Goal: Complete application form: Complete application form

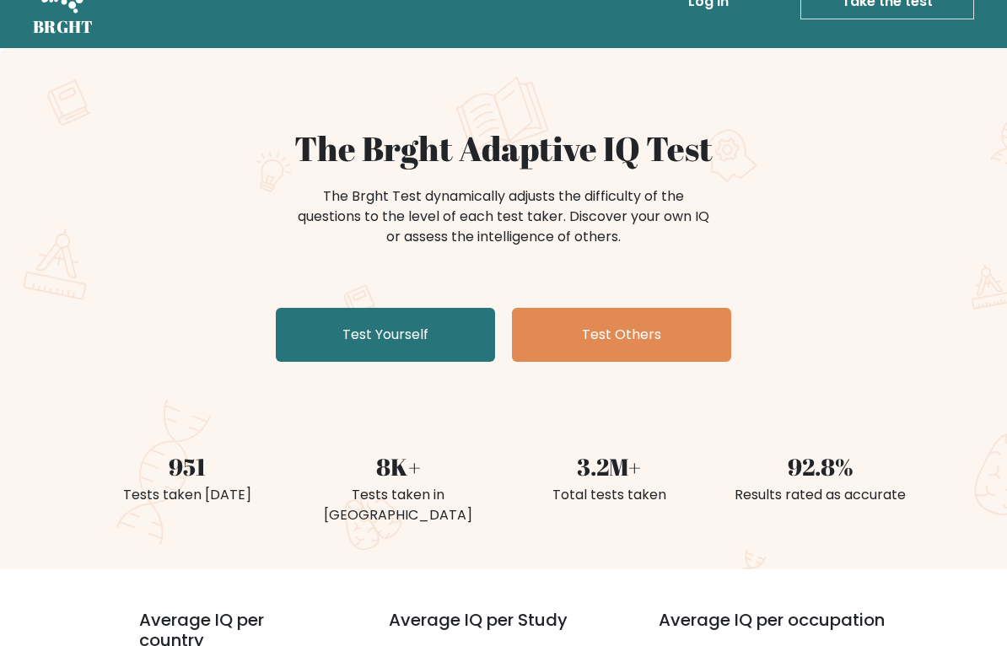
scroll to position [41, 0]
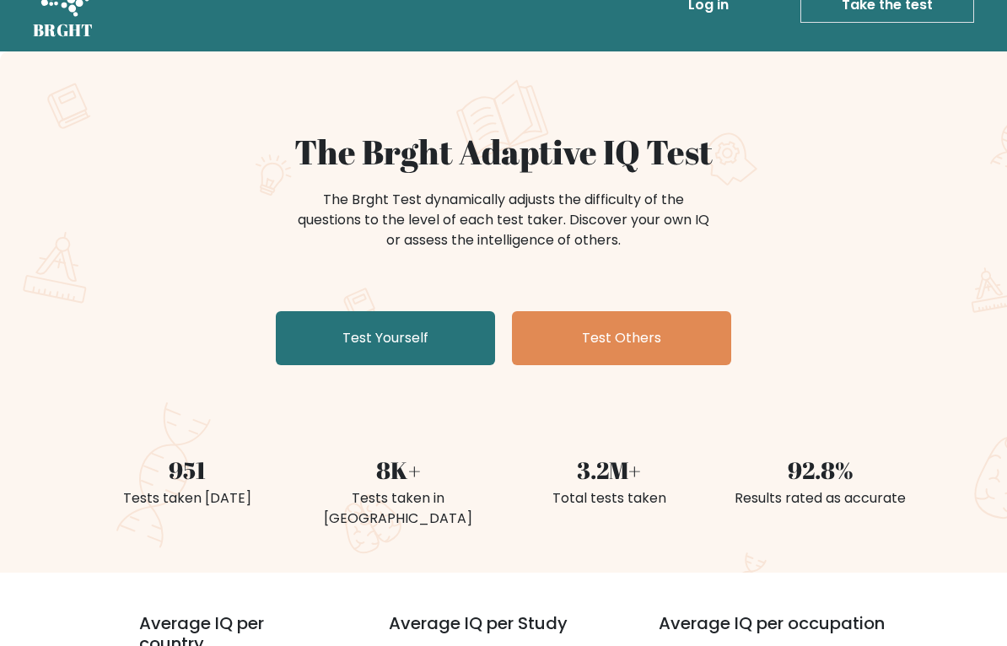
click at [311, 345] on link "Test Yourself" at bounding box center [385, 338] width 219 height 54
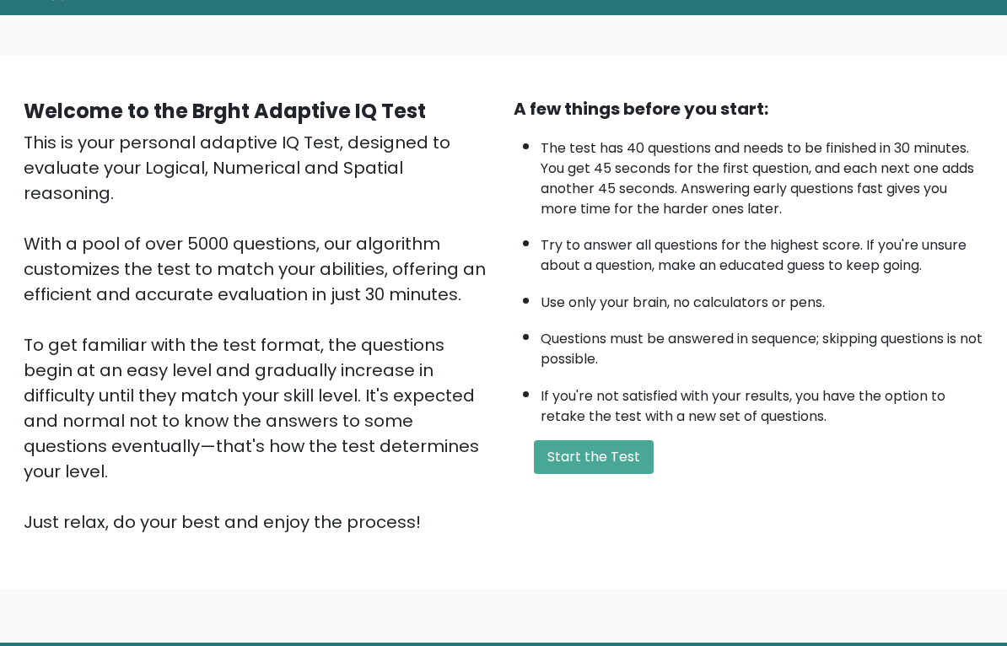
scroll to position [60, 0]
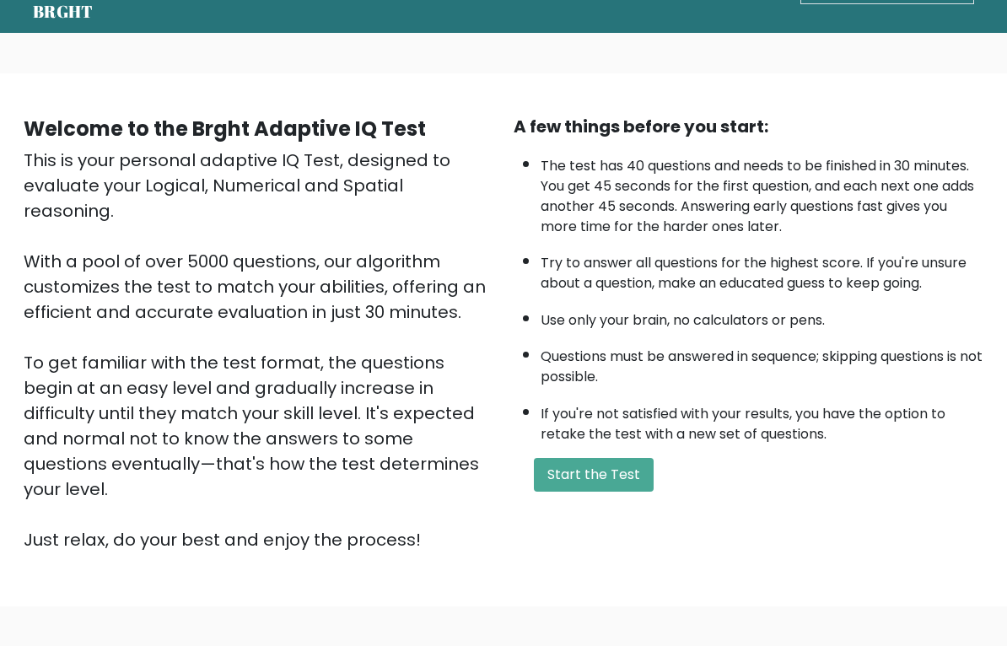
click at [629, 484] on button "Start the Test" at bounding box center [594, 475] width 120 height 34
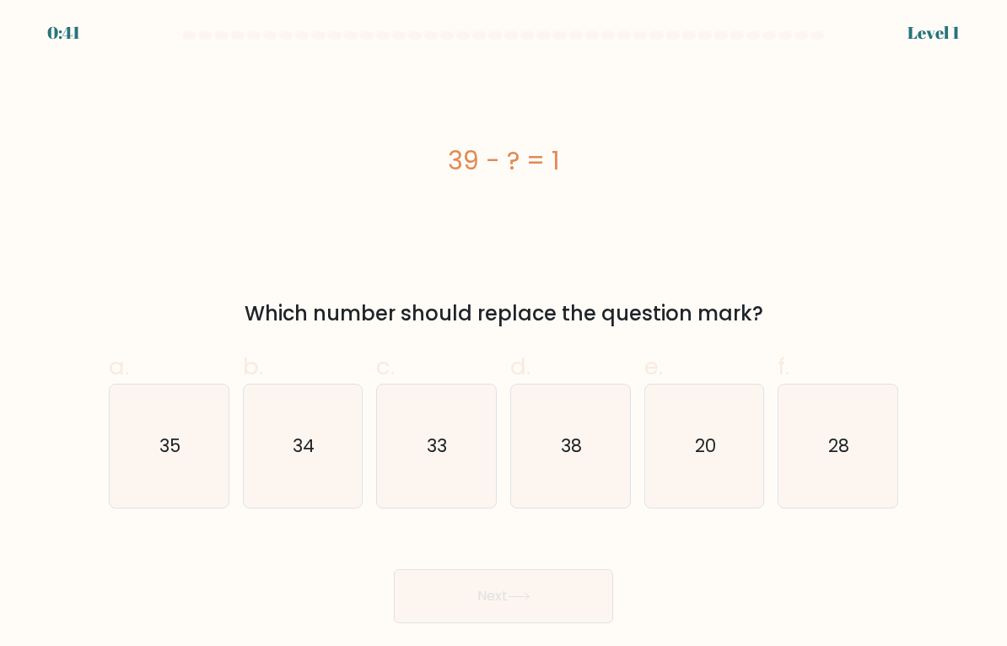
click at [609, 464] on icon "38" at bounding box center [570, 446] width 119 height 119
click at [504, 334] on input "d. 38" at bounding box center [504, 328] width 1 height 11
radio input "true"
click at [579, 583] on button "Next" at bounding box center [503, 596] width 219 height 54
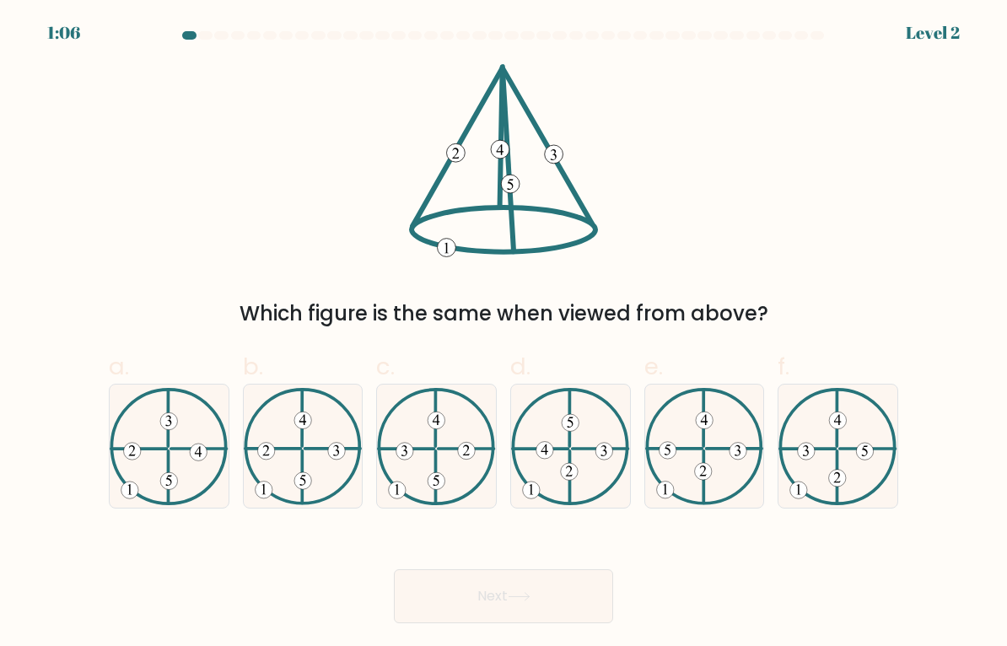
click at [283, 464] on icon at bounding box center [303, 446] width 119 height 117
click at [504, 334] on input "b." at bounding box center [504, 328] width 1 height 11
radio input "true"
click at [288, 461] on icon at bounding box center [303, 446] width 117 height 116
click at [504, 334] on input "b." at bounding box center [504, 328] width 1 height 11
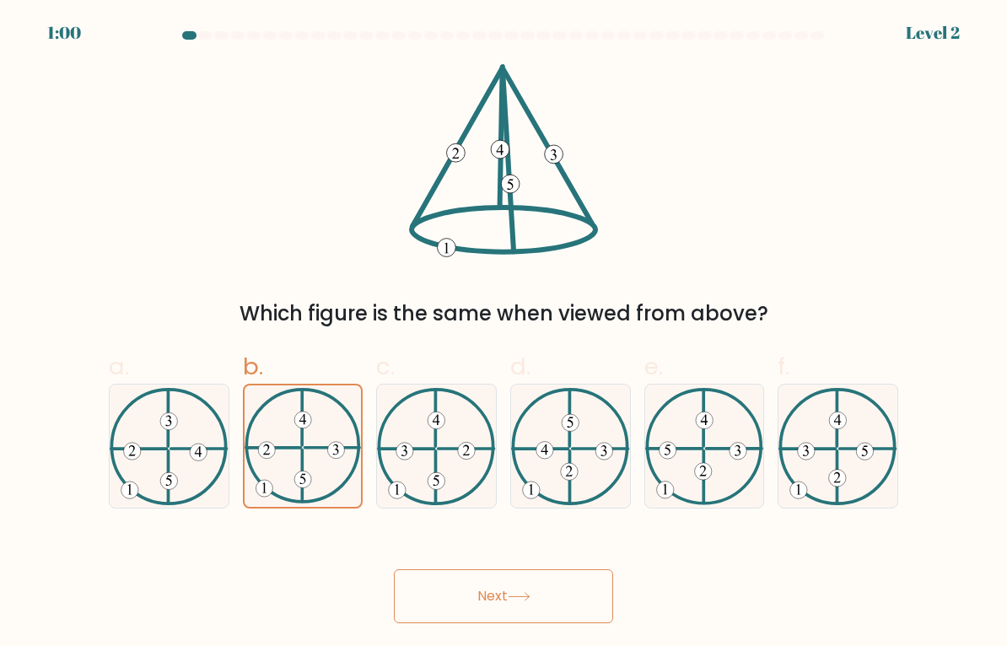
click at [582, 593] on button "Next" at bounding box center [503, 596] width 219 height 54
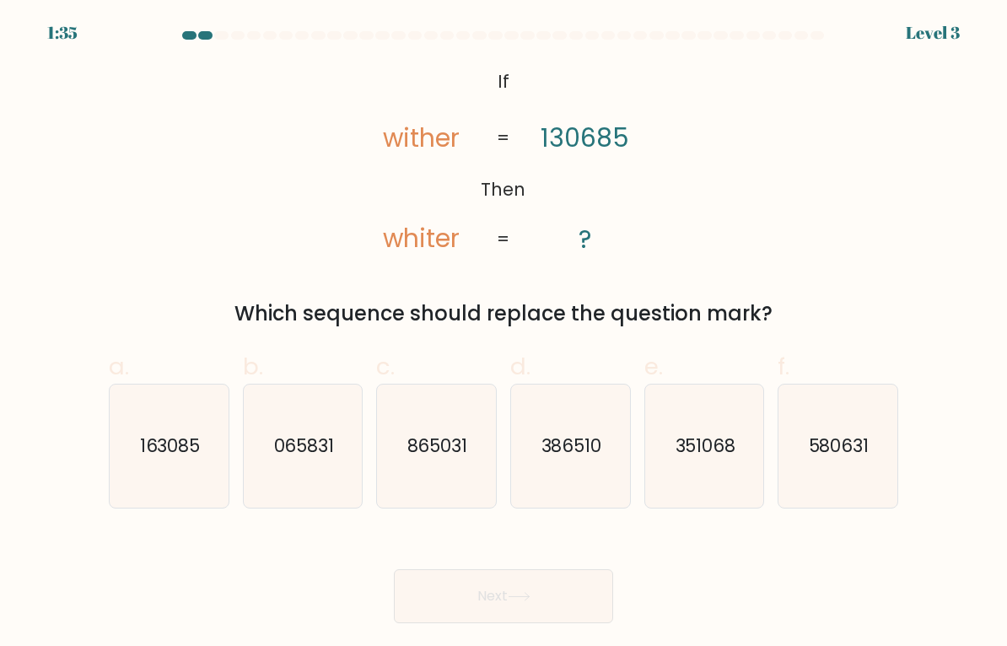
click at [156, 455] on text "163085" at bounding box center [170, 446] width 61 height 24
click at [504, 334] on input "a. 163085" at bounding box center [504, 328] width 1 height 11
radio input "true"
click at [578, 600] on button "Next" at bounding box center [503, 596] width 219 height 54
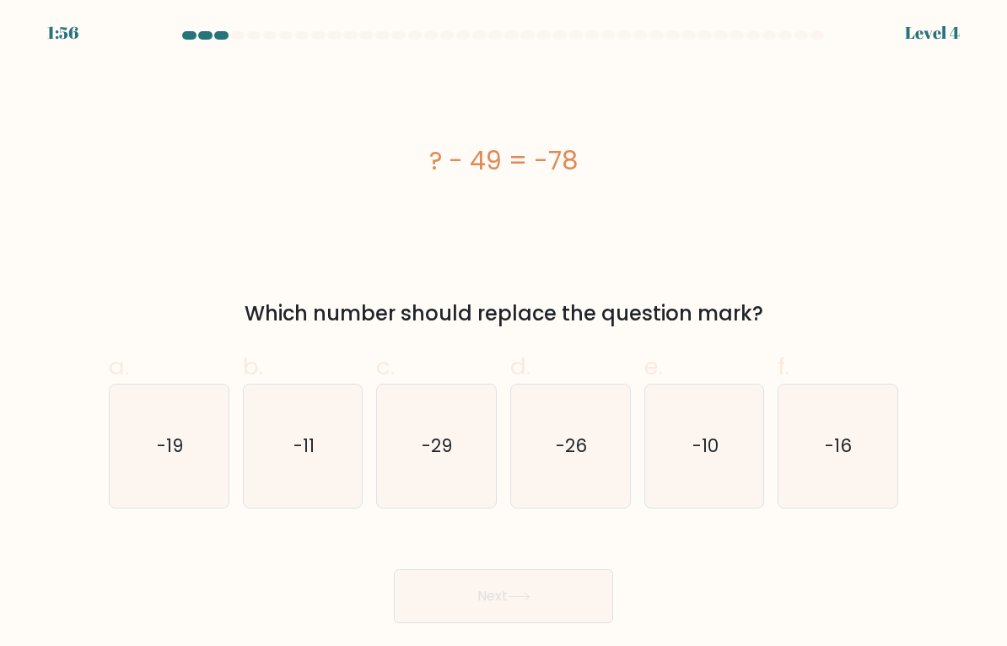
click at [425, 472] on icon "-29" at bounding box center [436, 446] width 119 height 119
click at [504, 334] on input "c. -29" at bounding box center [504, 328] width 1 height 11
radio input "true"
click at [434, 471] on icon "-29" at bounding box center [436, 446] width 117 height 117
click at [504, 334] on input "c. -29" at bounding box center [504, 328] width 1 height 11
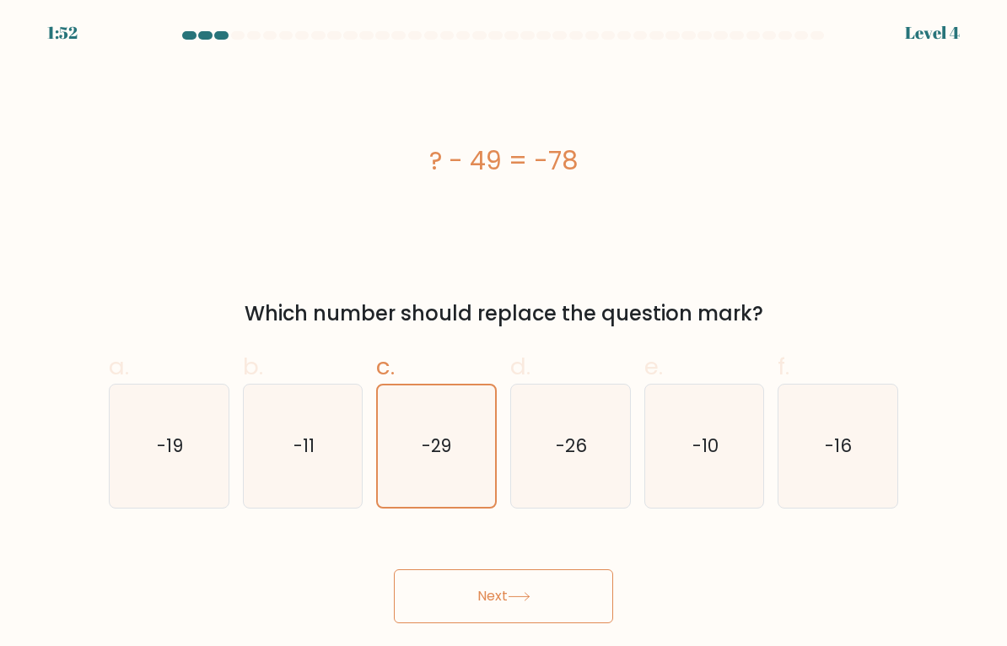
click at [569, 586] on button "Next" at bounding box center [503, 596] width 219 height 54
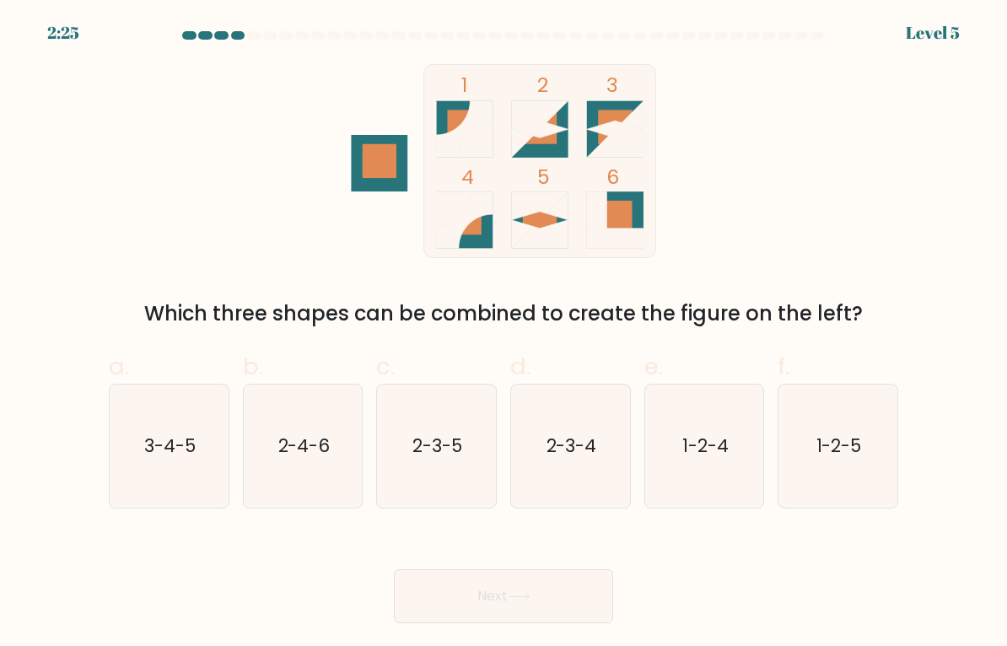
click at [428, 478] on icon "2-3-5" at bounding box center [436, 446] width 119 height 119
click at [504, 334] on input "c. 2-3-5" at bounding box center [504, 328] width 1 height 11
radio input "true"
click at [438, 612] on button "Next" at bounding box center [503, 596] width 219 height 54
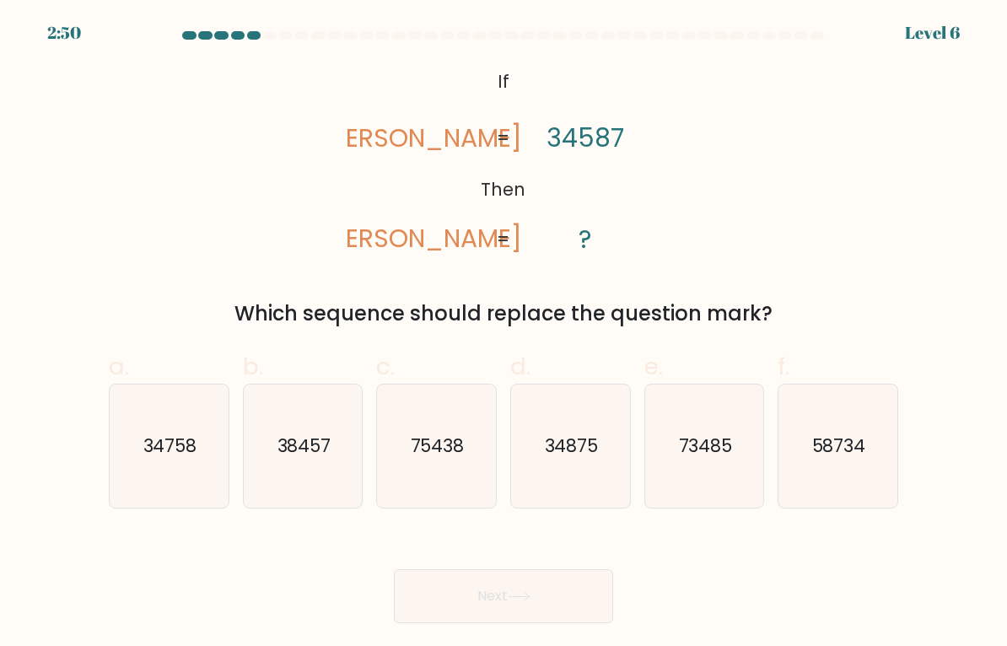
click at [297, 465] on icon "38457" at bounding box center [303, 446] width 119 height 119
click at [504, 334] on input "b. 38457" at bounding box center [504, 328] width 1 height 11
radio input "true"
click at [577, 595] on button "Next" at bounding box center [503, 596] width 219 height 54
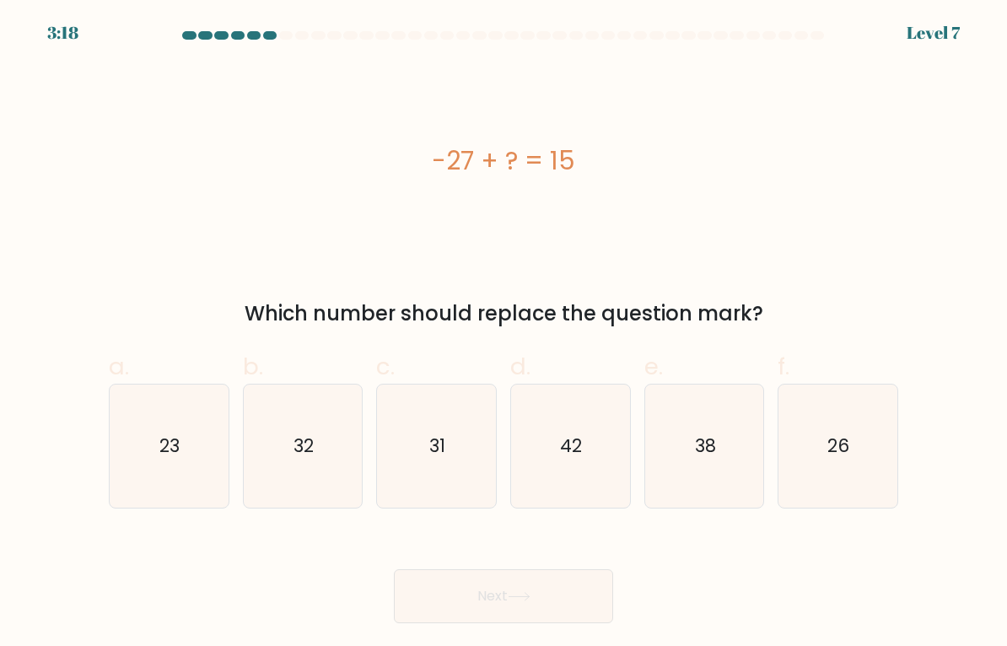
click at [577, 475] on icon "42" at bounding box center [570, 446] width 119 height 119
click at [504, 334] on input "d. 42" at bounding box center [504, 328] width 1 height 11
radio input "true"
click at [575, 593] on button "Next" at bounding box center [503, 596] width 219 height 54
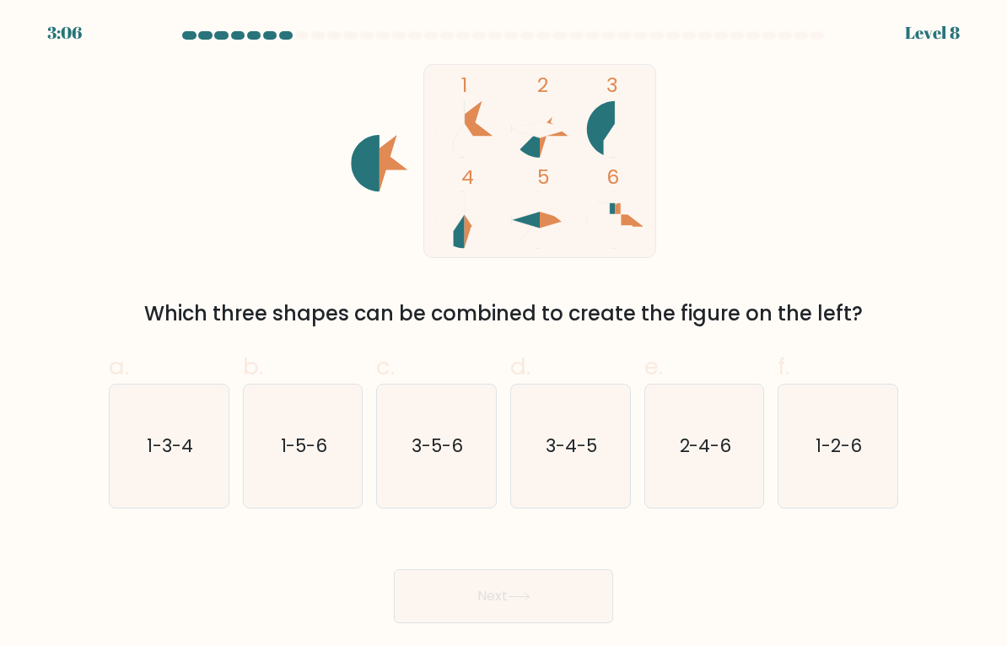
click at [162, 471] on icon "1-3-4" at bounding box center [169, 446] width 119 height 119
click at [504, 334] on input "a. 1-3-4" at bounding box center [504, 328] width 1 height 11
radio input "true"
click at [155, 452] on text "1-3-4" at bounding box center [170, 446] width 46 height 24
click at [504, 334] on input "a. 1-3-4" at bounding box center [504, 328] width 1 height 11
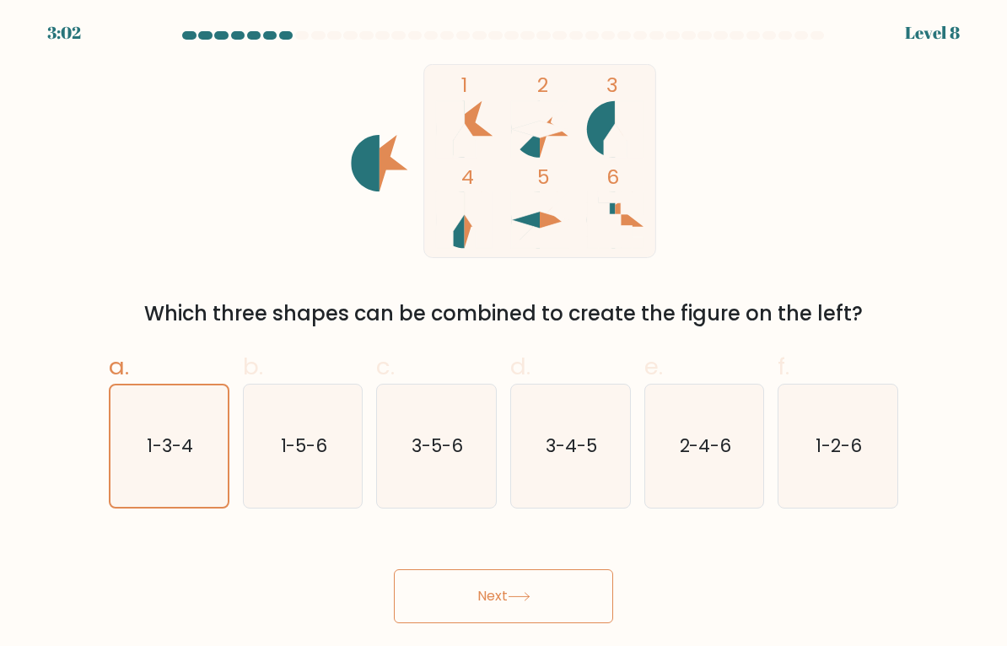
click at [585, 604] on button "Next" at bounding box center [503, 596] width 219 height 54
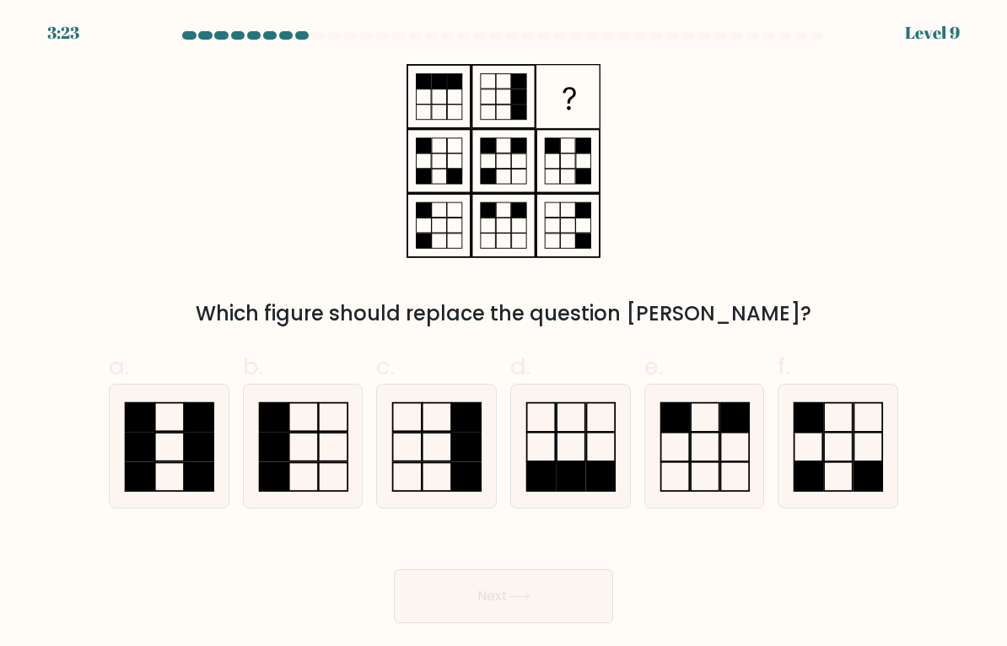
click at [568, 482] on rect at bounding box center [571, 477] width 29 height 30
click at [504, 334] on input "d." at bounding box center [504, 328] width 1 height 11
radio input "true"
click at [558, 604] on button "Next" at bounding box center [503, 596] width 219 height 54
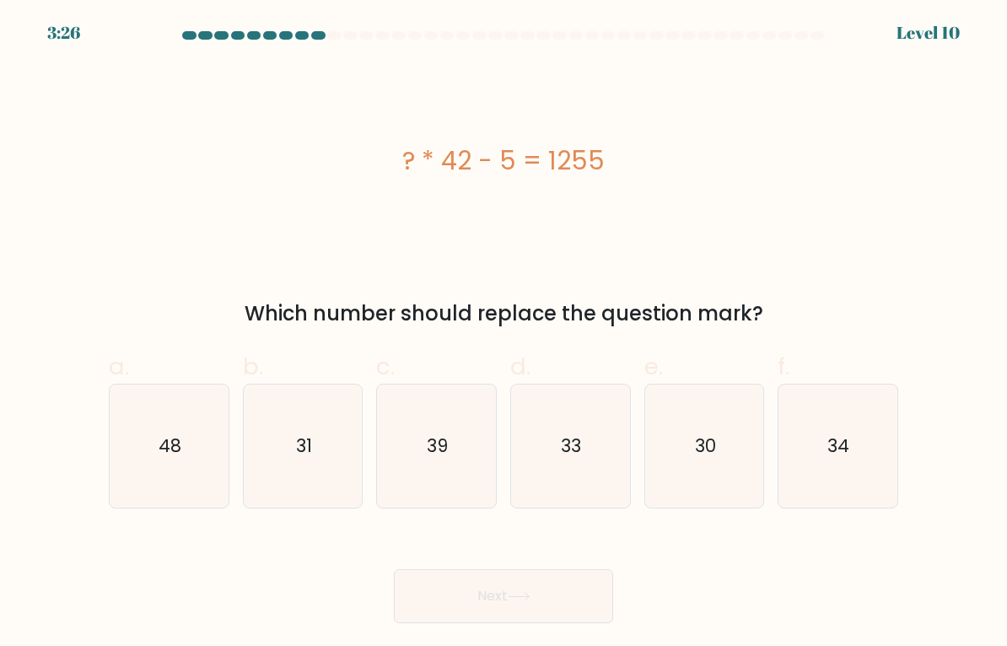
click at [707, 458] on text "30" at bounding box center [705, 446] width 21 height 24
click at [504, 334] on input "e. 30" at bounding box center [504, 328] width 1 height 11
radio input "true"
click at [570, 596] on button "Next" at bounding box center [503, 596] width 219 height 54
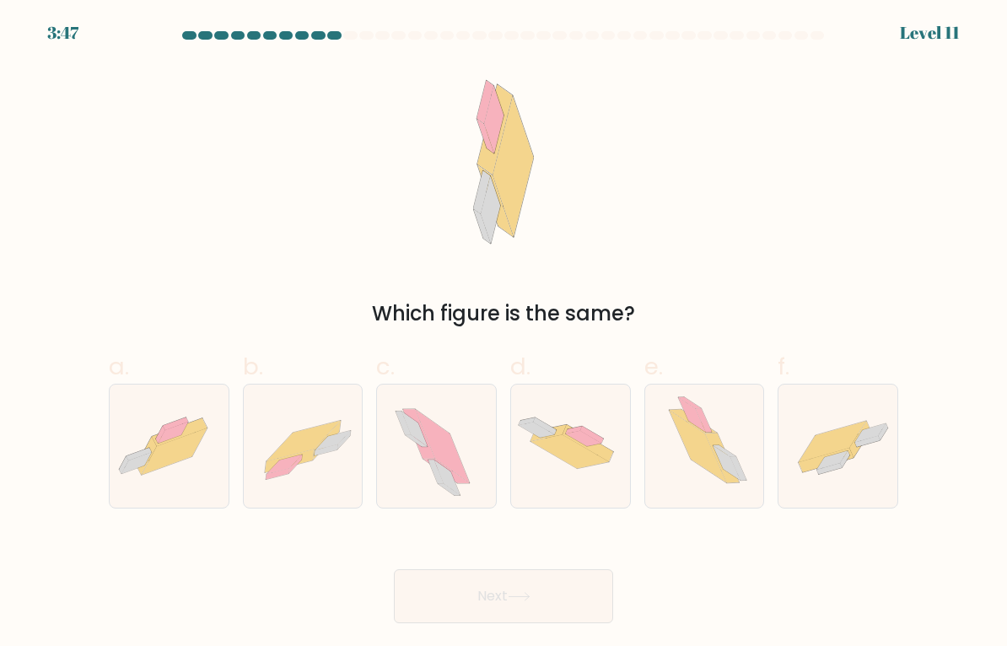
click at [171, 452] on icon at bounding box center [175, 451] width 66 height 46
click at [504, 334] on input "a." at bounding box center [504, 328] width 1 height 11
radio input "true"
click at [295, 477] on icon at bounding box center [303, 446] width 119 height 85
click at [504, 334] on input "b." at bounding box center [504, 328] width 1 height 11
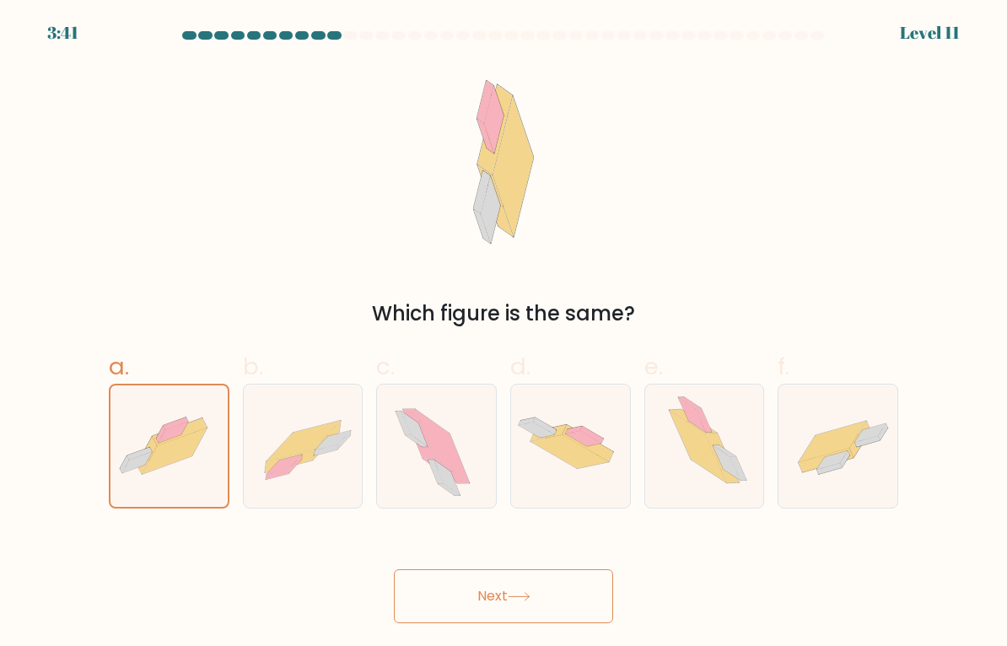
radio input "true"
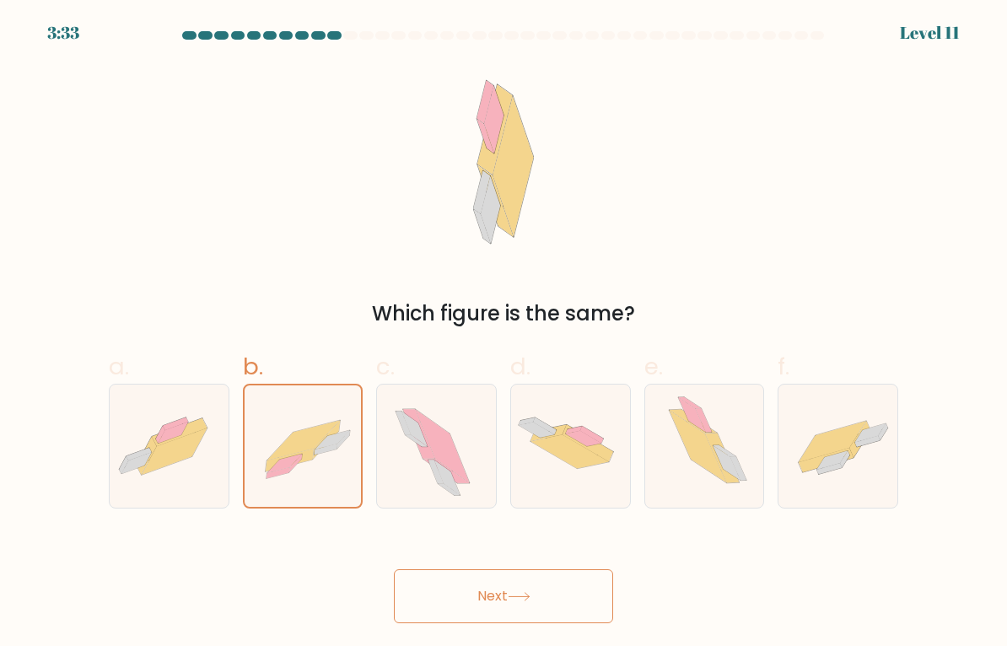
click at [547, 579] on button "Next" at bounding box center [503, 596] width 219 height 54
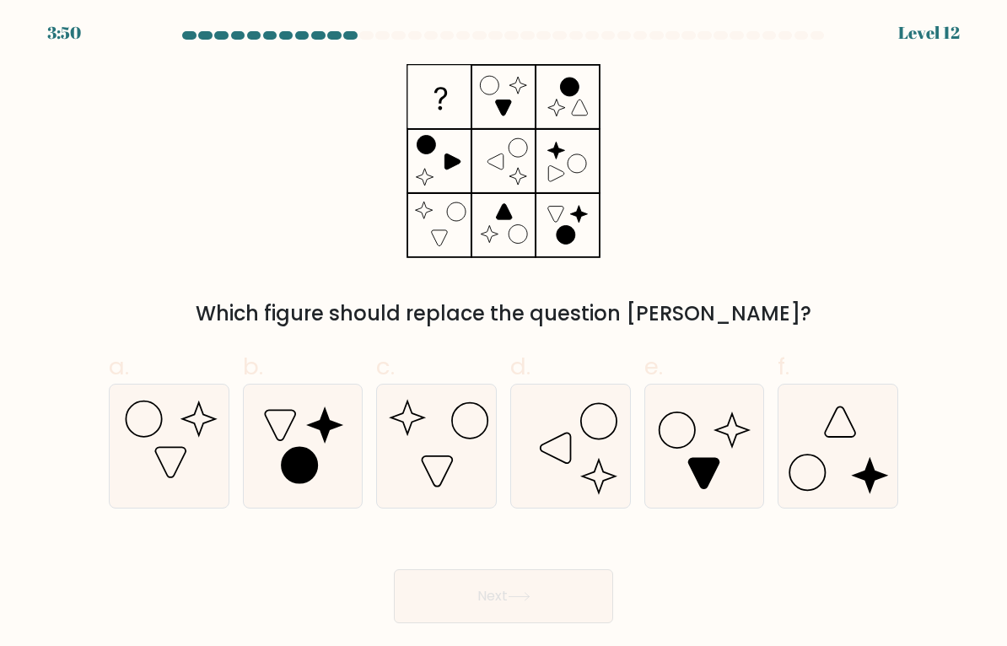
click at [880, 450] on icon at bounding box center [838, 446] width 119 height 119
click at [504, 334] on input "f." at bounding box center [504, 328] width 1 height 11
radio input "true"
click at [865, 438] on icon at bounding box center [837, 446] width 117 height 117
click at [504, 334] on input "f." at bounding box center [504, 328] width 1 height 11
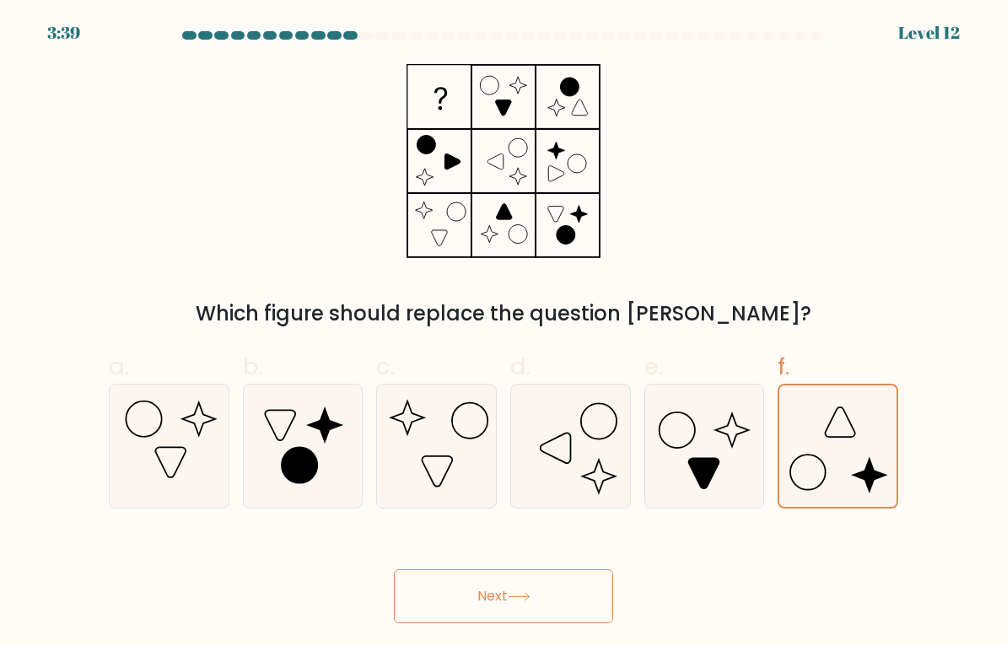
click at [562, 606] on button "Next" at bounding box center [503, 596] width 219 height 54
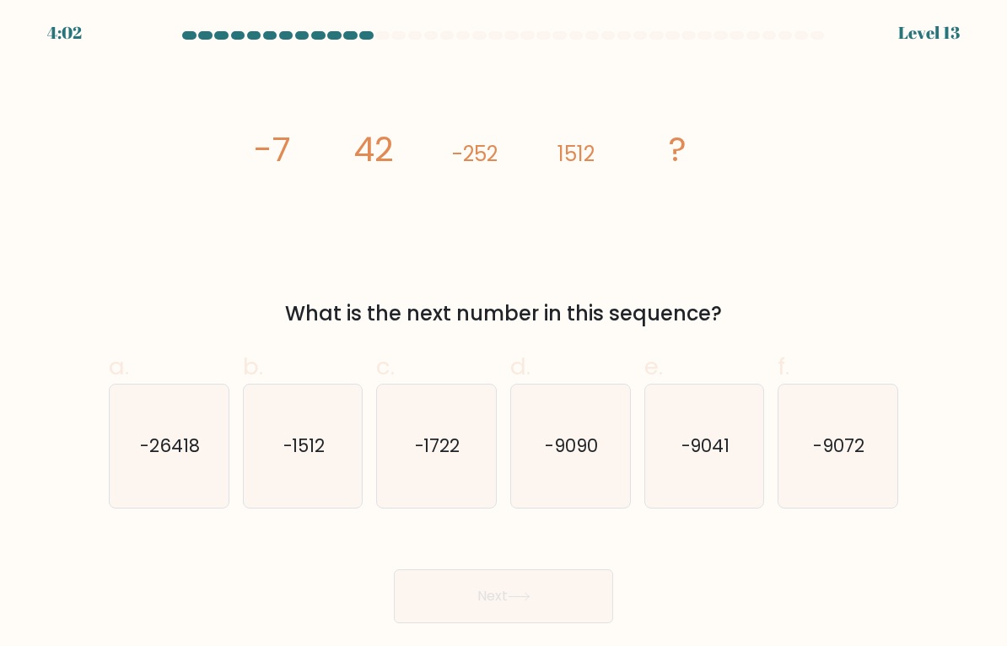
click at [856, 437] on text "-9072" at bounding box center [839, 446] width 51 height 24
click at [504, 334] on input "f. -9072" at bounding box center [504, 328] width 1 height 11
radio input "true"
click at [579, 616] on button "Next" at bounding box center [503, 596] width 219 height 54
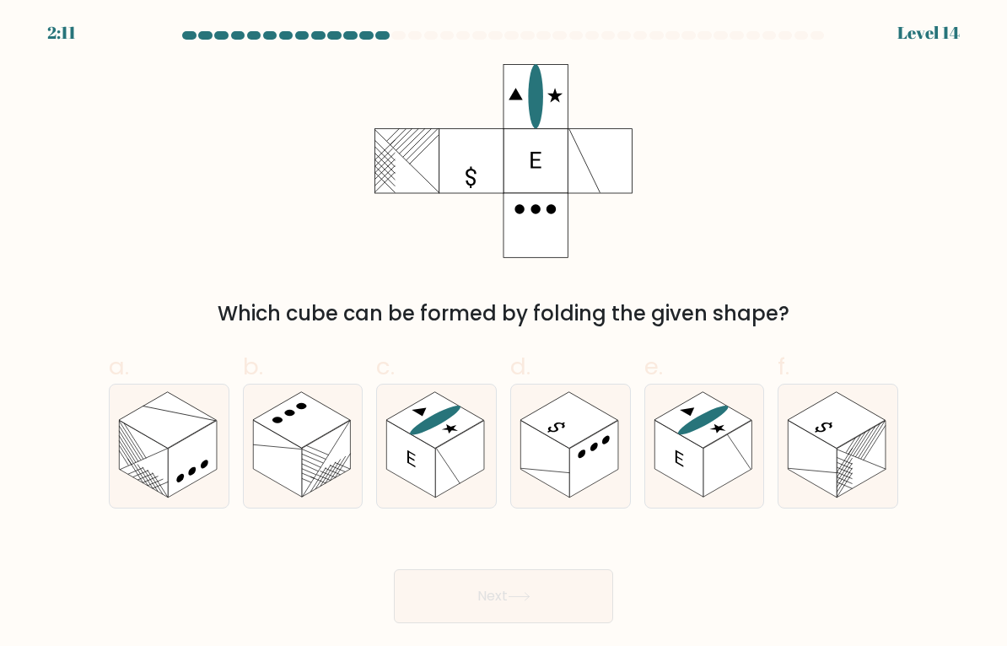
click at [291, 450] on rect at bounding box center [277, 459] width 49 height 77
click at [504, 334] on input "b." at bounding box center [504, 328] width 1 height 11
radio input "true"
click at [295, 458] on rect at bounding box center [278, 459] width 48 height 76
click at [504, 334] on input "b." at bounding box center [504, 328] width 1 height 11
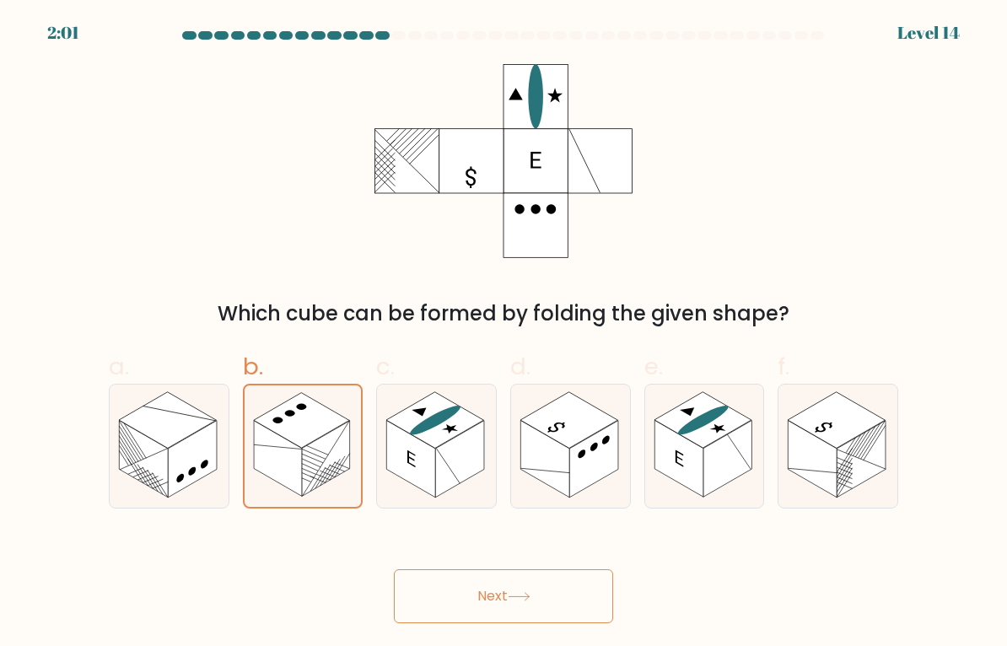
click at [589, 590] on button "Next" at bounding box center [503, 596] width 219 height 54
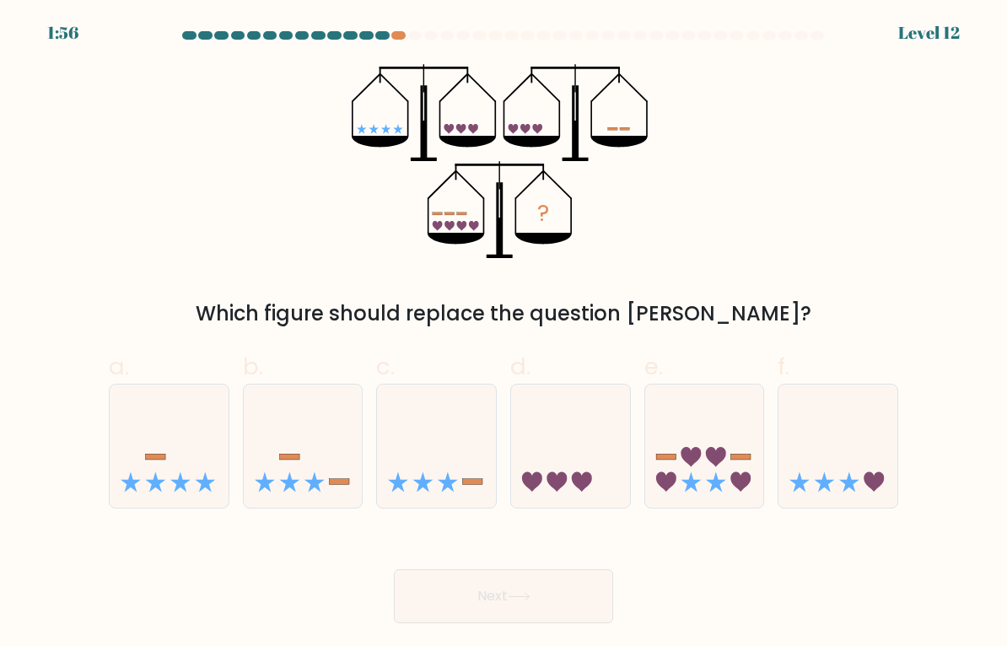
click at [729, 454] on icon at bounding box center [704, 446] width 119 height 99
click at [504, 334] on input "e." at bounding box center [504, 328] width 1 height 11
radio input "true"
click at [558, 581] on button "Next" at bounding box center [503, 596] width 219 height 54
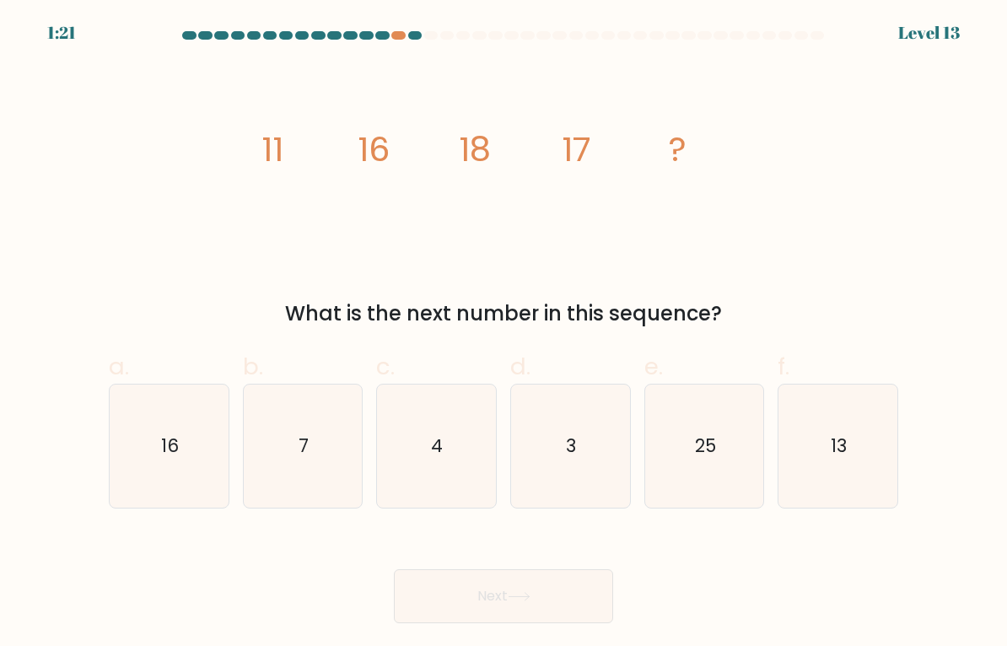
click at [875, 424] on icon "13" at bounding box center [838, 446] width 119 height 119
click at [504, 334] on input "f. 13" at bounding box center [504, 328] width 1 height 11
radio input "true"
click at [573, 587] on button "Next" at bounding box center [503, 596] width 219 height 54
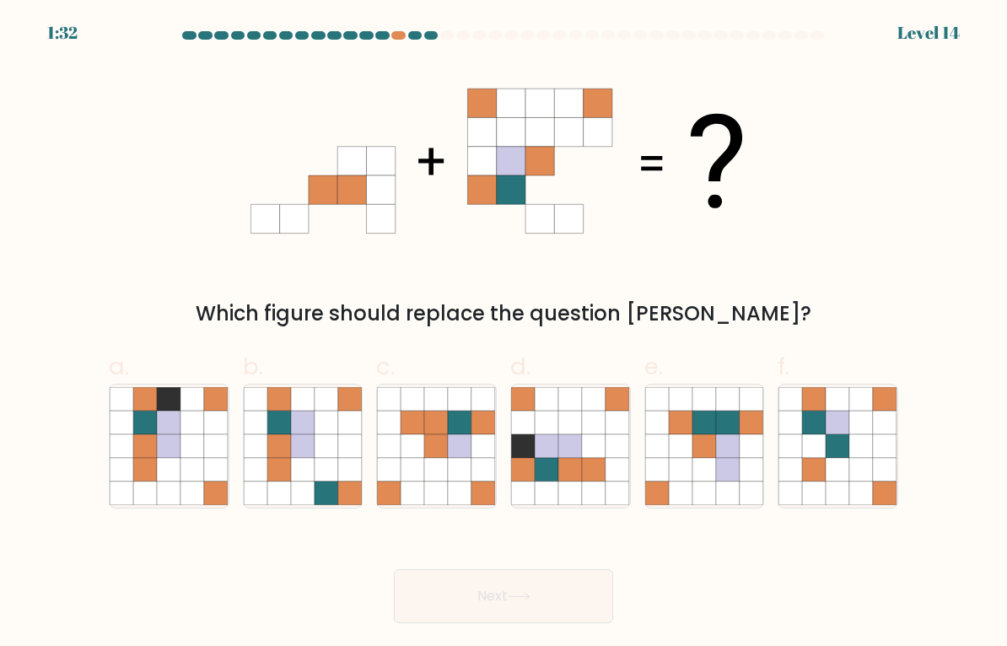
click at [432, 473] on icon at bounding box center [437, 470] width 24 height 24
click at [504, 334] on input "c." at bounding box center [504, 328] width 1 height 11
radio input "true"
click at [424, 463] on icon at bounding box center [413, 470] width 24 height 24
click at [504, 334] on input "c." at bounding box center [504, 328] width 1 height 11
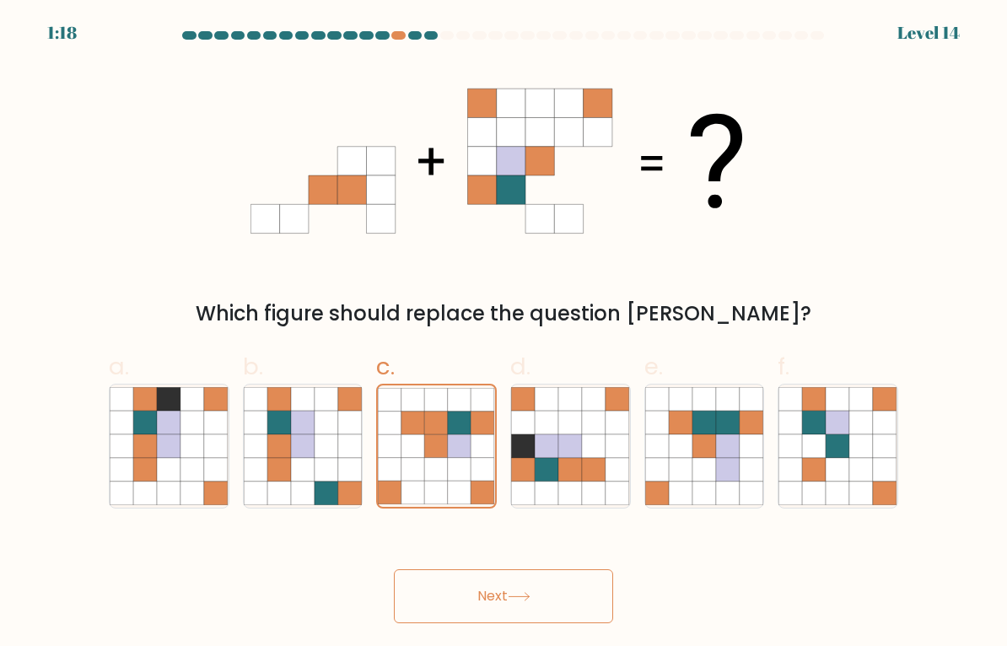
click at [558, 604] on button "Next" at bounding box center [503, 596] width 219 height 54
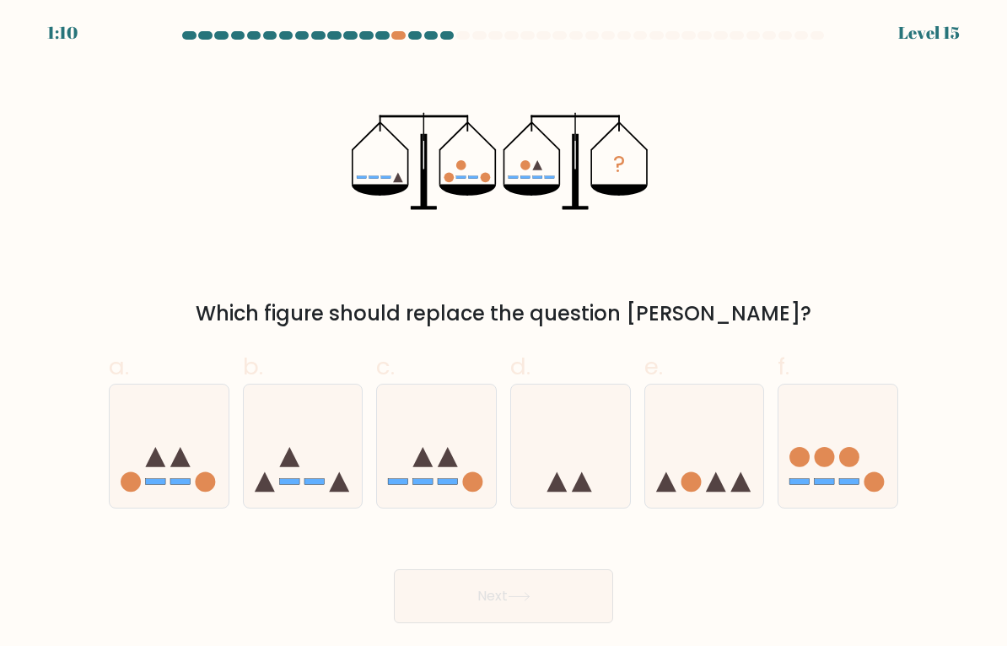
click at [876, 417] on icon at bounding box center [838, 446] width 119 height 99
click at [504, 334] on input "f." at bounding box center [504, 328] width 1 height 11
radio input "true"
click at [874, 423] on icon at bounding box center [837, 446] width 117 height 97
click at [504, 334] on input "f." at bounding box center [504, 328] width 1 height 11
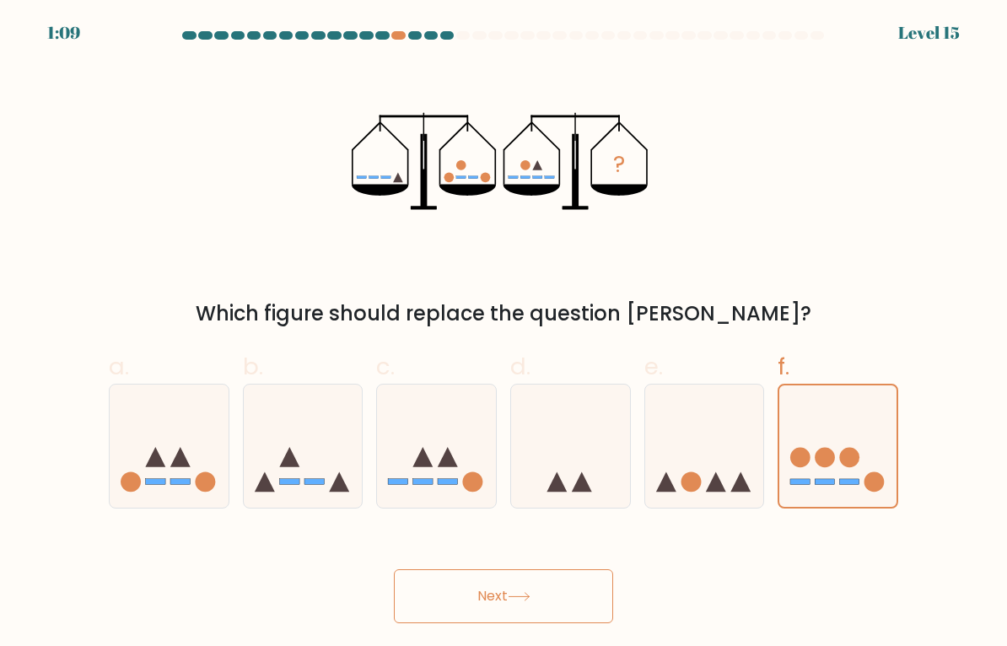
click at [874, 422] on icon at bounding box center [837, 446] width 117 height 97
click at [504, 334] on input "f." at bounding box center [504, 328] width 1 height 11
click at [596, 447] on icon at bounding box center [570, 446] width 119 height 99
click at [504, 334] on input "d." at bounding box center [504, 328] width 1 height 11
radio input "true"
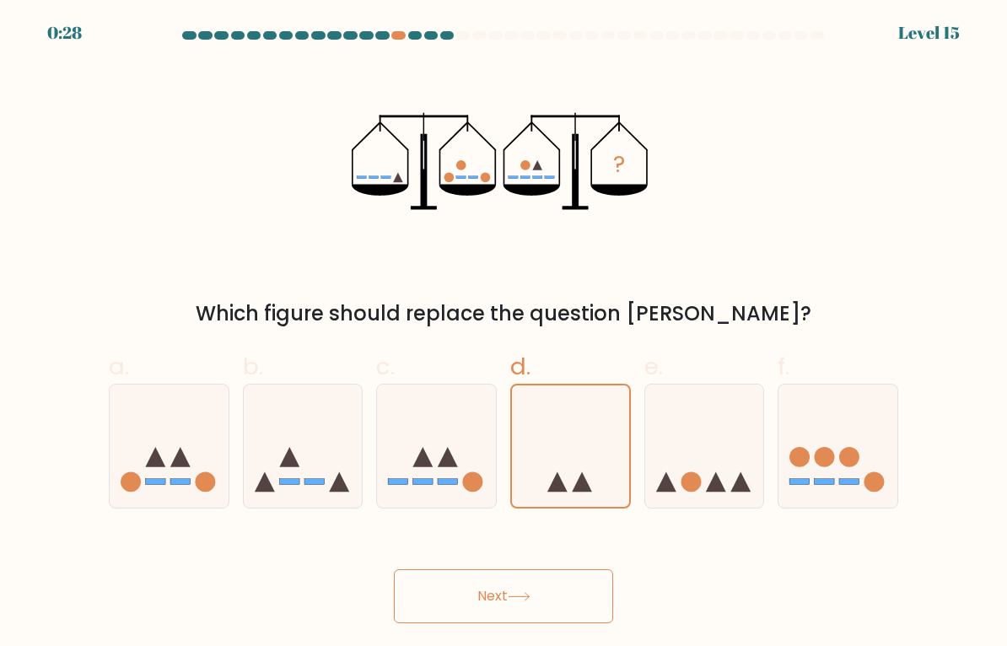
click at [587, 447] on icon at bounding box center [570, 446] width 117 height 97
click at [504, 334] on input "d." at bounding box center [504, 328] width 1 height 11
click at [878, 452] on icon at bounding box center [838, 446] width 119 height 99
click at [504, 334] on input "f." at bounding box center [504, 328] width 1 height 11
radio input "true"
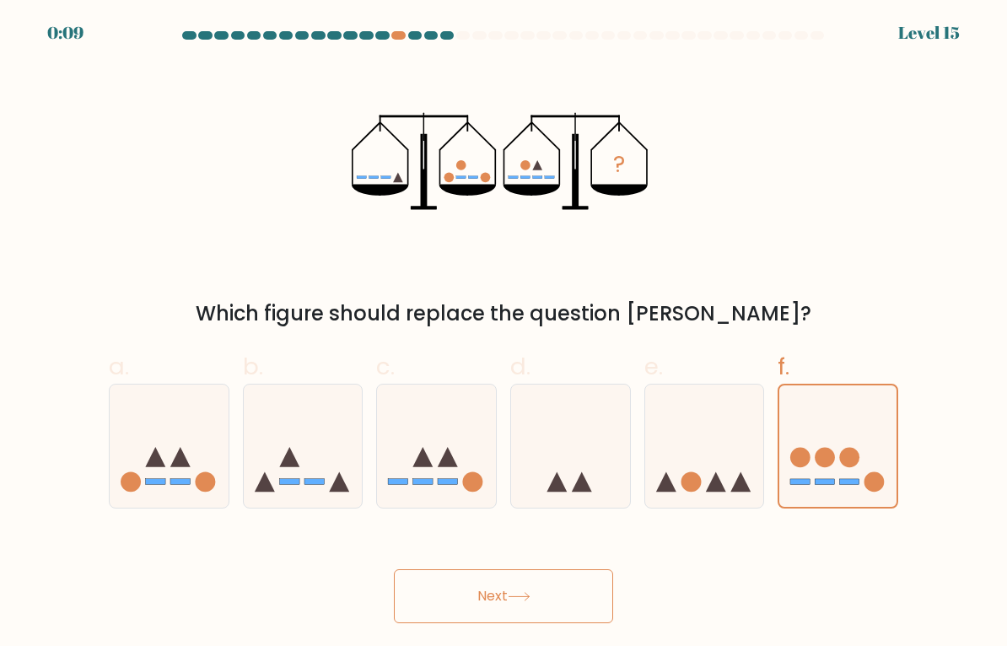
click at [572, 590] on button "Next" at bounding box center [503, 596] width 219 height 54
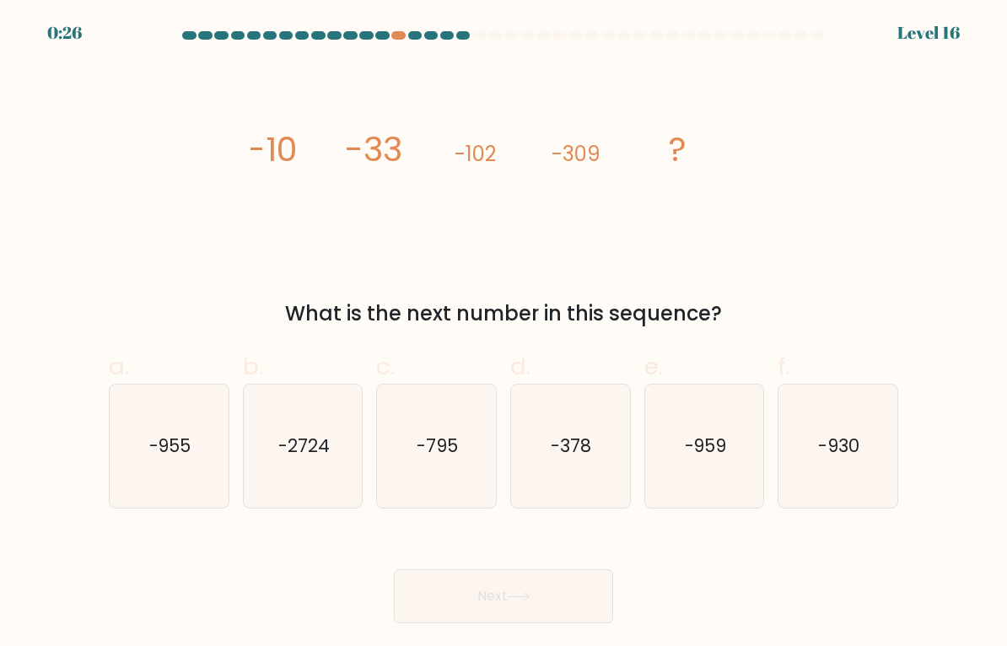
click at [850, 469] on icon "-930" at bounding box center [838, 446] width 119 height 119
click at [504, 334] on input "f. -930" at bounding box center [504, 328] width 1 height 11
radio input "true"
click at [578, 588] on button "Next" at bounding box center [503, 596] width 219 height 54
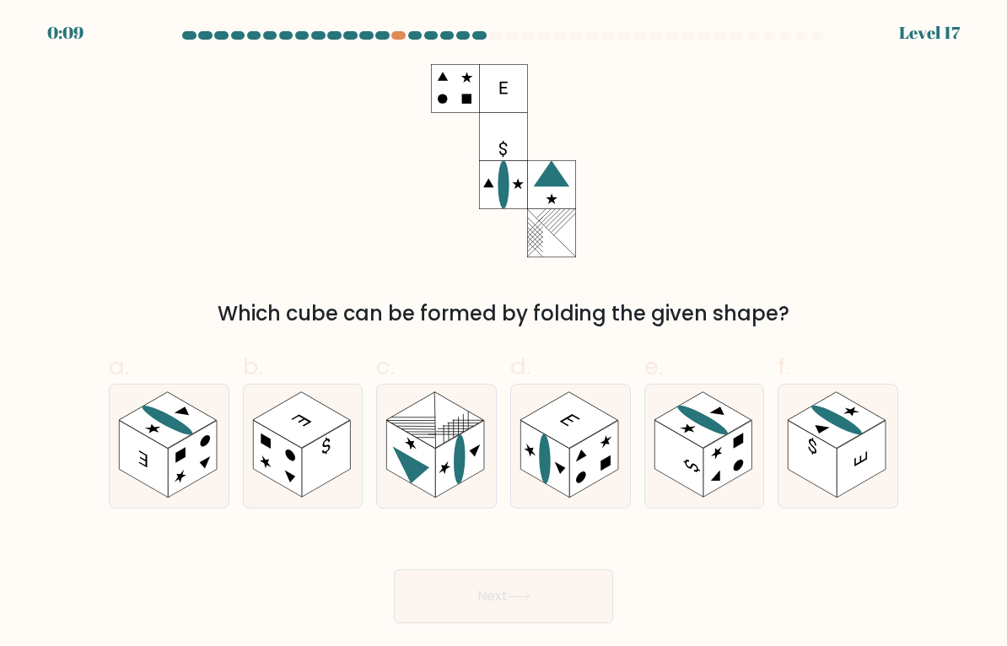
click at [736, 444] on rect at bounding box center [739, 441] width 10 height 15
click at [504, 334] on input "e." at bounding box center [504, 328] width 1 height 11
radio input "true"
click at [275, 440] on rect at bounding box center [277, 459] width 49 height 77
click at [504, 334] on input "b." at bounding box center [504, 328] width 1 height 11
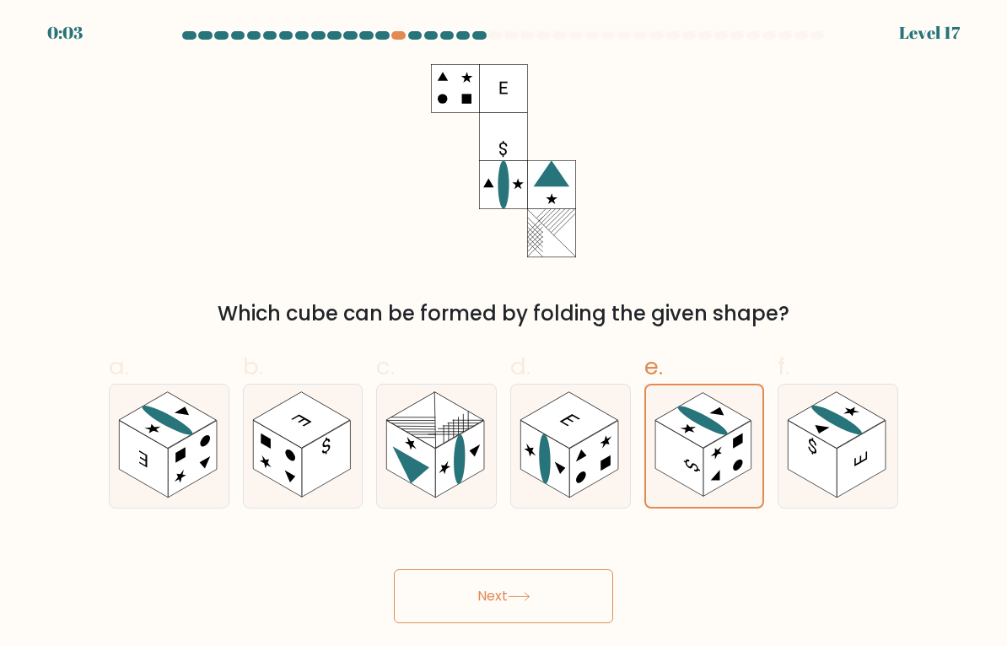
radio input "true"
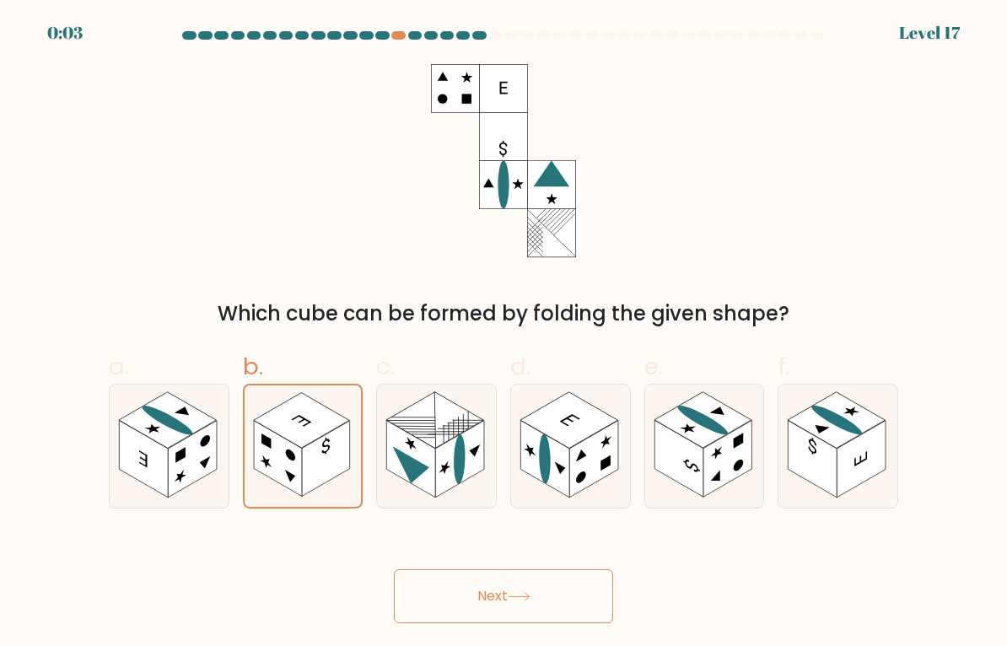
click at [148, 455] on rect at bounding box center [143, 459] width 49 height 77
click at [504, 334] on input "a." at bounding box center [504, 328] width 1 height 11
radio input "true"
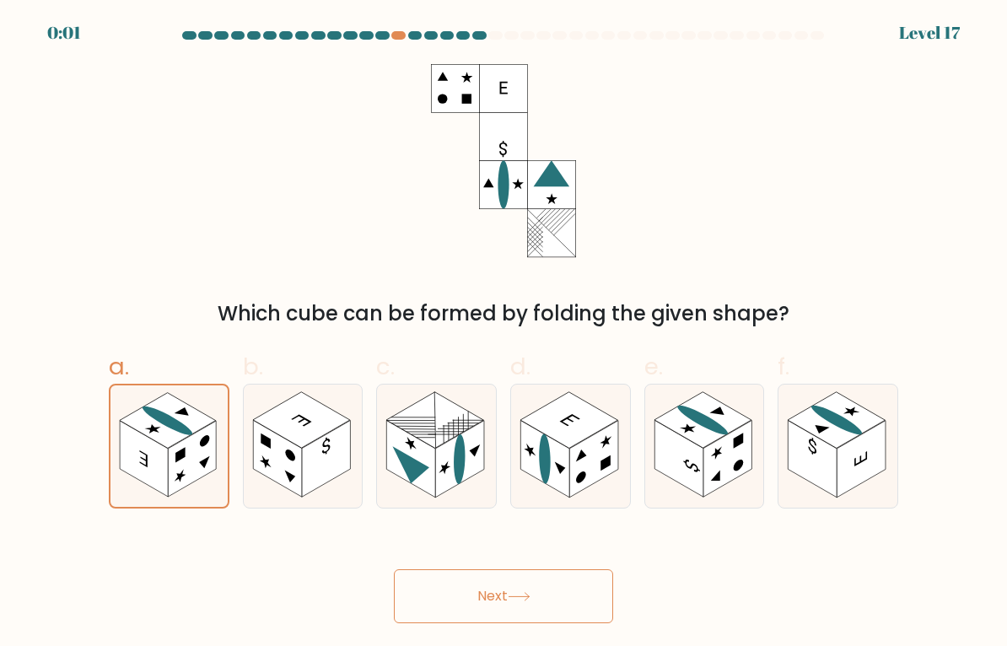
click at [149, 471] on rect at bounding box center [144, 459] width 48 height 76
click at [504, 334] on input "a." at bounding box center [504, 328] width 1 height 11
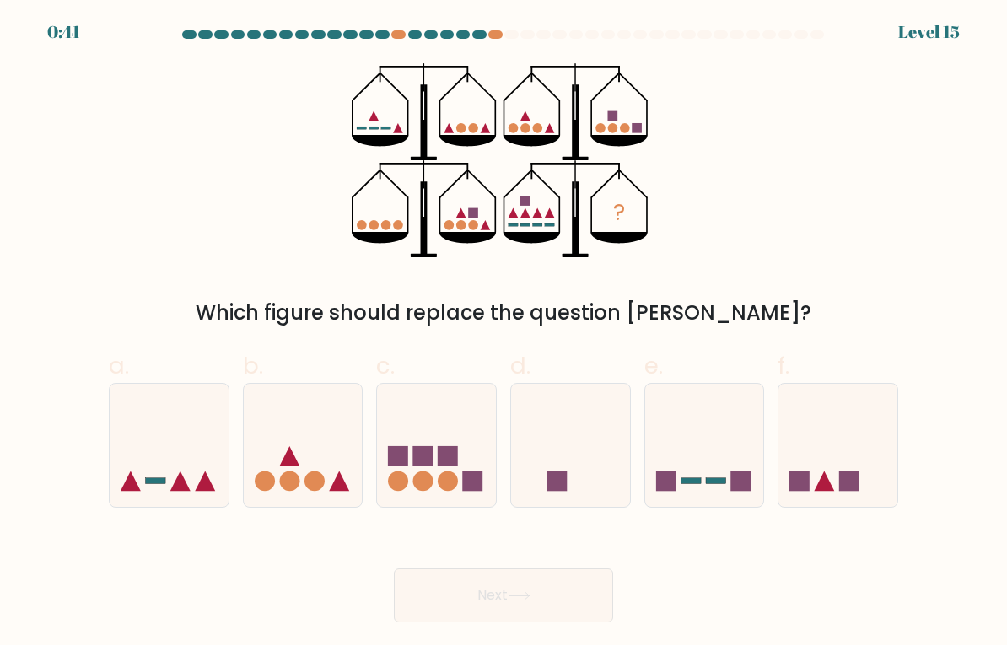
scroll to position [2, 0]
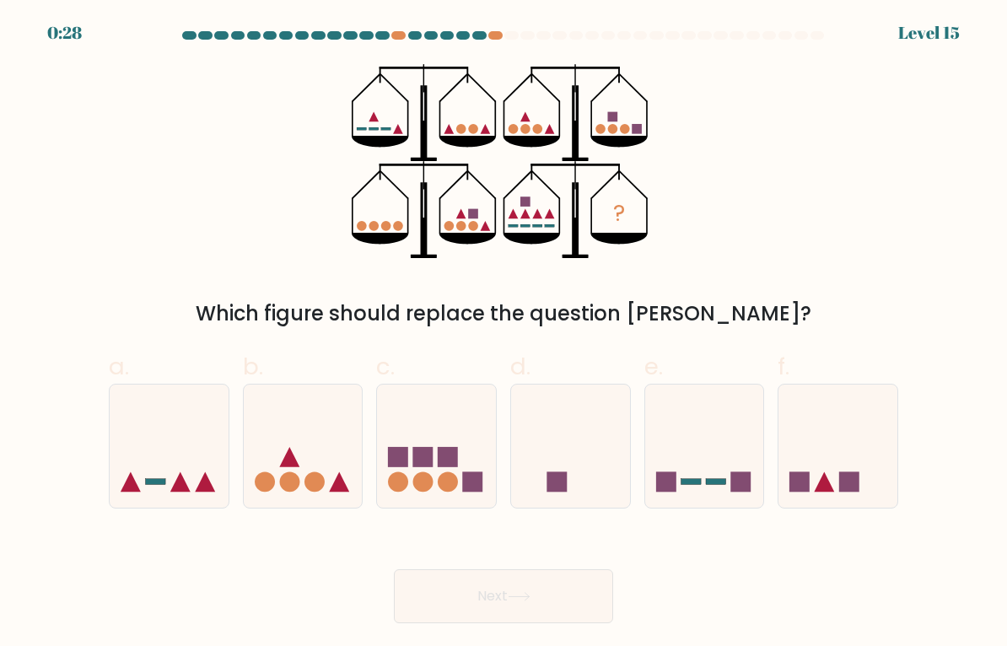
click at [824, 464] on icon at bounding box center [838, 446] width 119 height 99
click at [504, 334] on input "f." at bounding box center [504, 328] width 1 height 11
radio input "true"
click at [267, 446] on icon at bounding box center [303, 446] width 119 height 99
click at [504, 334] on input "b." at bounding box center [504, 328] width 1 height 11
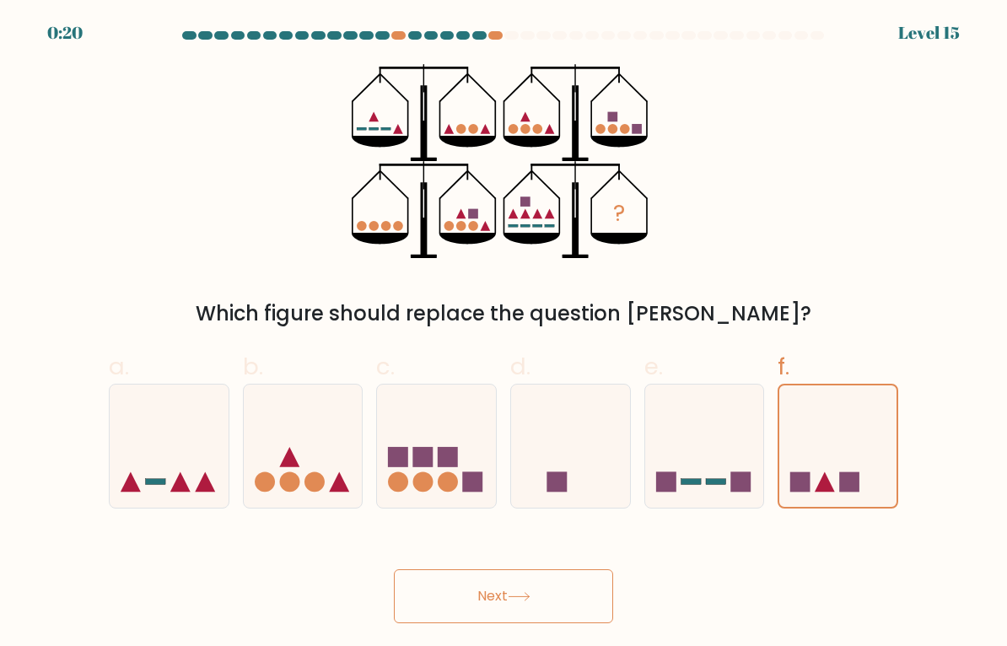
radio input "true"
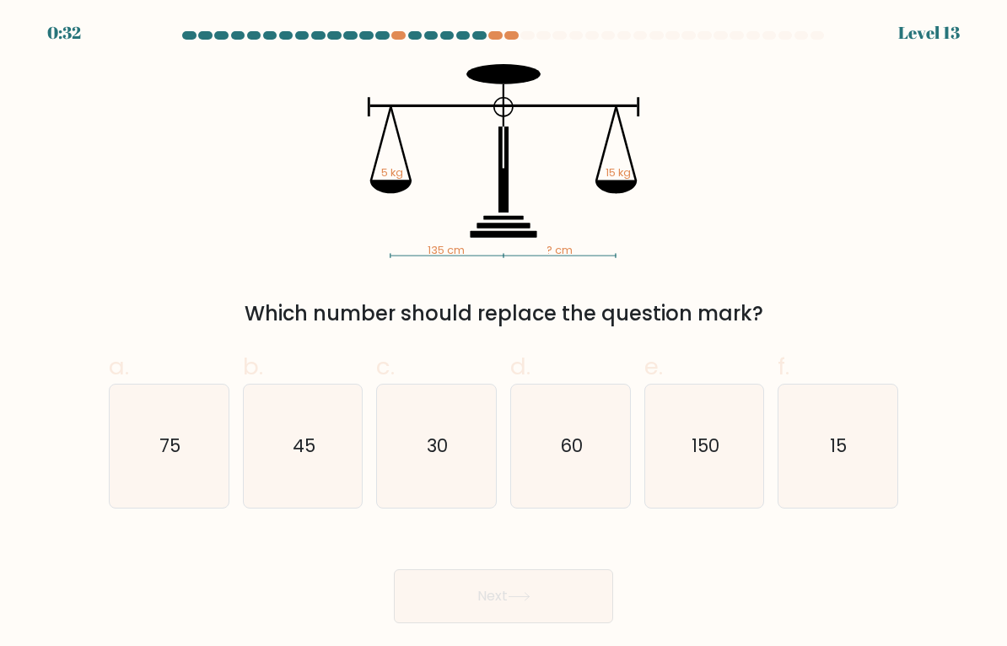
click at [284, 450] on icon "45" at bounding box center [303, 446] width 119 height 119
click at [504, 334] on input "b. 45" at bounding box center [504, 328] width 1 height 11
radio input "true"
click at [548, 614] on button "Next" at bounding box center [503, 596] width 219 height 54
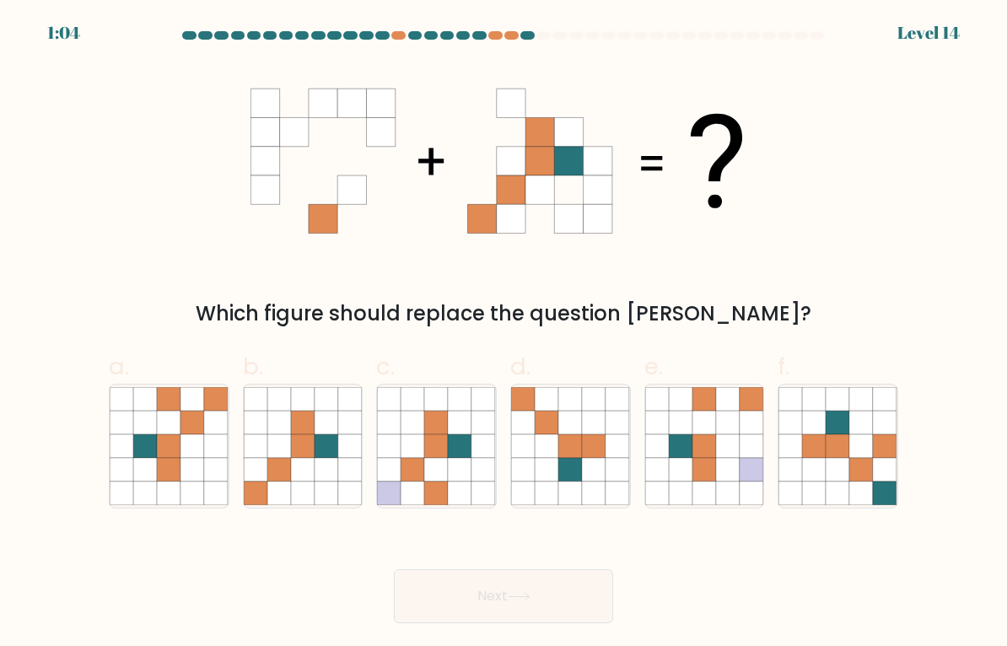
click at [167, 456] on icon at bounding box center [169, 446] width 24 height 24
click at [504, 334] on input "a." at bounding box center [504, 328] width 1 height 11
radio input "true"
click at [574, 591] on button "Next" at bounding box center [503, 596] width 219 height 54
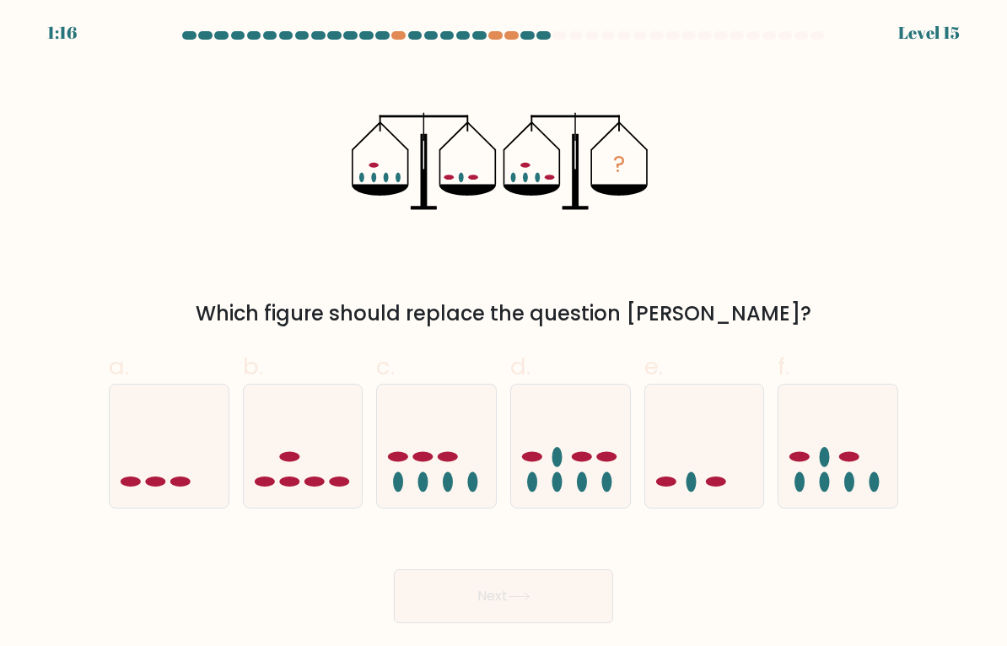
click at [162, 449] on icon at bounding box center [169, 446] width 119 height 99
click at [504, 334] on input "a." at bounding box center [504, 328] width 1 height 11
radio input "true"
click at [556, 600] on button "Next" at bounding box center [503, 596] width 219 height 54
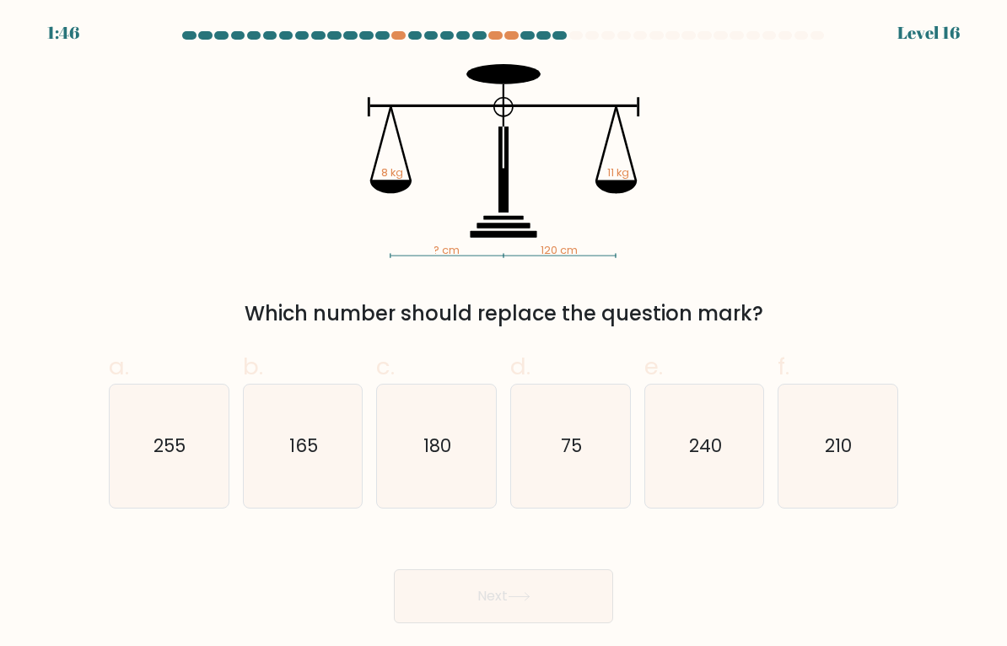
click at [288, 461] on icon "165" at bounding box center [303, 446] width 119 height 119
click at [504, 334] on input "b. 165" at bounding box center [504, 328] width 1 height 11
radio input "true"
click at [558, 594] on button "Next" at bounding box center [503, 596] width 219 height 54
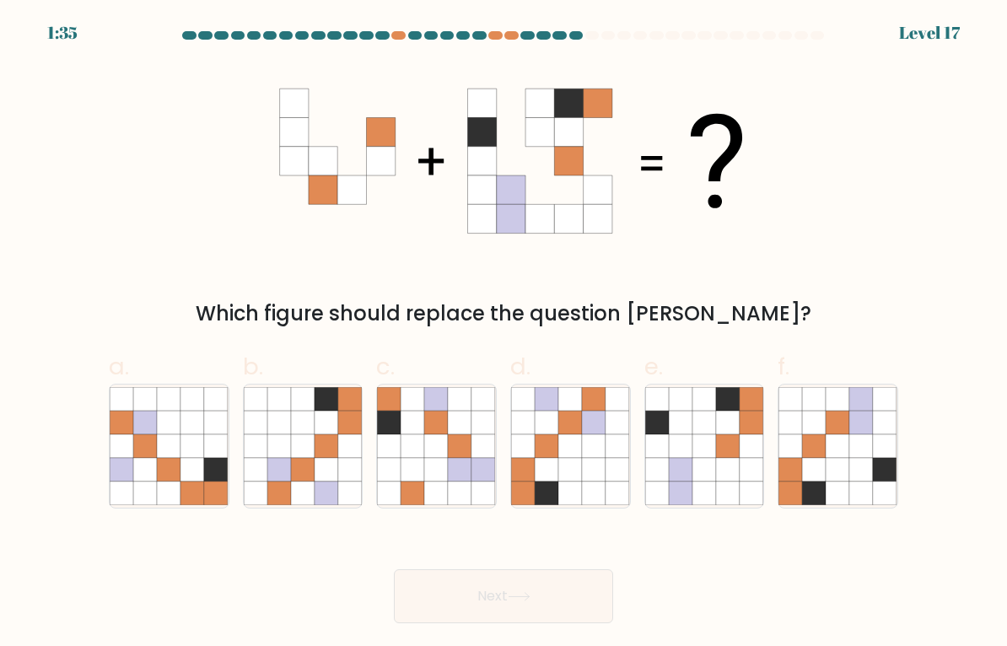
click at [740, 446] on icon at bounding box center [752, 446] width 24 height 24
click at [504, 334] on input "e." at bounding box center [504, 328] width 1 height 11
radio input "true"
click at [865, 456] on icon at bounding box center [862, 446] width 24 height 24
click at [504, 334] on input "f." at bounding box center [504, 328] width 1 height 11
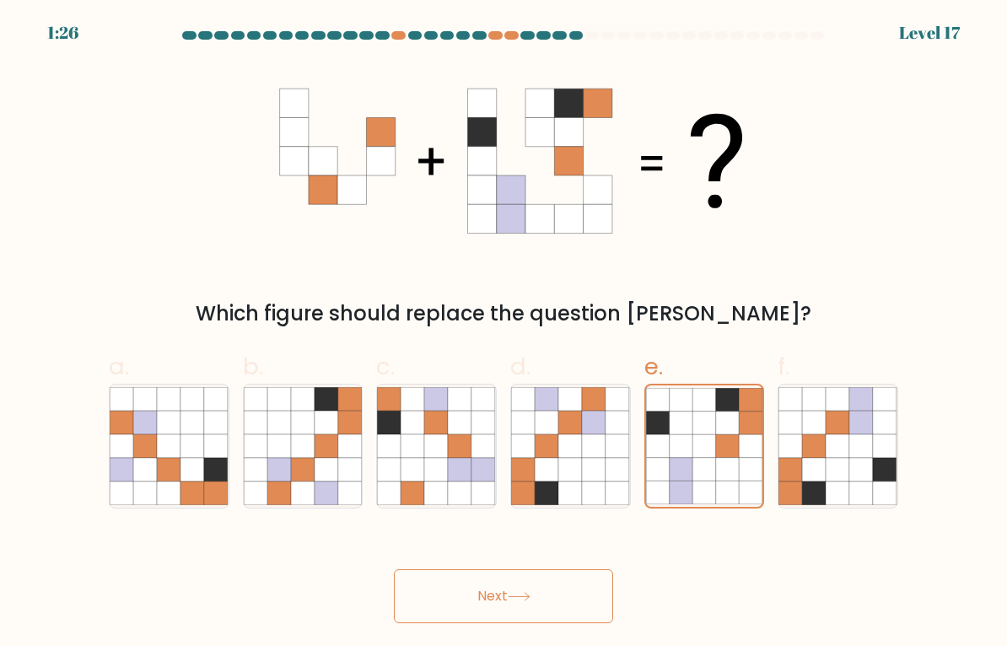
radio input "true"
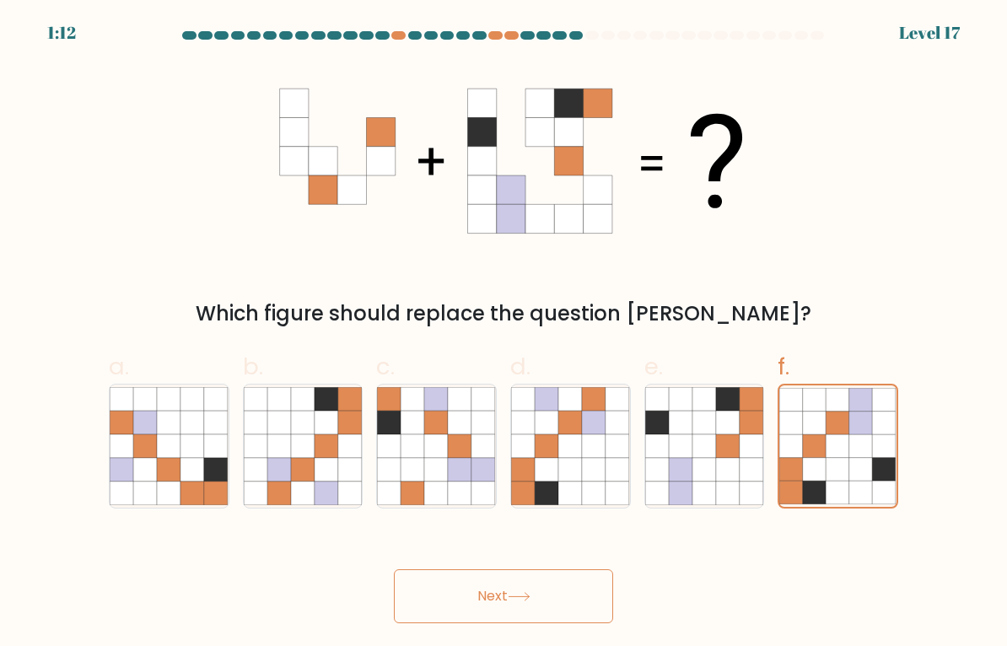
click at [568, 606] on button "Next" at bounding box center [503, 596] width 219 height 54
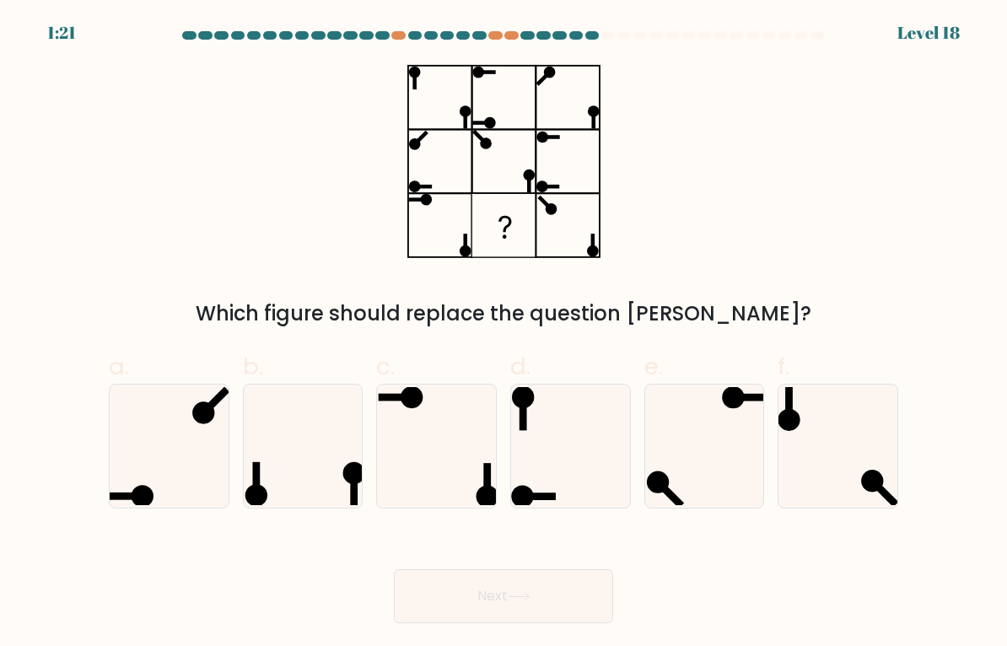
click at [730, 450] on icon at bounding box center [704, 446] width 119 height 119
click at [504, 334] on input "e." at bounding box center [504, 328] width 1 height 11
radio input "true"
click at [277, 451] on icon at bounding box center [303, 446] width 119 height 119
click at [504, 334] on input "b." at bounding box center [504, 328] width 1 height 11
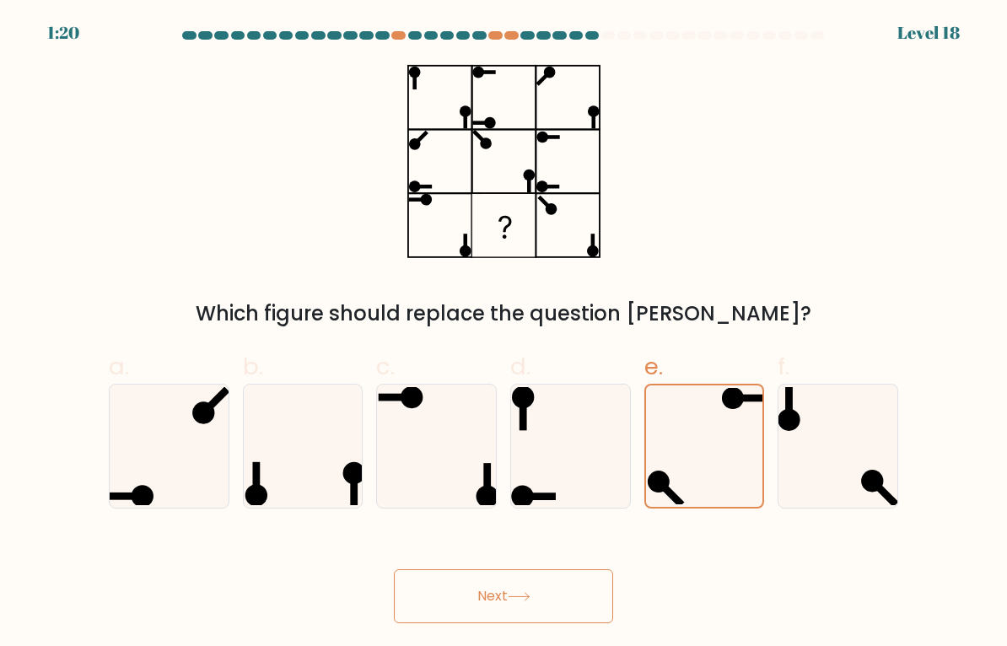
radio input "true"
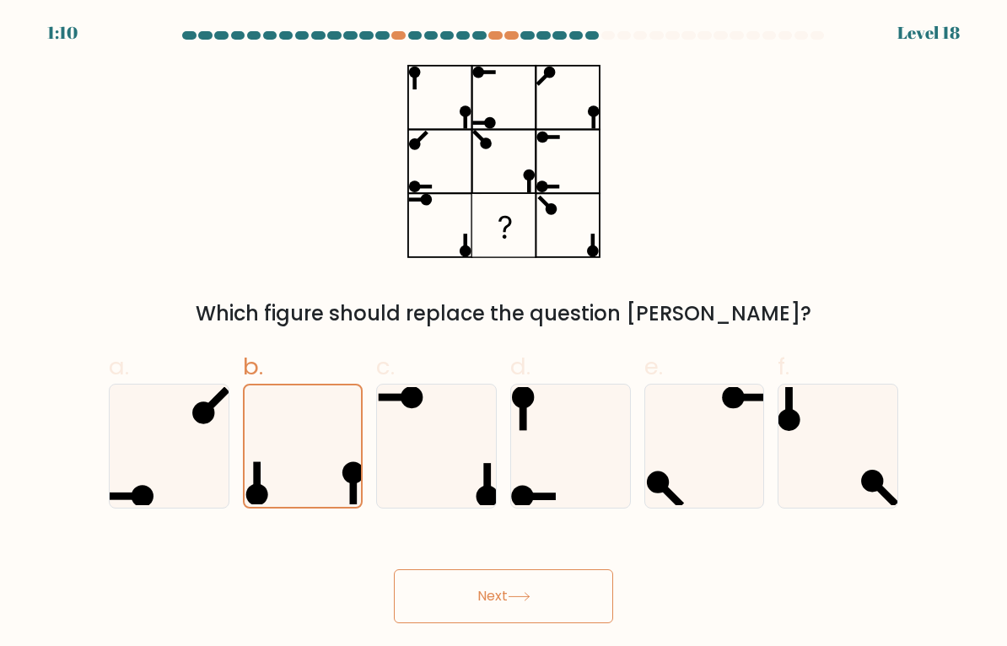
click at [571, 590] on button "Next" at bounding box center [503, 596] width 219 height 54
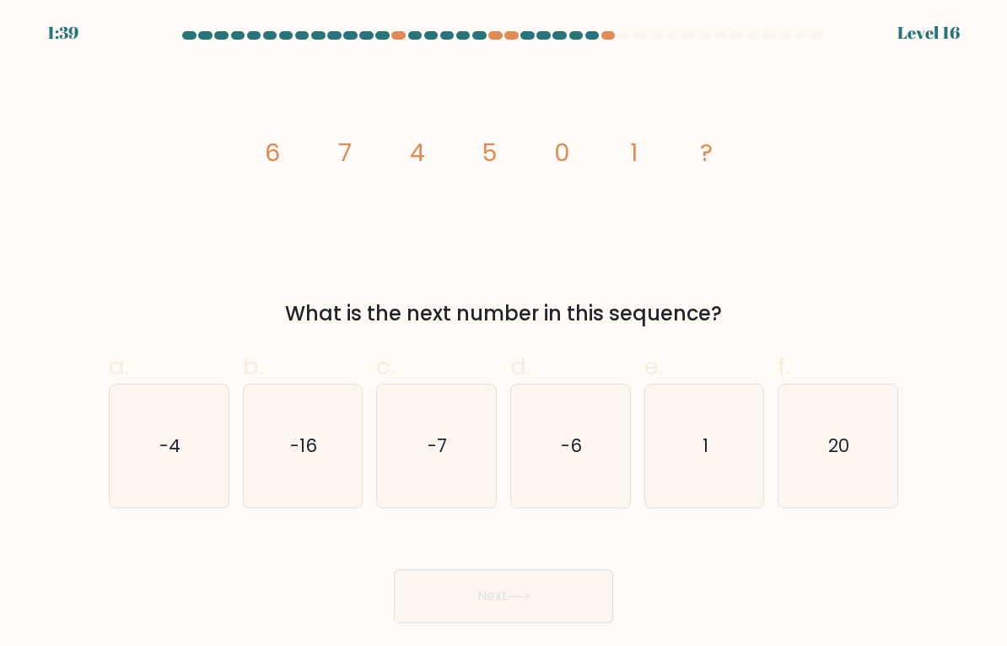
click at [423, 466] on icon "-7" at bounding box center [436, 446] width 119 height 119
click at [504, 334] on input "c. -7" at bounding box center [504, 328] width 1 height 11
radio input "true"
click at [568, 601] on button "Next" at bounding box center [503, 596] width 219 height 54
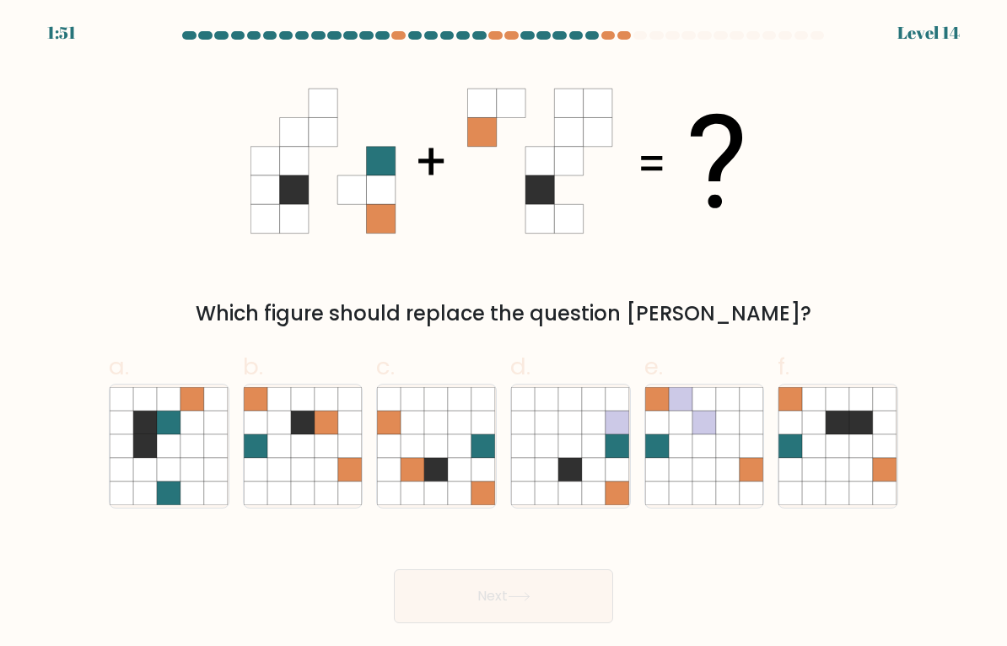
click at [870, 414] on icon at bounding box center [862, 423] width 24 height 24
click at [504, 334] on input "f." at bounding box center [504, 328] width 1 height 11
radio input "true"
click at [461, 595] on button "Next" at bounding box center [503, 596] width 219 height 54
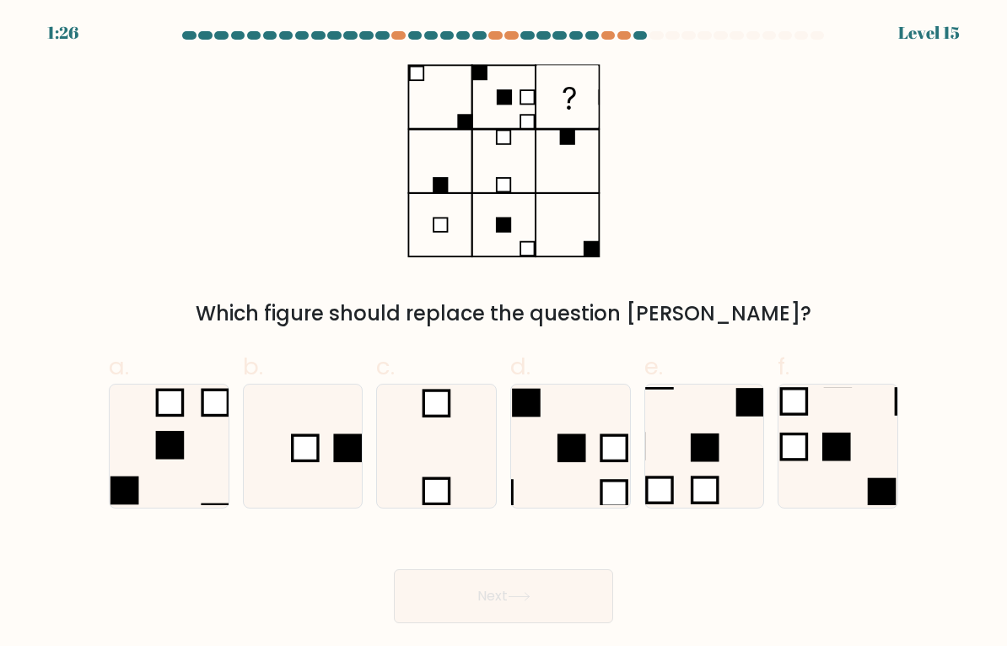
click at [299, 459] on rect at bounding box center [305, 447] width 25 height 25
click at [504, 334] on input "b." at bounding box center [504, 328] width 1 height 11
radio input "true"
click at [287, 444] on icon at bounding box center [303, 446] width 117 height 117
click at [504, 334] on input "b." at bounding box center [504, 328] width 1 height 11
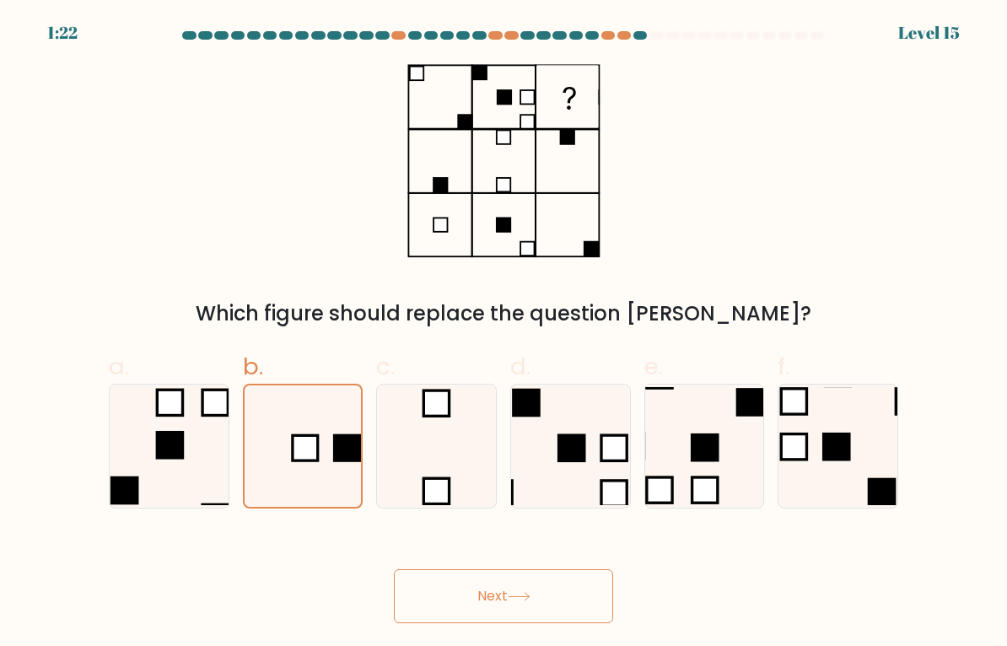
click at [570, 594] on button "Next" at bounding box center [503, 596] width 219 height 54
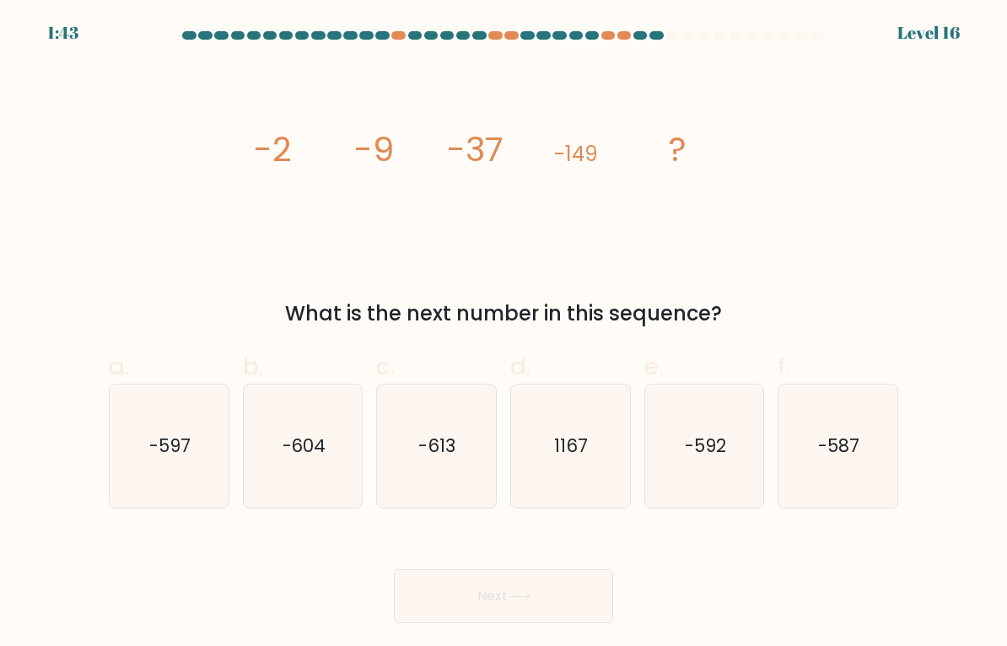
click at [169, 433] on icon "-597" at bounding box center [169, 446] width 119 height 119
click at [504, 334] on input "a. -597" at bounding box center [504, 328] width 1 height 11
radio input "true"
click at [579, 590] on button "Next" at bounding box center [503, 596] width 219 height 54
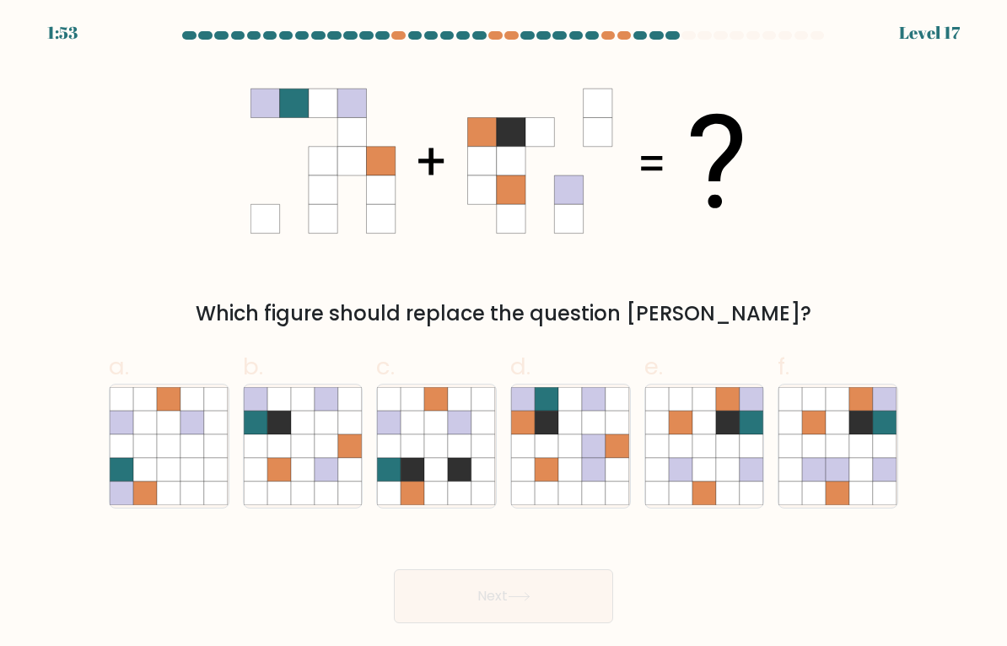
click at [739, 439] on icon at bounding box center [728, 446] width 24 height 24
click at [504, 334] on input "e." at bounding box center [504, 328] width 1 height 11
radio input "true"
click at [567, 595] on button "Next" at bounding box center [503, 596] width 219 height 54
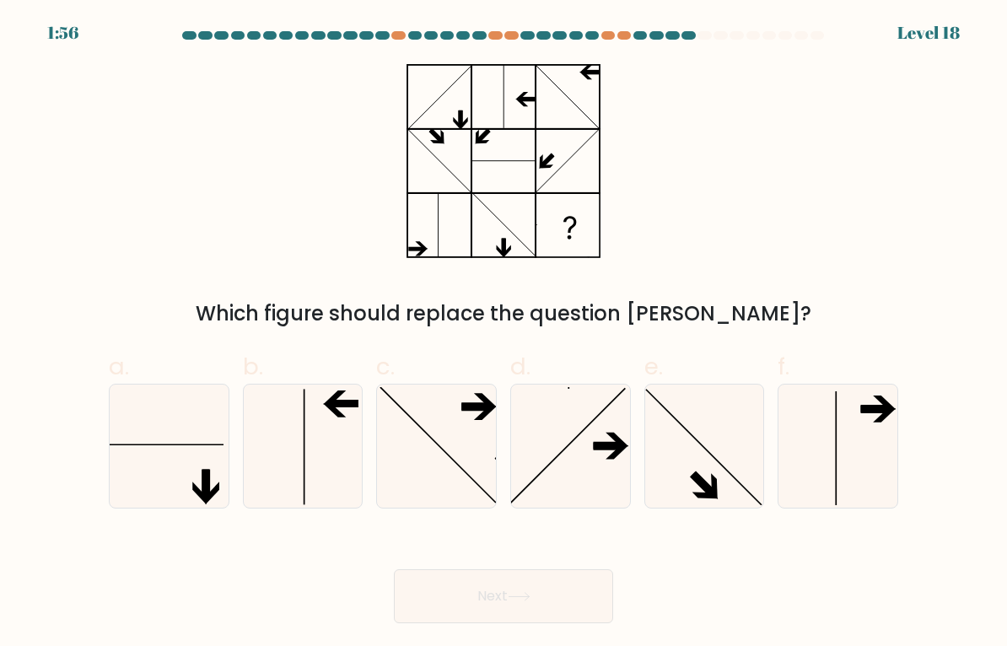
click at [585, 466] on icon at bounding box center [570, 446] width 119 height 119
click at [504, 334] on input "d." at bounding box center [504, 328] width 1 height 11
radio input "true"
click at [583, 612] on button "Next" at bounding box center [503, 596] width 219 height 54
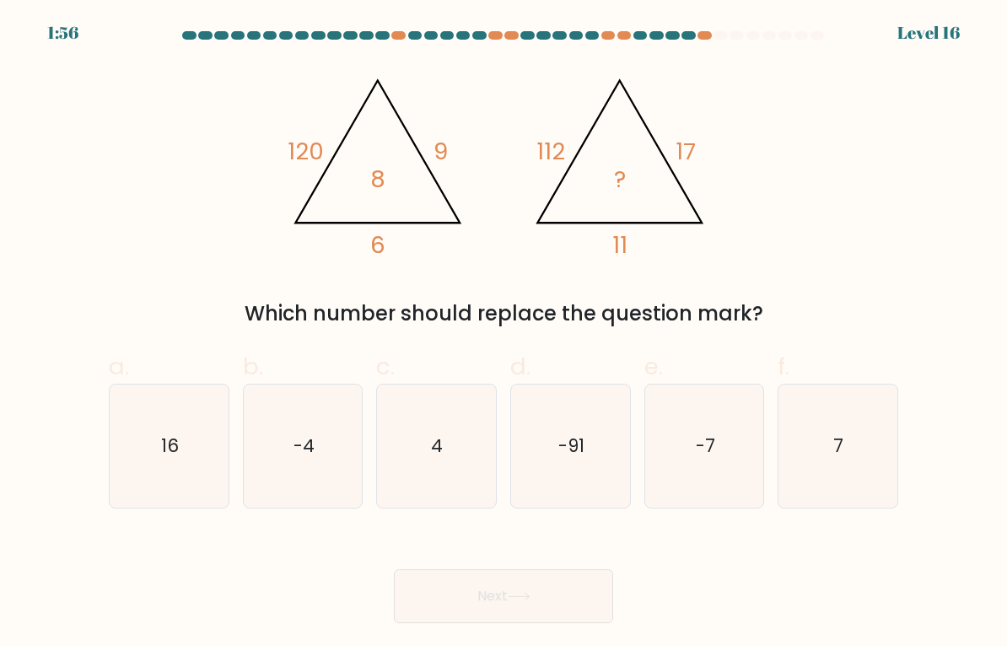
click at [438, 456] on text "4" at bounding box center [438, 446] width 12 height 24
click at [504, 334] on input "c. 4" at bounding box center [504, 328] width 1 height 11
radio input "true"
click at [551, 603] on button "Next" at bounding box center [503, 596] width 219 height 54
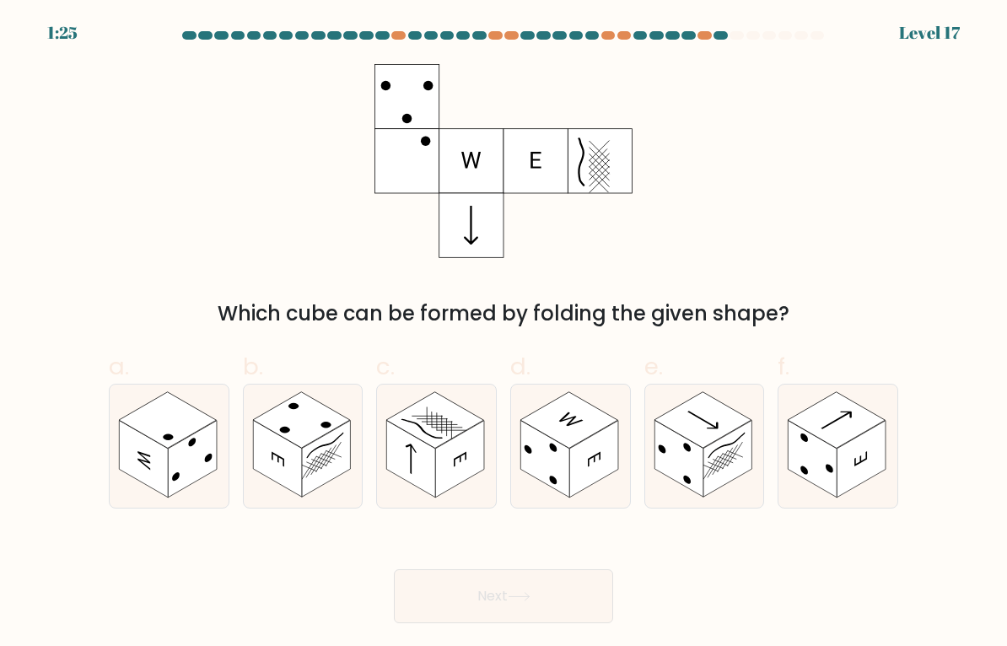
click at [589, 461] on icon at bounding box center [594, 459] width 13 height 15
click at [504, 334] on input "d." at bounding box center [504, 328] width 1 height 11
radio input "true"
click at [310, 462] on rect at bounding box center [326, 459] width 49 height 77
click at [504, 334] on input "b." at bounding box center [504, 328] width 1 height 11
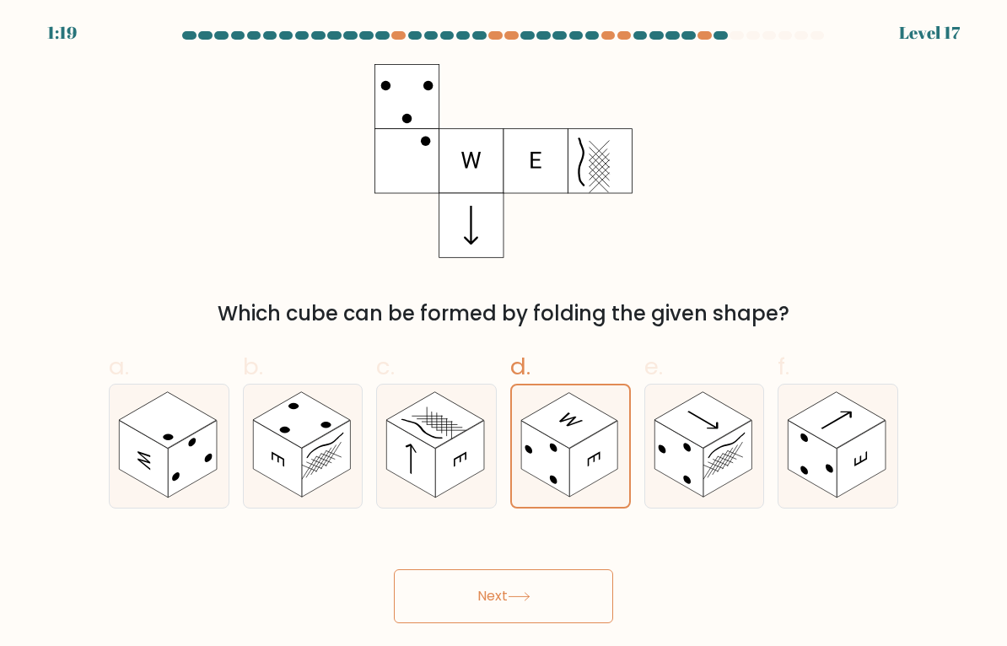
radio input "true"
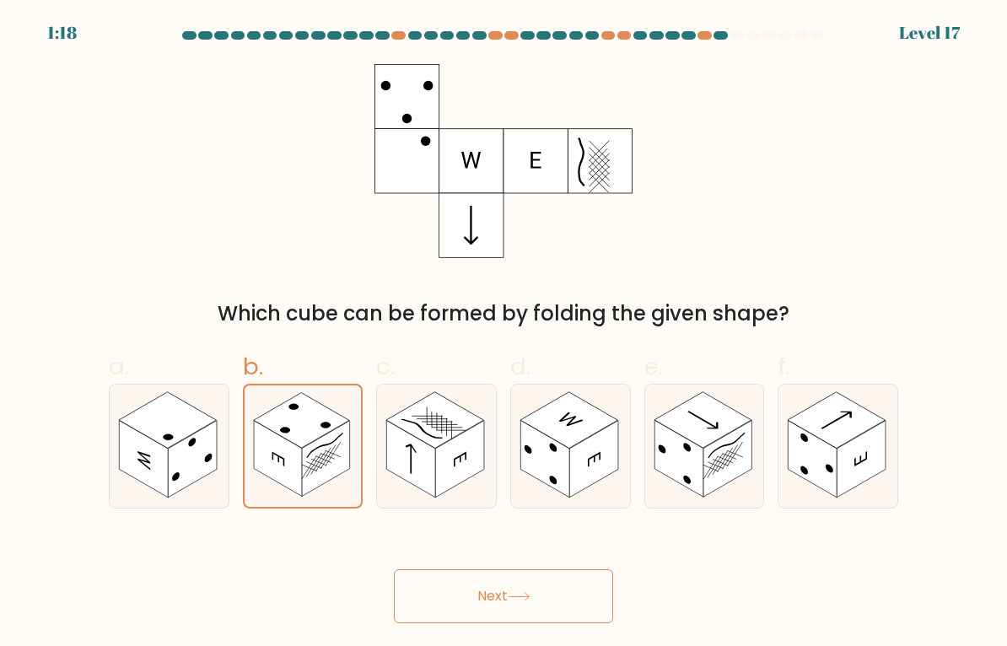
click at [860, 450] on rect at bounding box center [861, 459] width 49 height 77
click at [504, 334] on input "f." at bounding box center [504, 328] width 1 height 11
radio input "true"
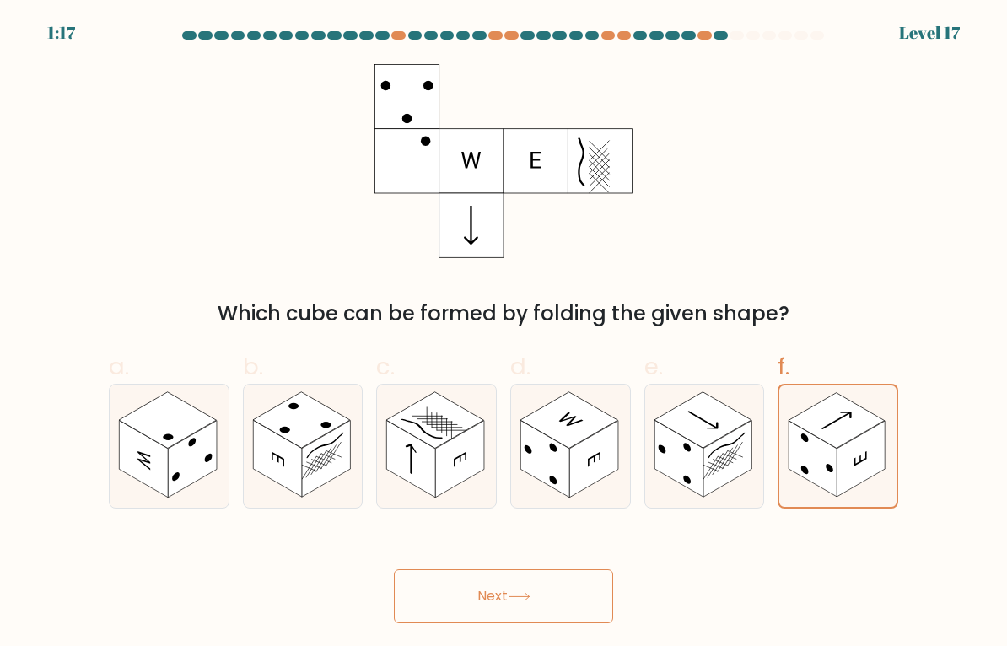
click at [296, 451] on rect at bounding box center [277, 459] width 49 height 77
click at [504, 334] on input "b." at bounding box center [504, 328] width 1 height 11
radio input "true"
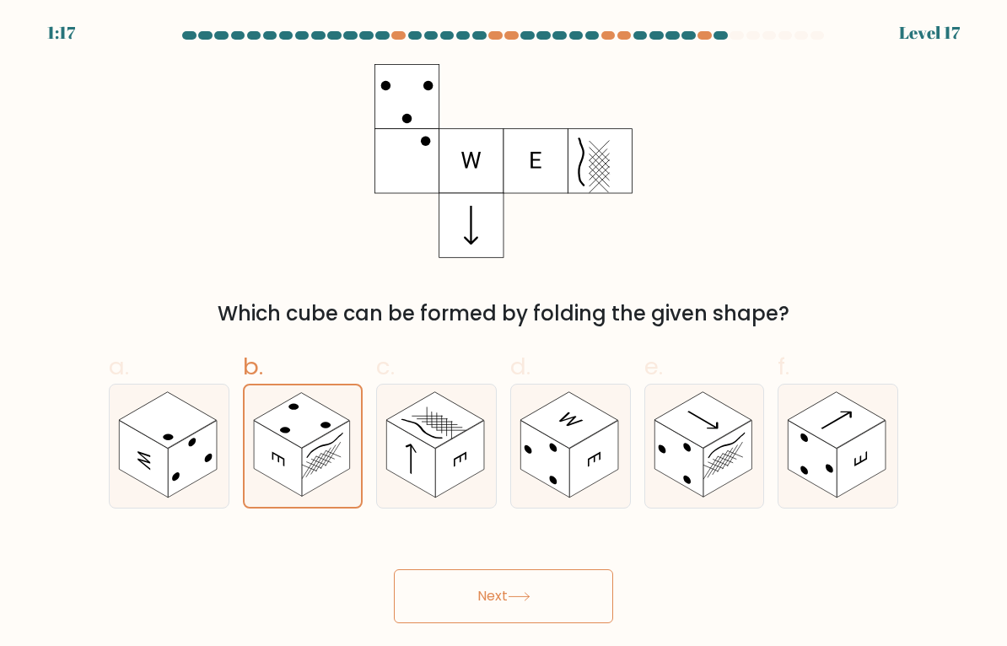
click at [402, 461] on rect at bounding box center [411, 459] width 49 height 77
click at [504, 334] on input "c." at bounding box center [504, 328] width 1 height 11
radio input "true"
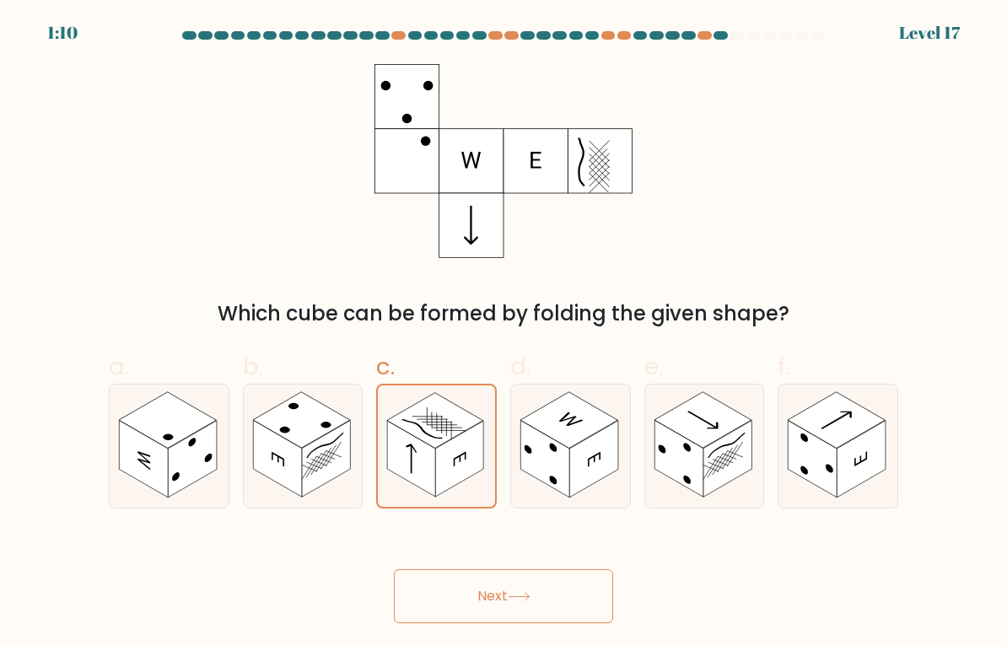
click at [294, 455] on rect at bounding box center [277, 459] width 49 height 77
click at [504, 334] on input "b." at bounding box center [504, 328] width 1 height 11
radio input "true"
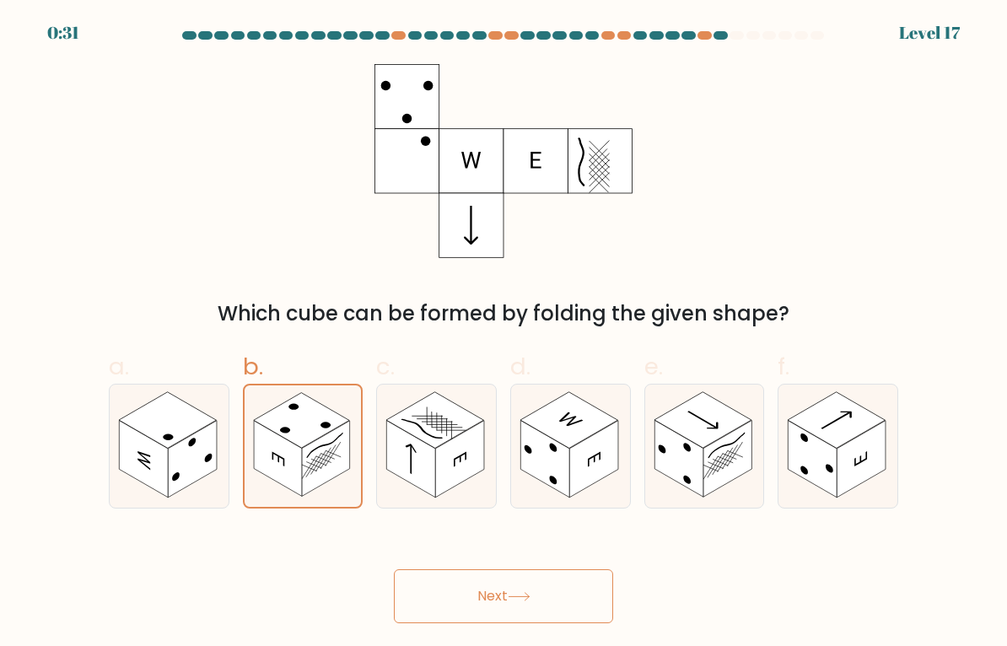
click at [869, 466] on rect at bounding box center [861, 459] width 49 height 77
click at [504, 334] on input "f." at bounding box center [504, 328] width 1 height 11
radio input "true"
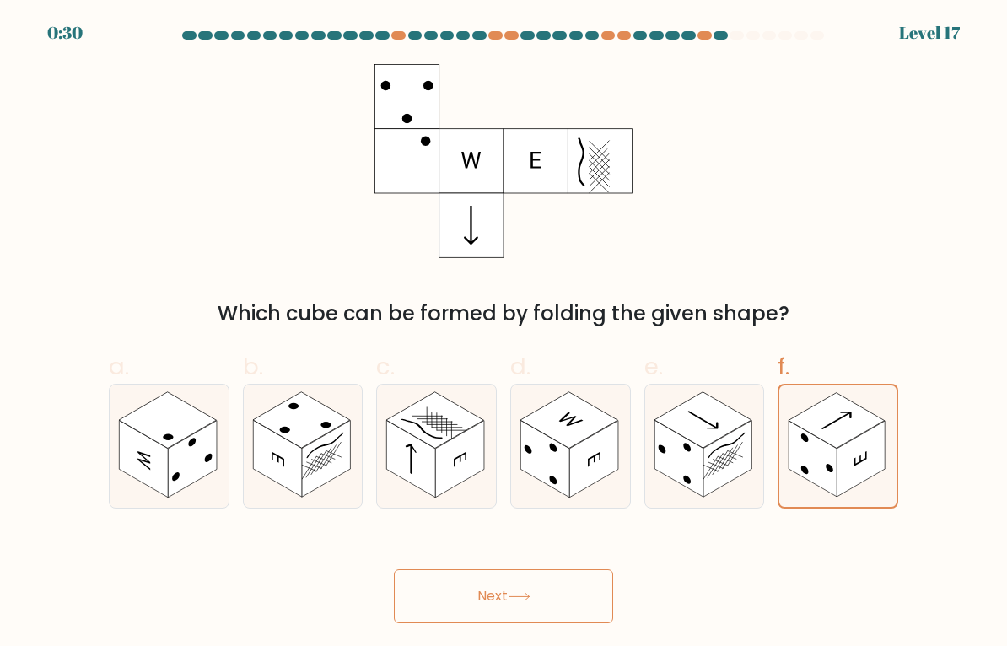
click at [569, 602] on button "Next" at bounding box center [503, 596] width 219 height 54
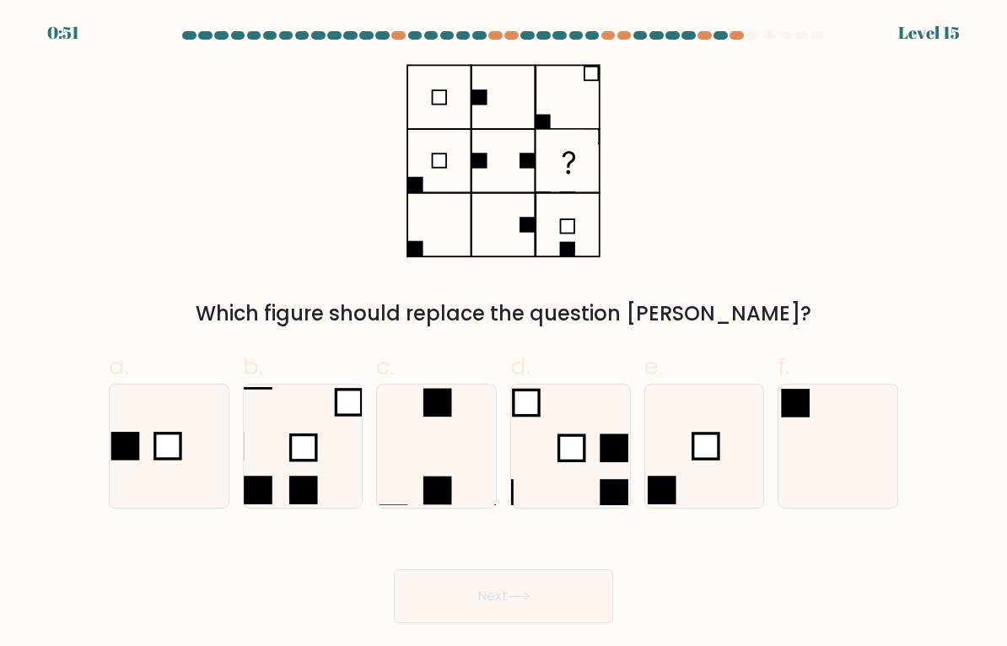
click at [275, 466] on icon at bounding box center [303, 446] width 119 height 119
click at [504, 334] on input "b." at bounding box center [504, 328] width 1 height 11
radio input "true"
click at [560, 603] on button "Next" at bounding box center [503, 596] width 219 height 54
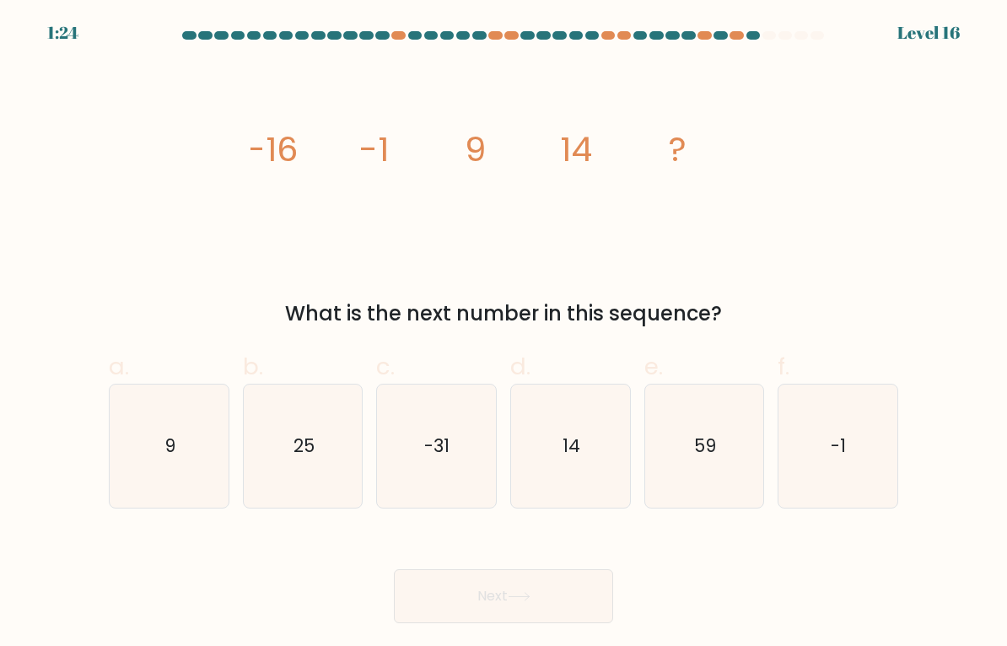
click at [595, 473] on icon "14" at bounding box center [570, 446] width 119 height 119
click at [504, 334] on input "d. 14" at bounding box center [504, 328] width 1 height 11
radio input "true"
click at [579, 594] on button "Next" at bounding box center [503, 596] width 219 height 54
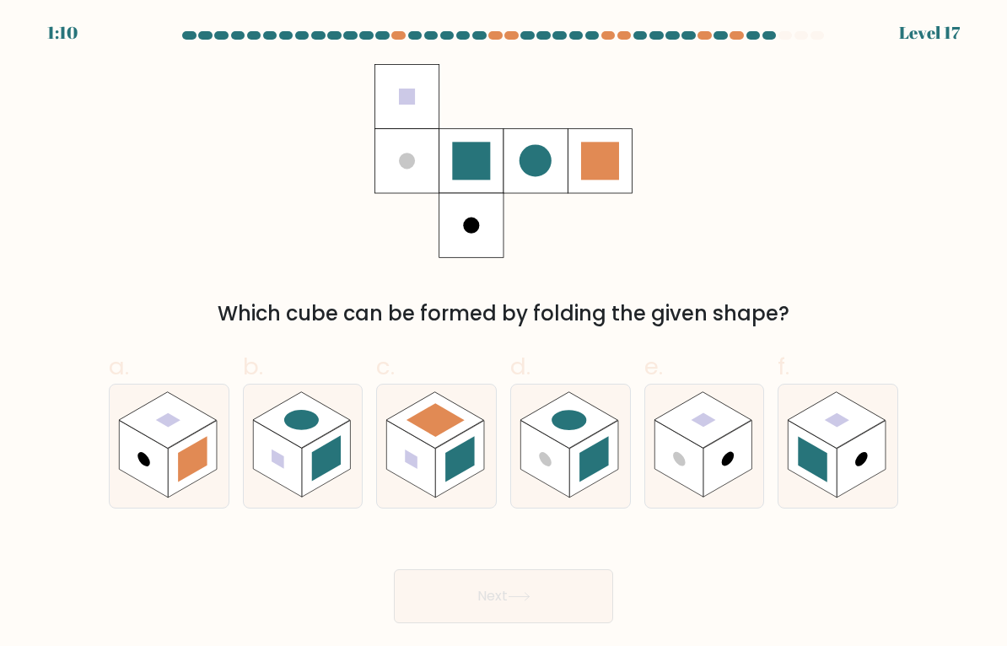
click at [267, 449] on rect at bounding box center [277, 459] width 49 height 77
click at [504, 334] on input "b." at bounding box center [504, 328] width 1 height 11
radio input "true"
click at [543, 604] on button "Next" at bounding box center [503, 596] width 219 height 54
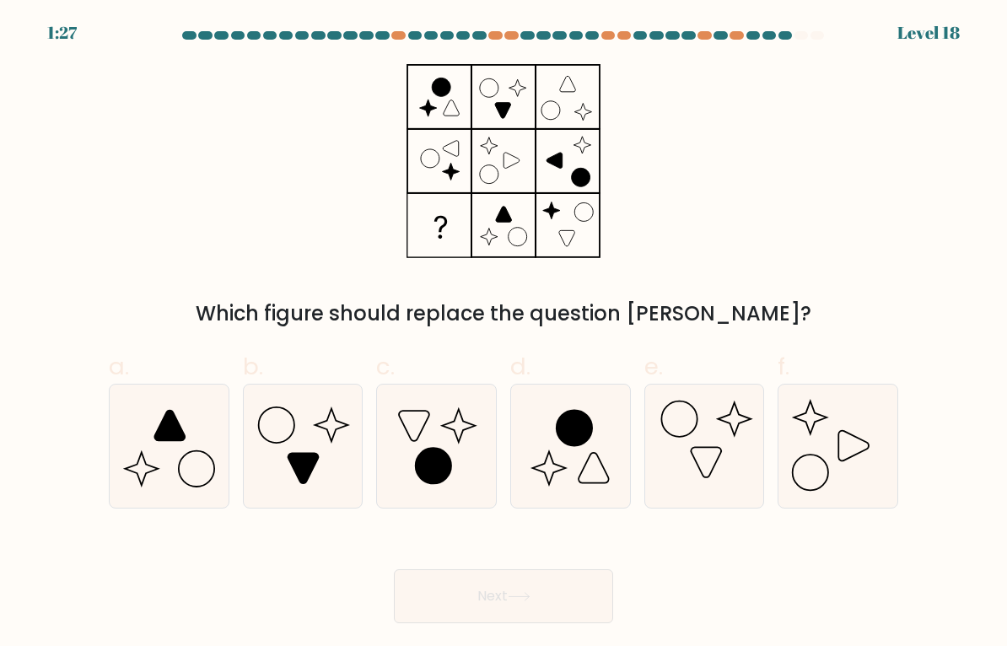
click at [565, 470] on icon at bounding box center [570, 446] width 119 height 119
click at [504, 334] on input "d." at bounding box center [504, 328] width 1 height 11
radio input "true"
click at [464, 446] on icon at bounding box center [436, 446] width 119 height 119
click at [504, 334] on input "c." at bounding box center [504, 328] width 1 height 11
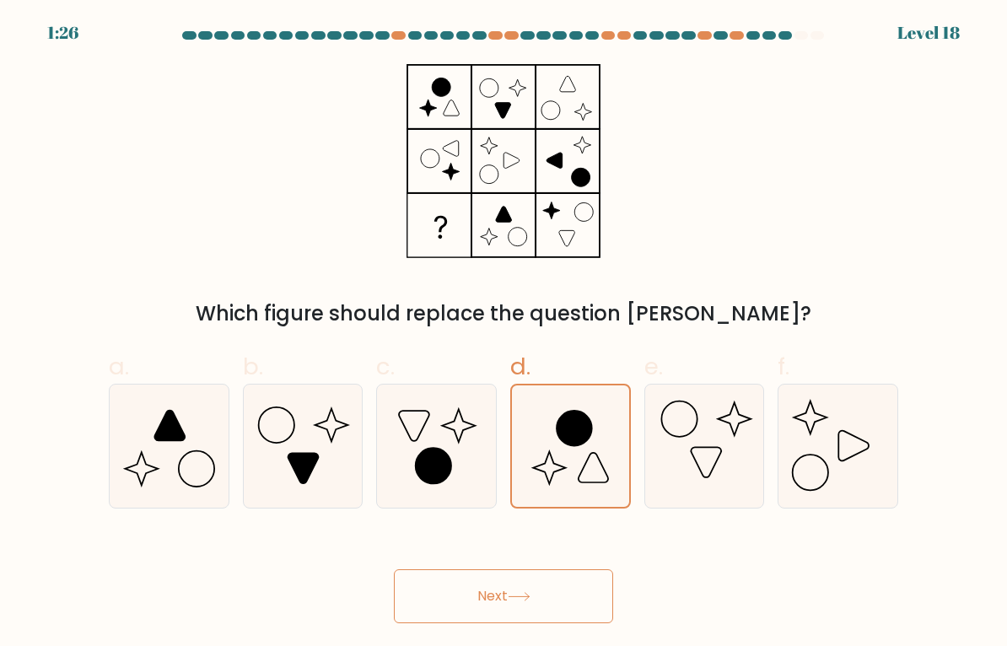
radio input "true"
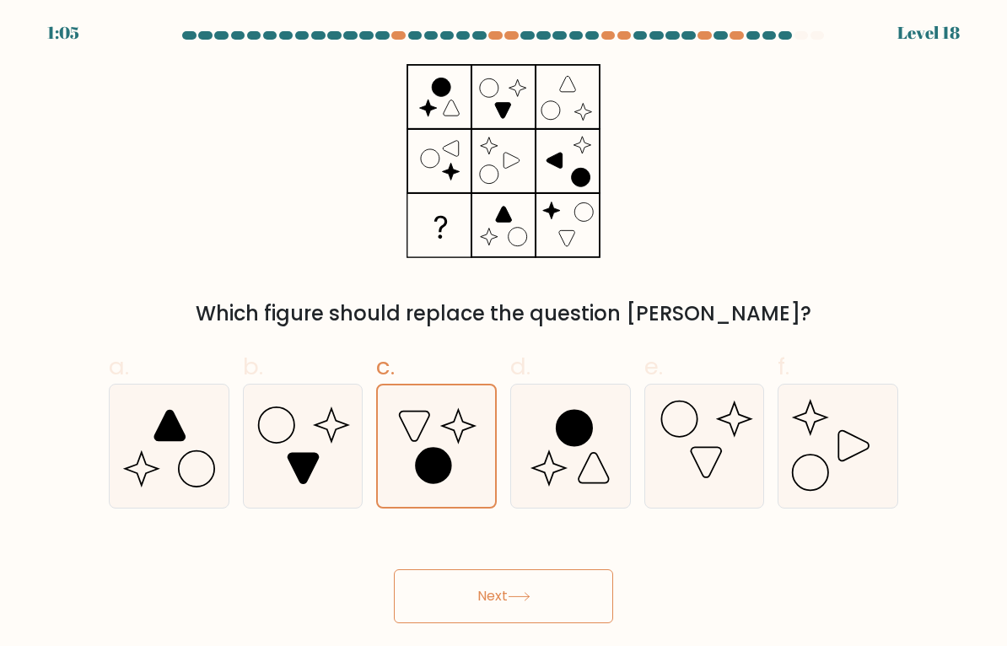
click at [574, 616] on button "Next" at bounding box center [503, 596] width 219 height 54
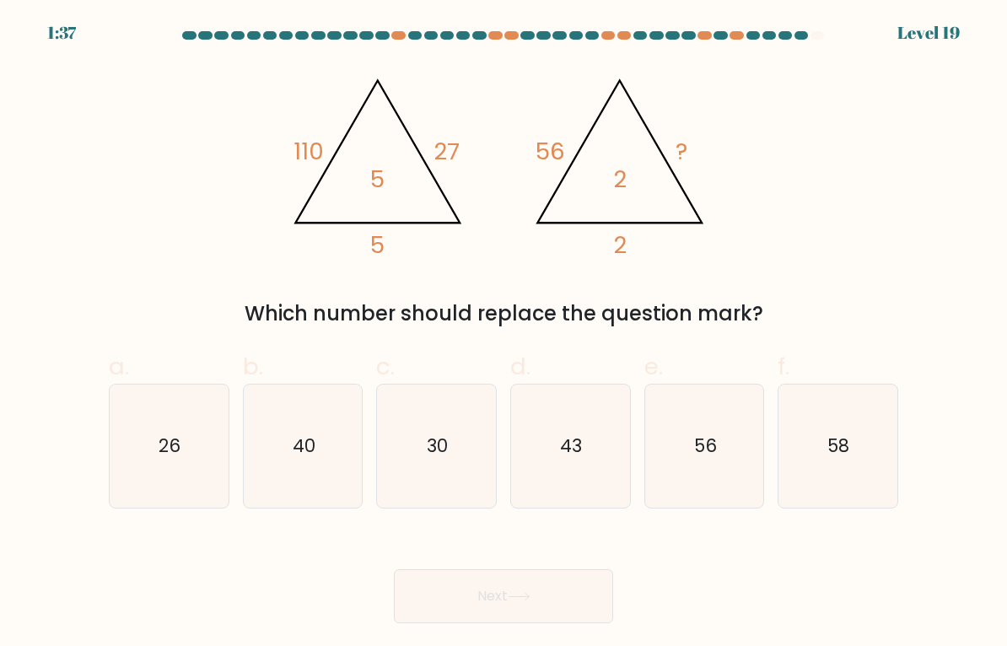
click at [154, 470] on icon "26" at bounding box center [169, 446] width 119 height 119
click at [504, 334] on input "a. 26" at bounding box center [504, 328] width 1 height 11
radio input "true"
click at [565, 599] on button "Next" at bounding box center [503, 596] width 219 height 54
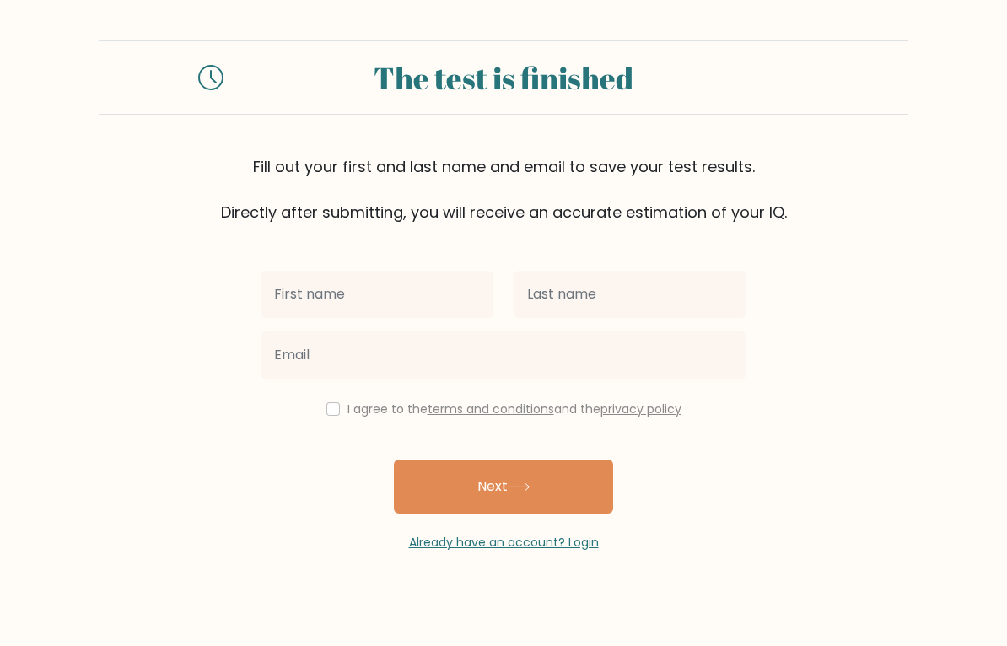
click at [288, 290] on input "text" at bounding box center [377, 294] width 233 height 47
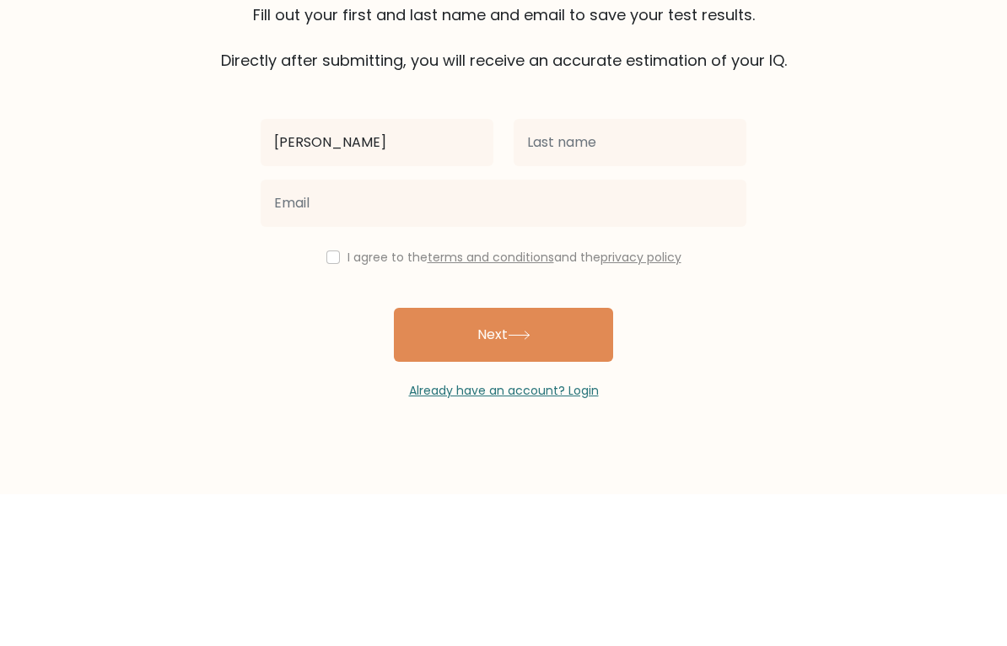
type input "[PERSON_NAME]"
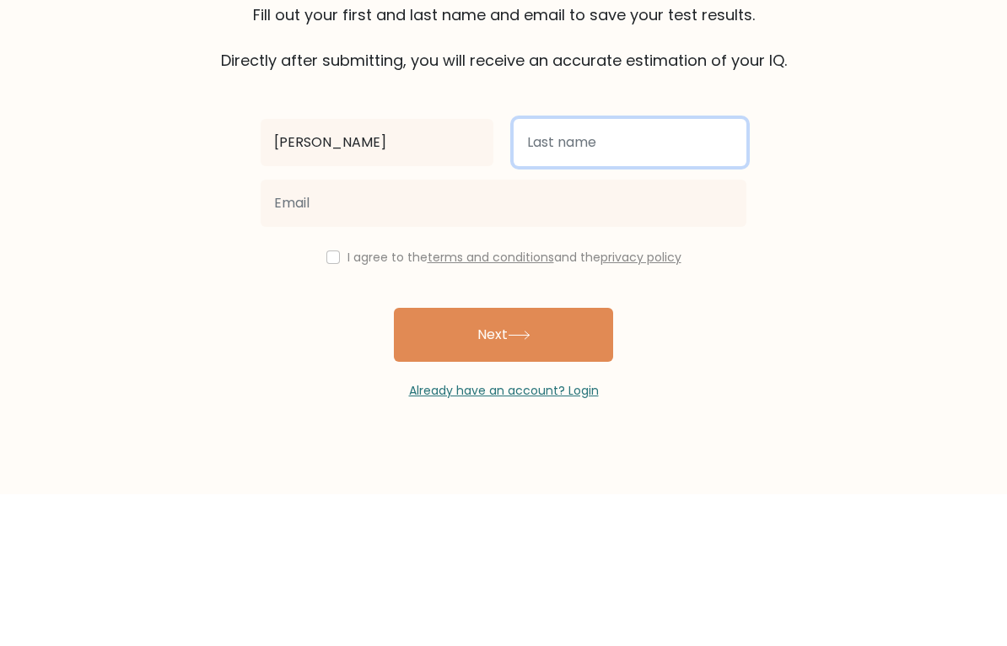
click at [679, 271] on input "text" at bounding box center [630, 294] width 233 height 47
type input "Alshamsi"
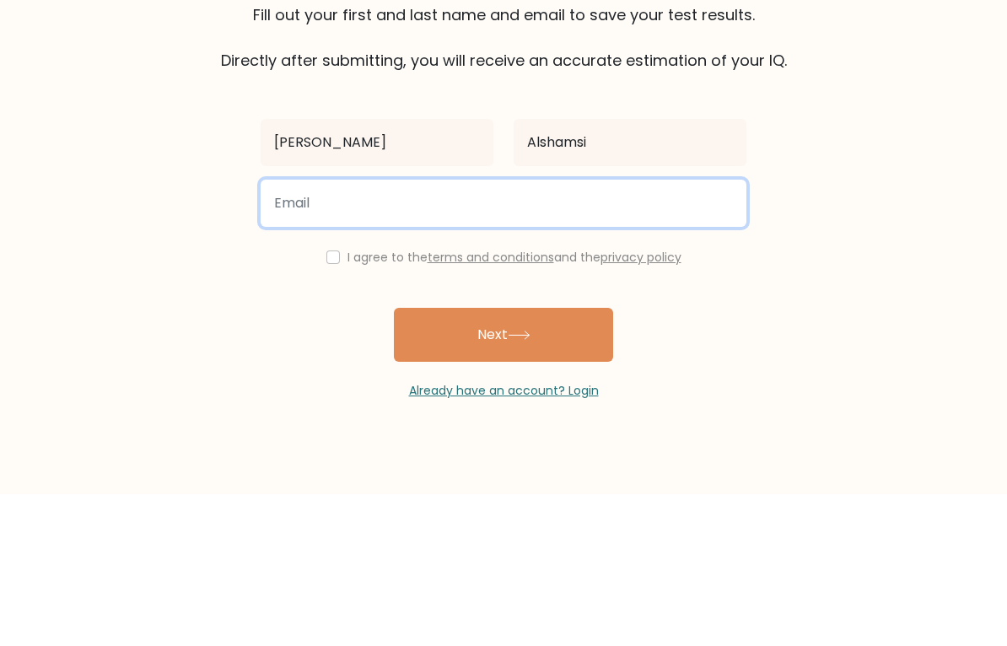
click at [279, 331] on input "email" at bounding box center [504, 354] width 486 height 47
type input "[EMAIL_ADDRESS][DOMAIN_NAME]"
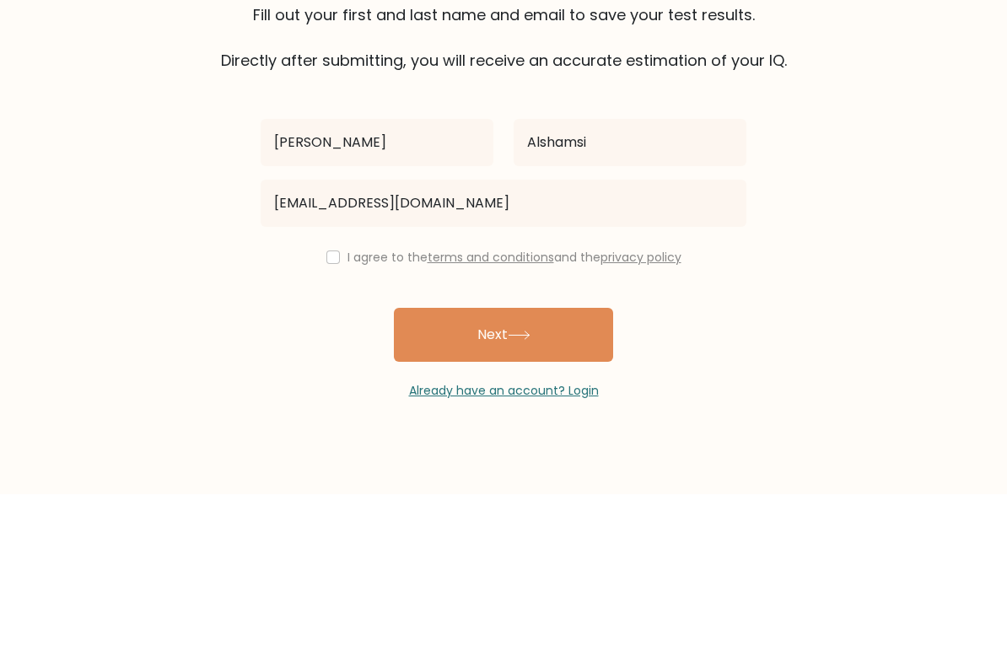
click at [326, 402] on input "checkbox" at bounding box center [332, 408] width 13 height 13
checkbox input "true"
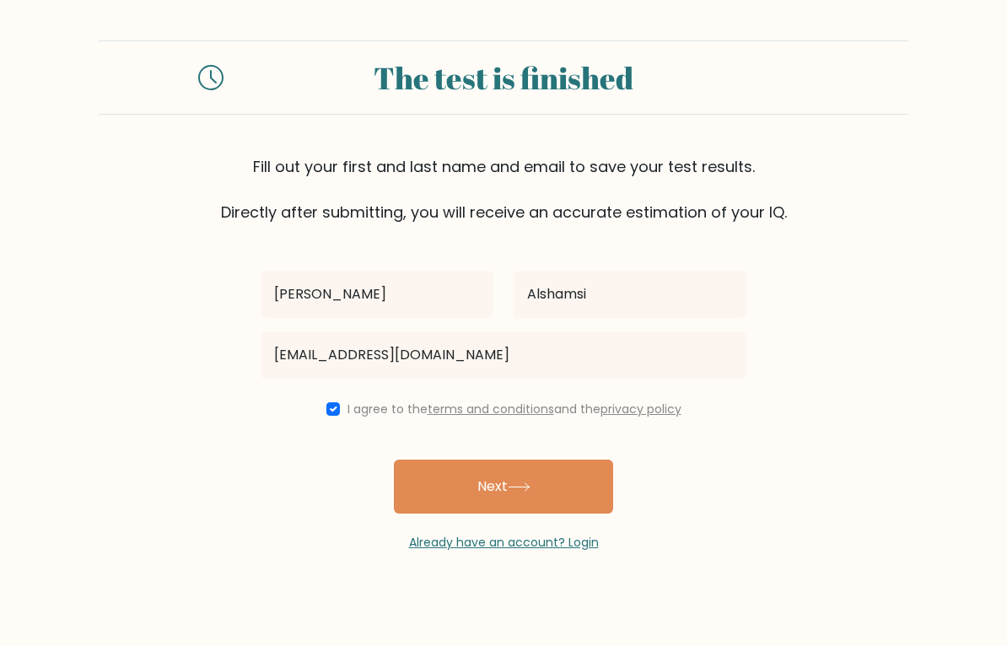
click at [573, 485] on button "Next" at bounding box center [503, 487] width 219 height 54
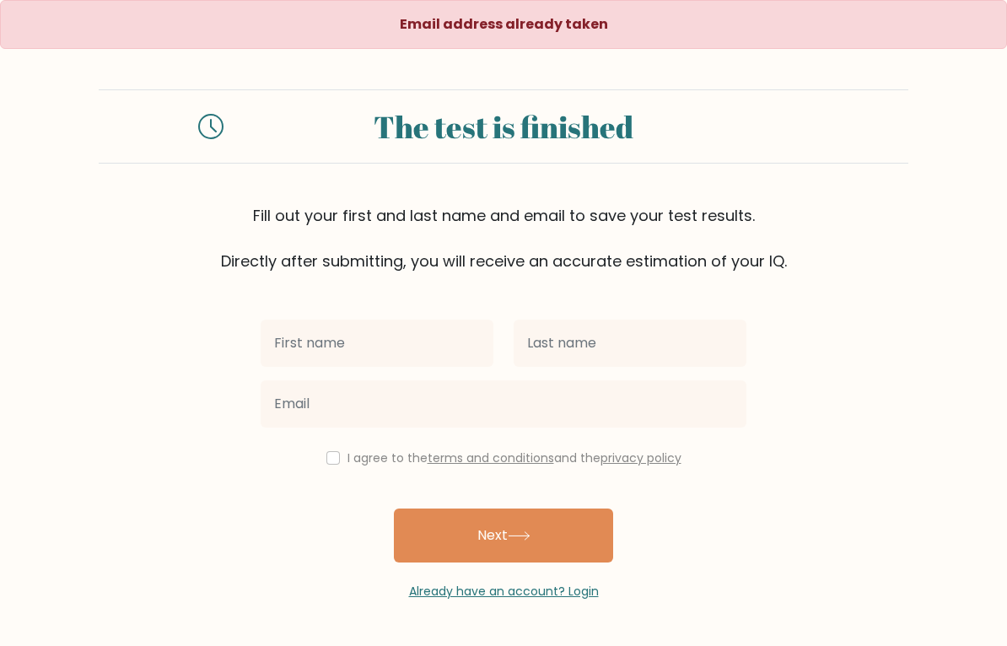
click at [285, 345] on input "text" at bounding box center [377, 343] width 233 height 47
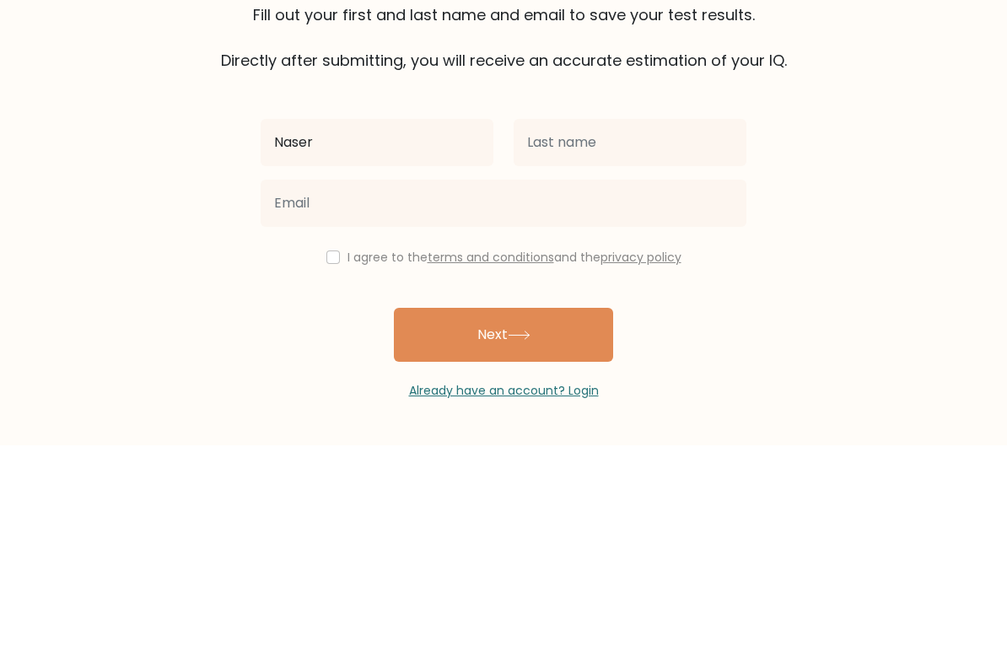
type input "Naser"
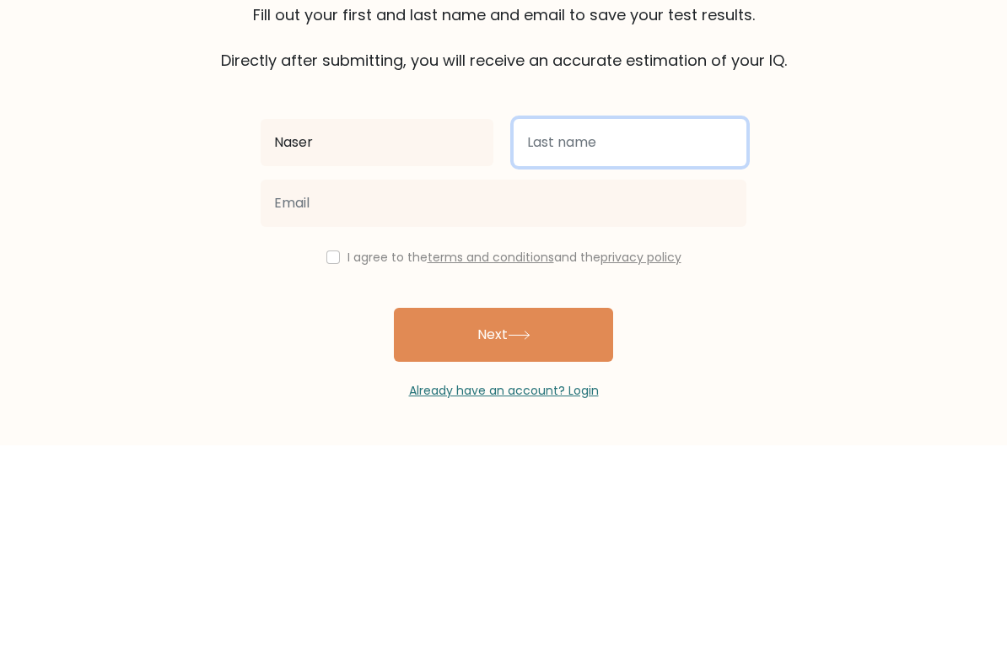
click at [666, 320] on input "text" at bounding box center [630, 343] width 233 height 47
type input "Alshamsi"
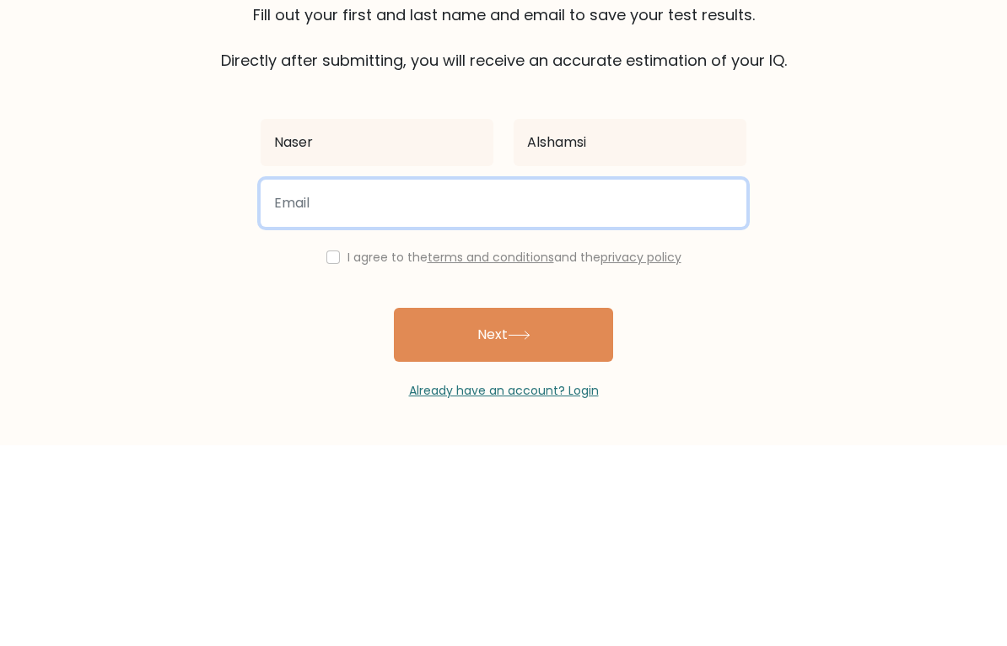
click at [293, 380] on input "email" at bounding box center [504, 403] width 486 height 47
type input "[EMAIL_ADDRESS][DOMAIN_NAME]"
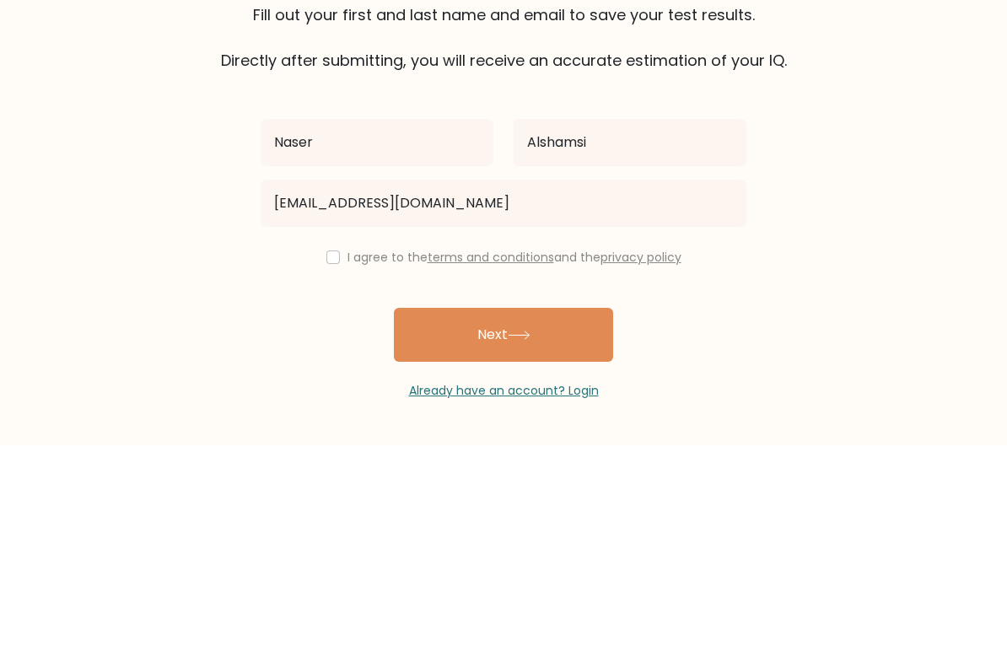
click at [326, 451] on input "checkbox" at bounding box center [332, 457] width 13 height 13
checkbox input "true"
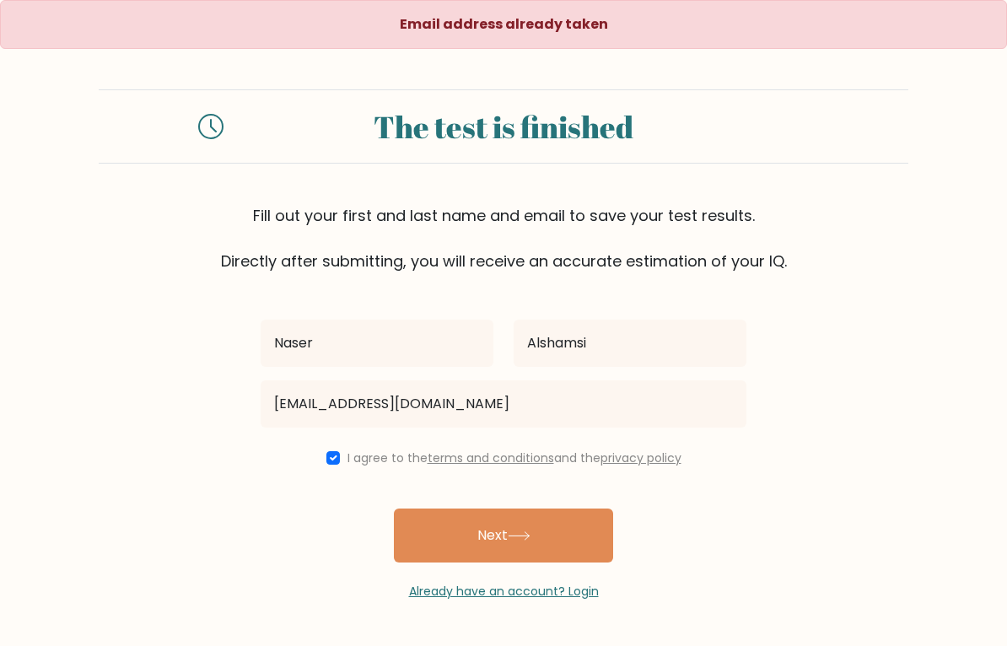
click at [583, 538] on button "Next" at bounding box center [503, 536] width 219 height 54
click at [572, 600] on link "Already have an account? Login" at bounding box center [504, 591] width 190 height 17
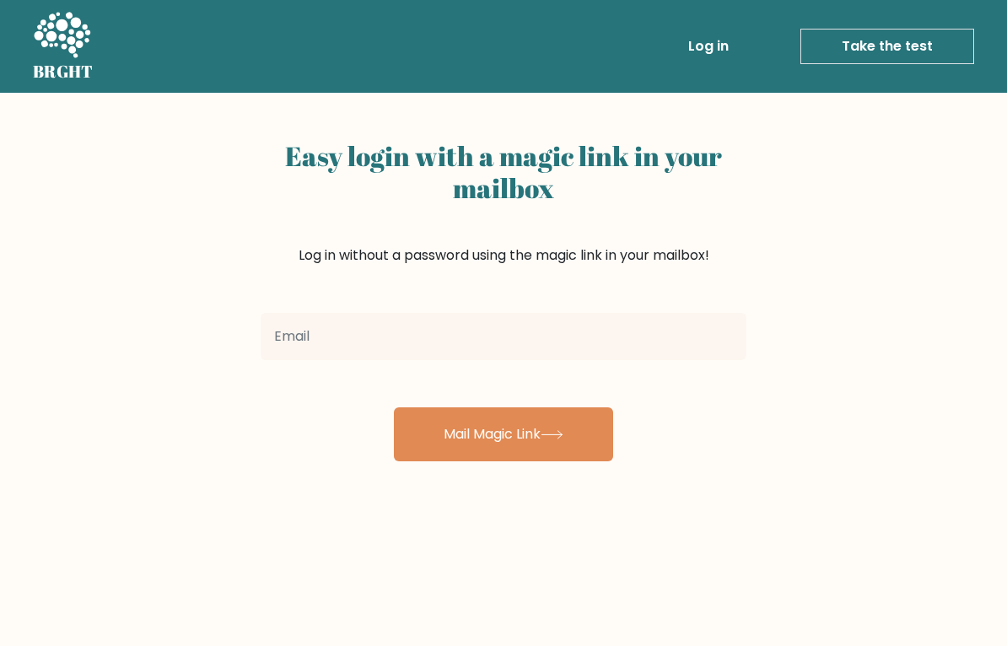
click at [705, 318] on input "email" at bounding box center [504, 336] width 486 height 47
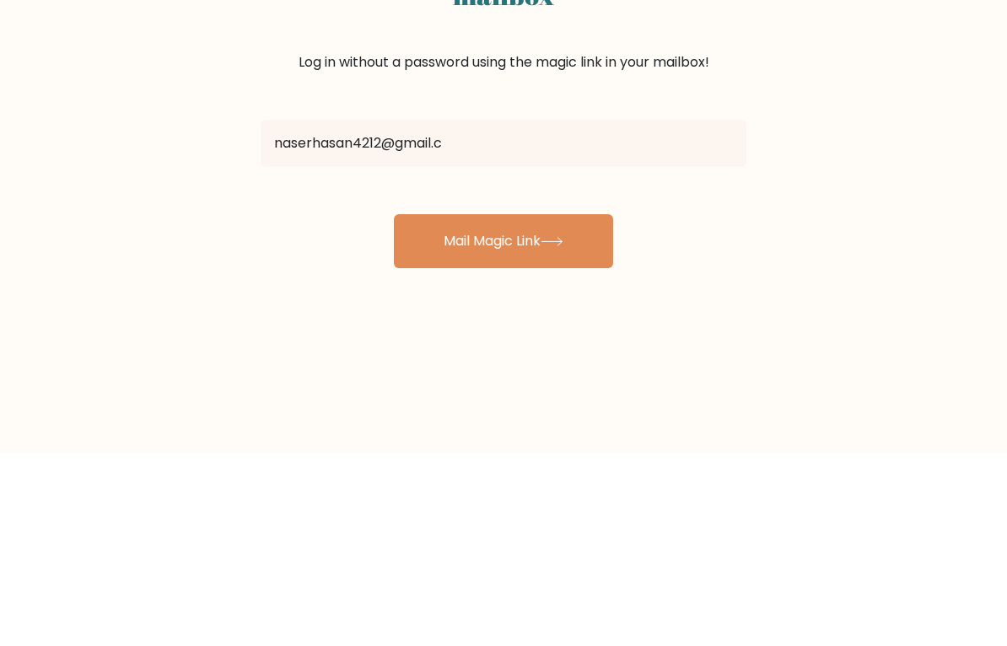
type input "naserhasan4212@gmail.co"
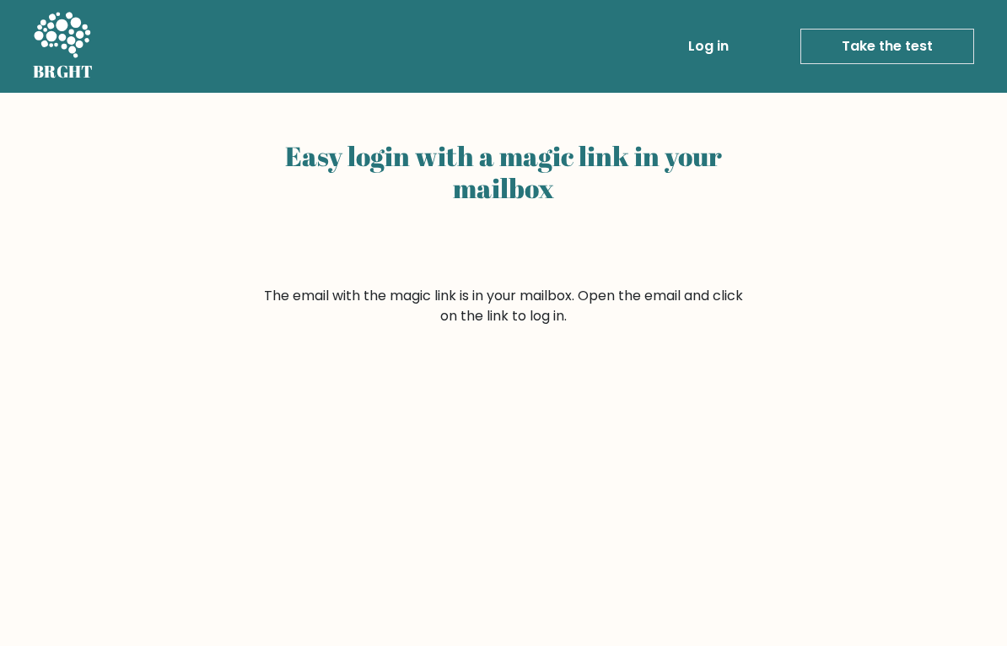
click at [718, 46] on link "Log in" at bounding box center [709, 47] width 54 height 34
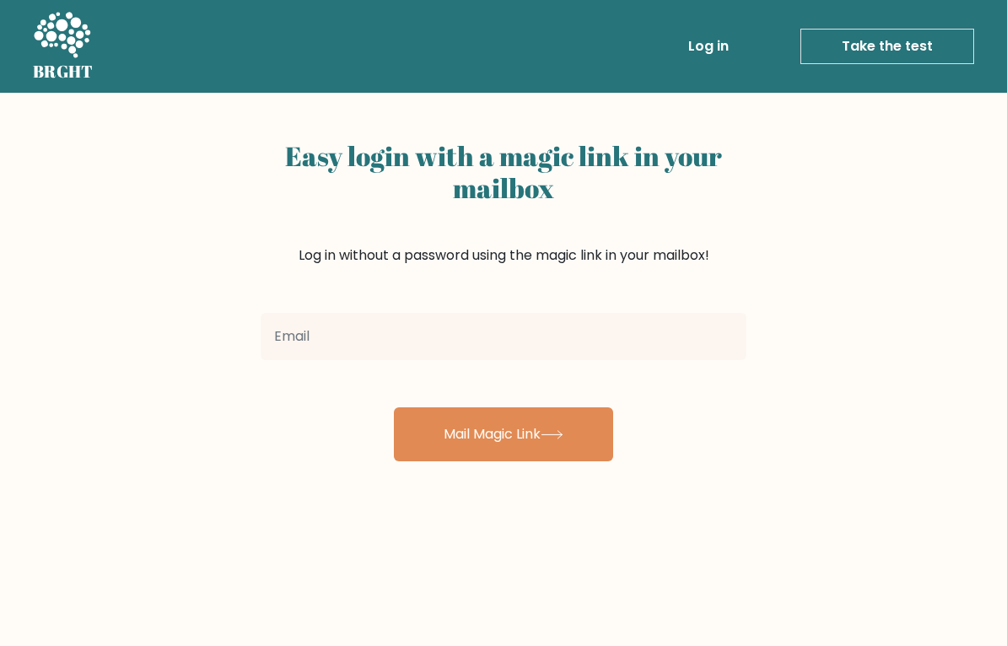
click at [718, 336] on input "email" at bounding box center [504, 336] width 486 height 47
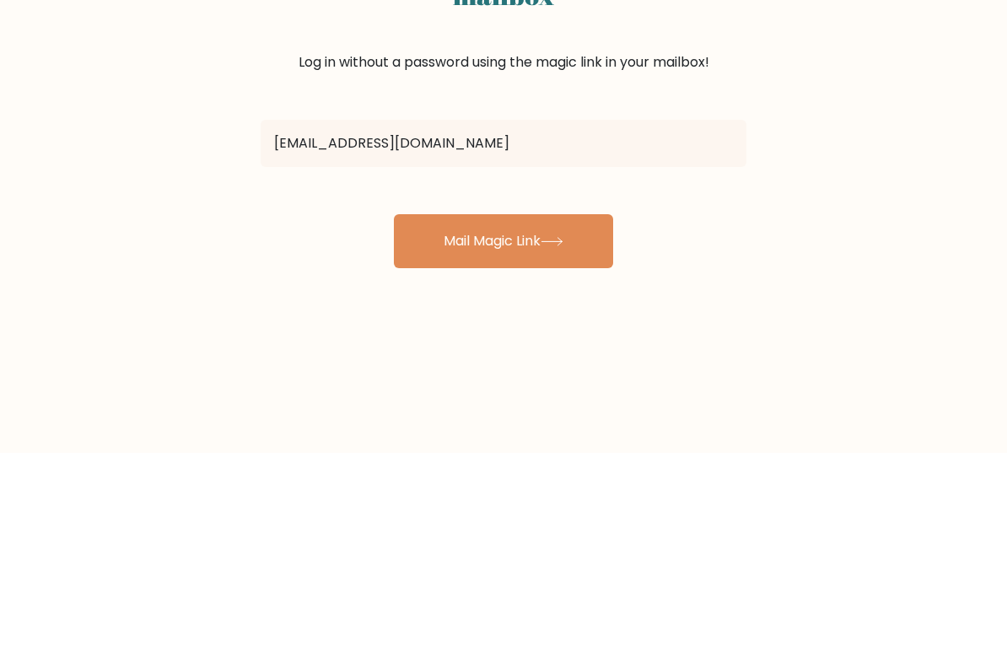
type input "[EMAIL_ADDRESS][DOMAIN_NAME]"
click at [425, 407] on button "Mail Magic Link" at bounding box center [503, 434] width 219 height 54
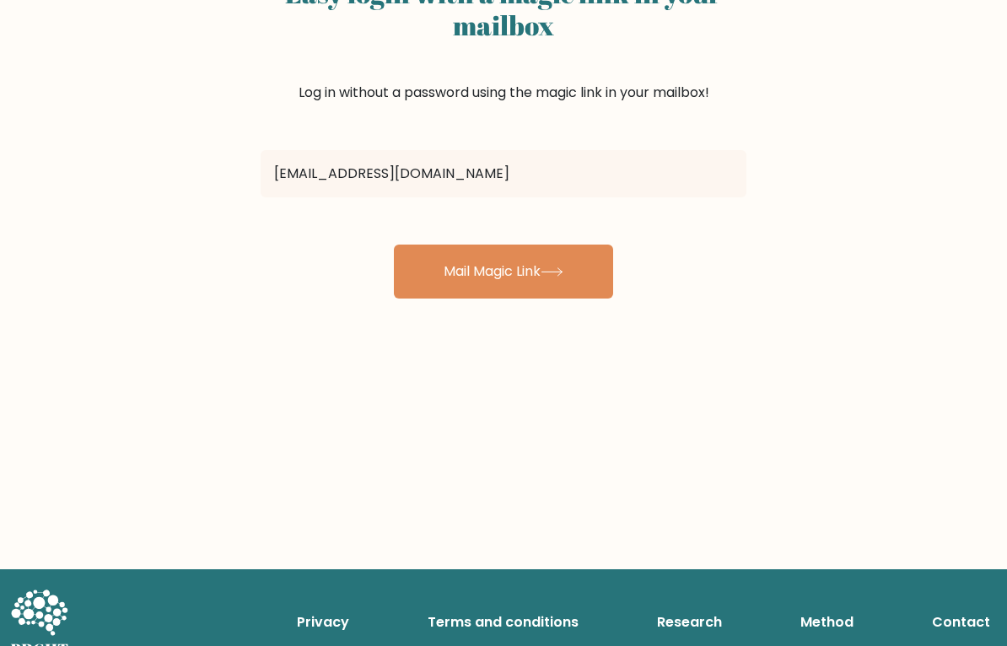
scroll to position [150, 0]
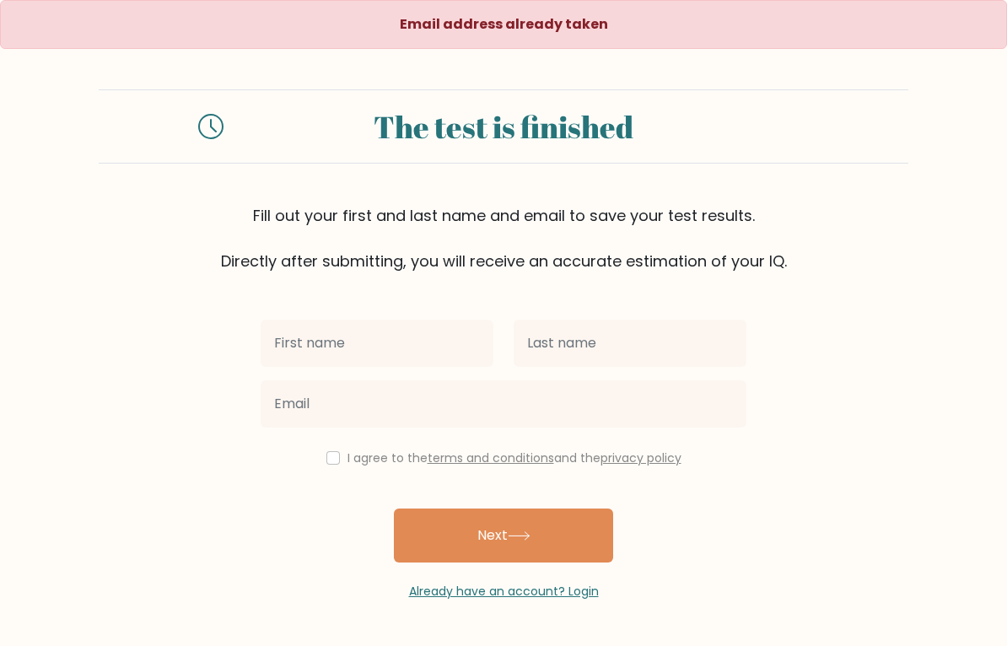
click at [304, 351] on input "text" at bounding box center [377, 343] width 233 height 47
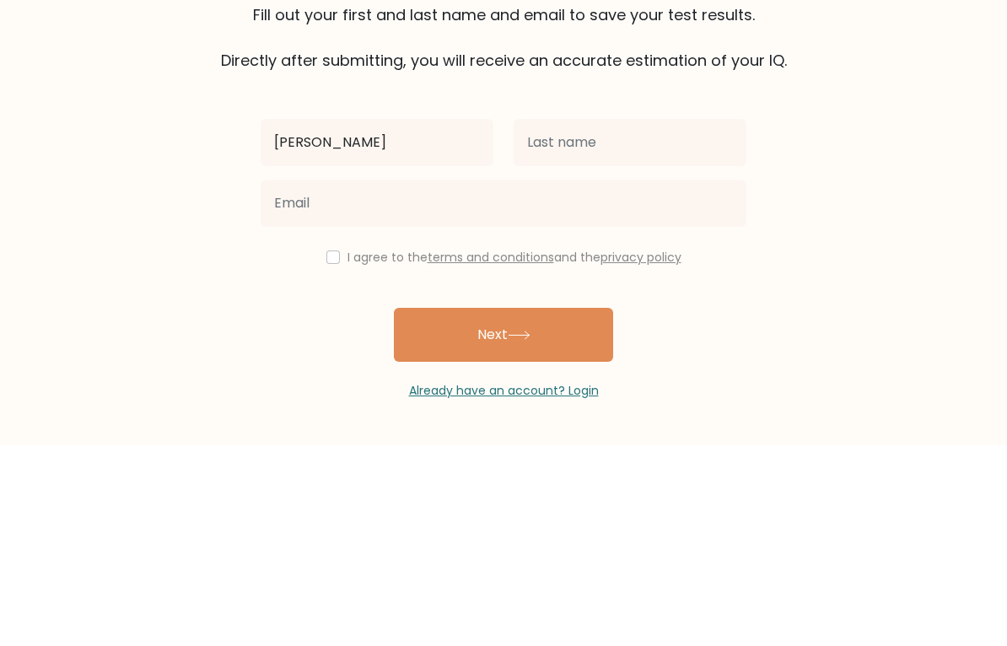
type input "[PERSON_NAME]"
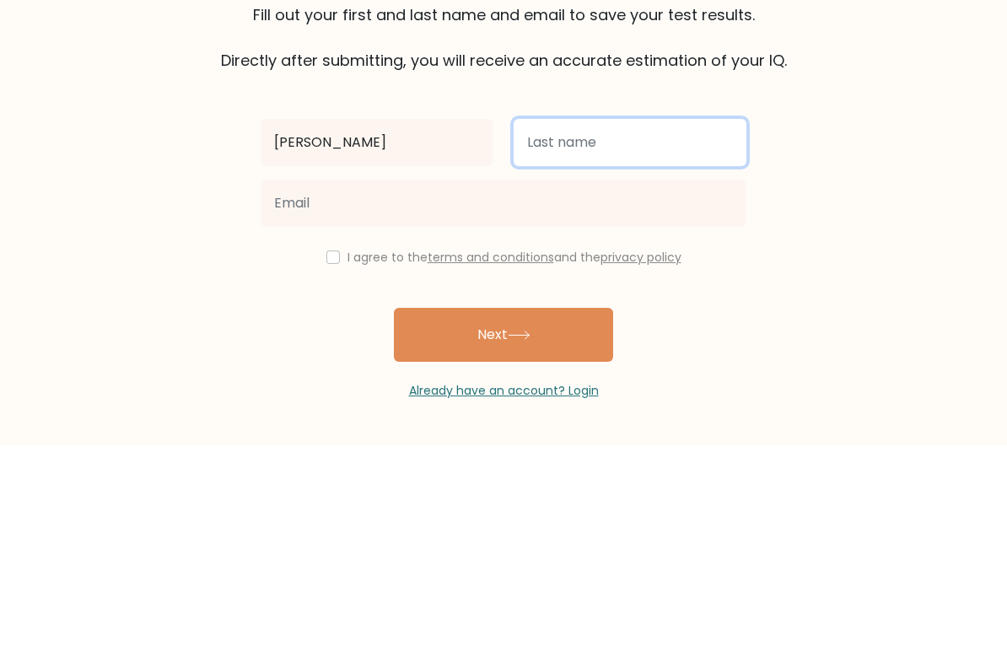
click at [695, 320] on input "text" at bounding box center [630, 343] width 233 height 47
type input "Alshamsi"
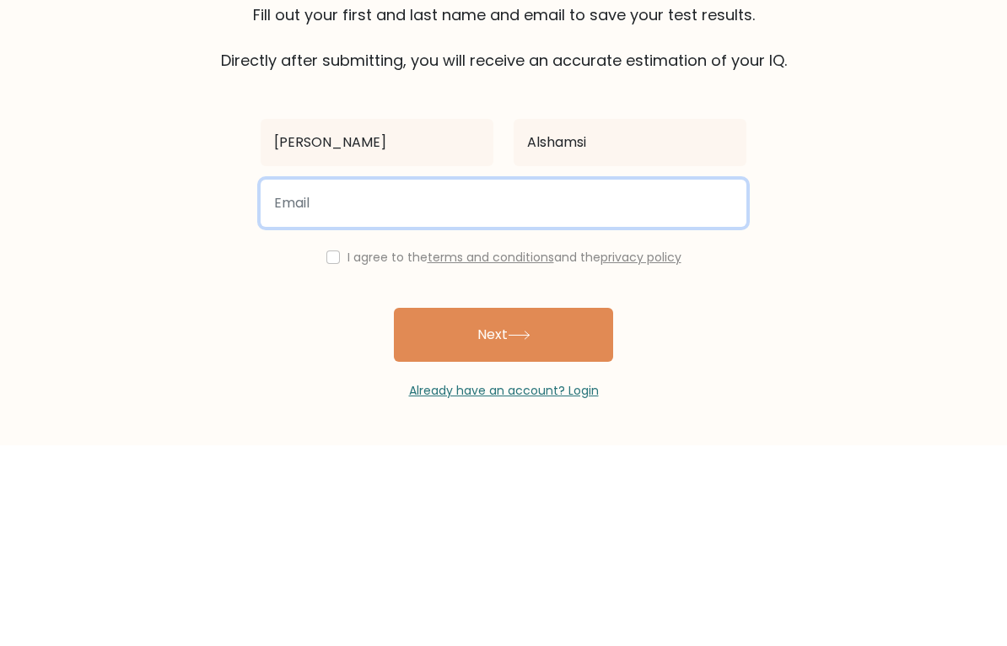
click at [289, 380] on input "email" at bounding box center [504, 403] width 486 height 47
type input "naser5634900@gmail.com"
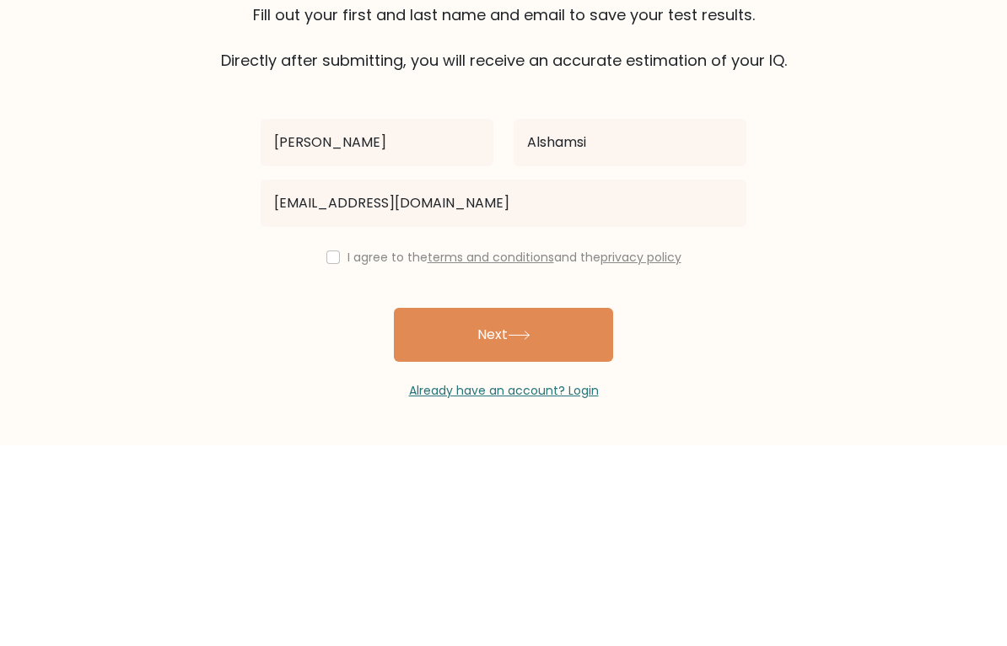
click at [327, 451] on input "checkbox" at bounding box center [332, 457] width 13 height 13
checkbox input "true"
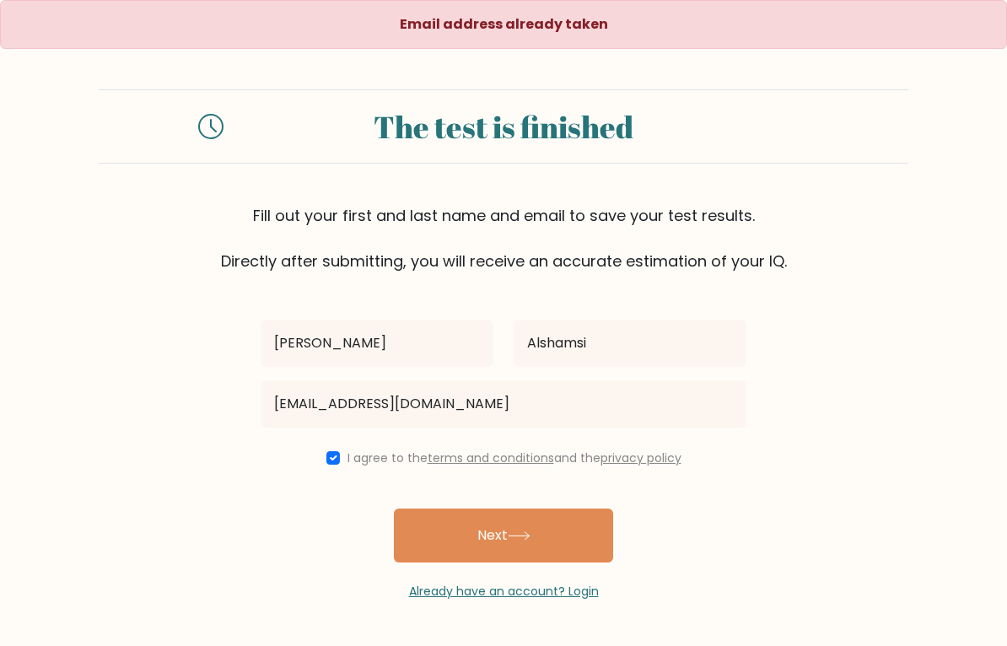
click at [586, 540] on button "Next" at bounding box center [503, 536] width 219 height 54
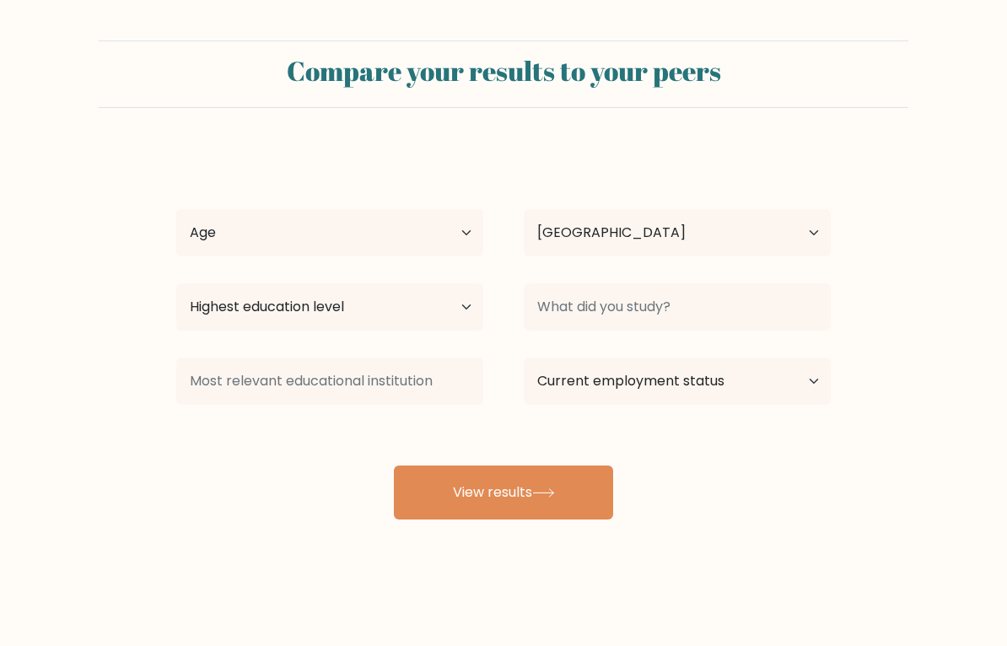
select select "AE"
click at [196, 233] on select "Age Under [DEMOGRAPHIC_DATA] [DEMOGRAPHIC_DATA] [DEMOGRAPHIC_DATA] [DEMOGRAPHIC…" at bounding box center [329, 232] width 307 height 47
select select "18_24"
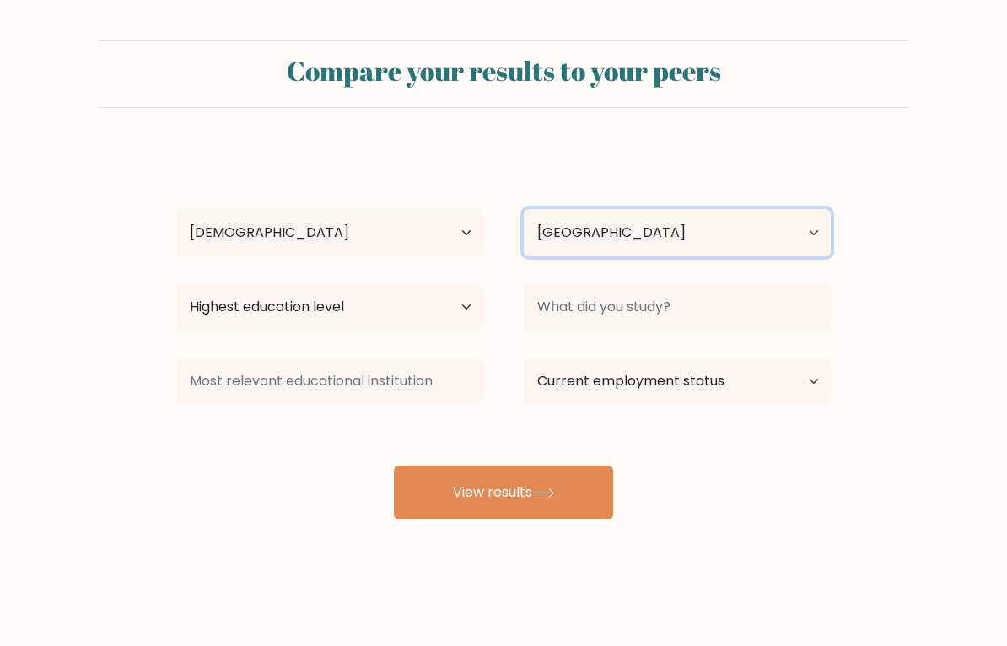
click at [820, 240] on select "Country [GEOGRAPHIC_DATA] [GEOGRAPHIC_DATA] [GEOGRAPHIC_DATA] [US_STATE] [GEOGR…" at bounding box center [677, 232] width 307 height 47
click at [941, 271] on form "Compare your results to your peers [PERSON_NAME] Age Under [DEMOGRAPHIC_DATA] […" at bounding box center [503, 279] width 1007 height 479
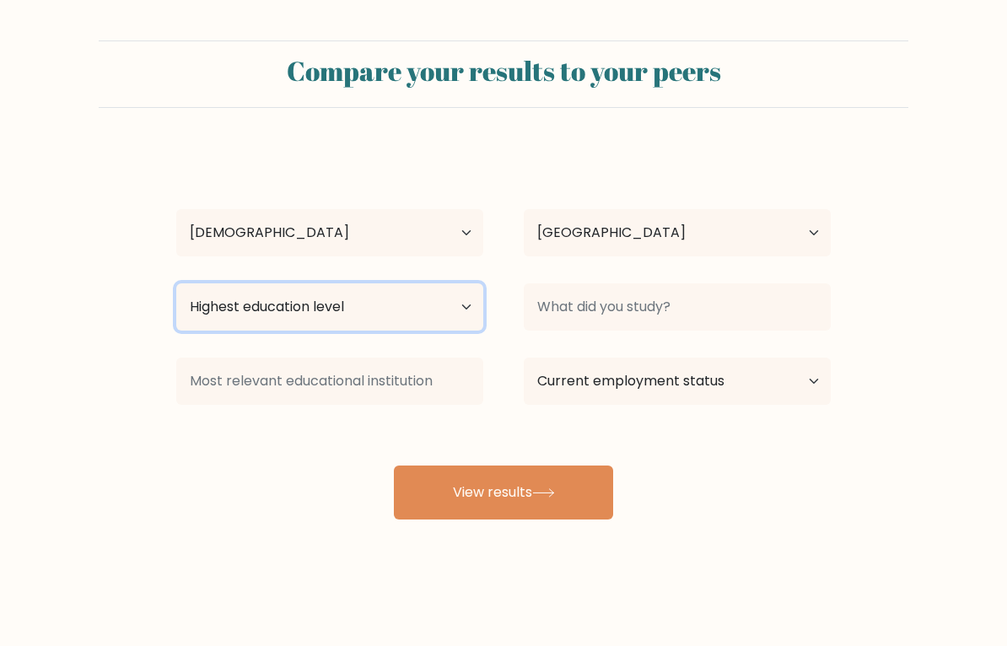
click at [196, 315] on select "Highest education level No schooling Primary Lower Secondary Upper Secondary Oc…" at bounding box center [329, 306] width 307 height 47
select select "upper_secondary"
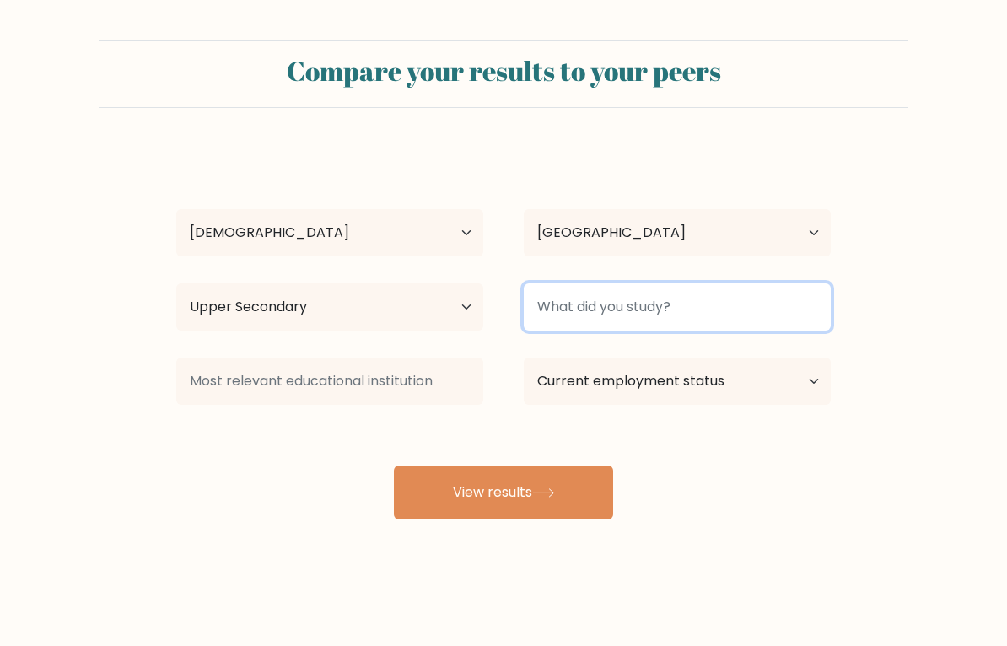
click at [804, 313] on input at bounding box center [677, 306] width 307 height 47
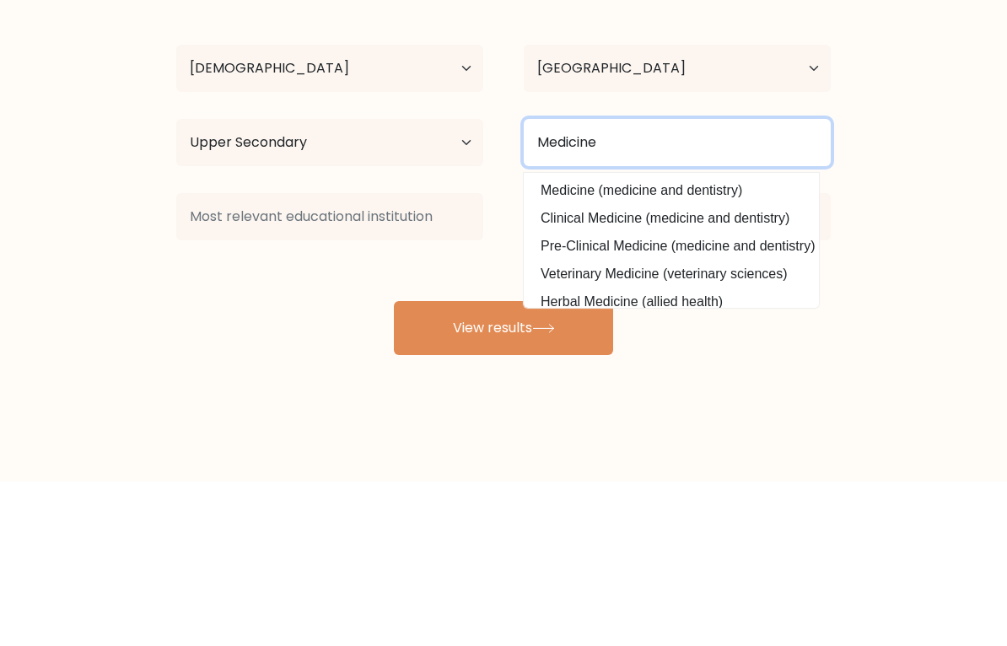
type input "Medicine"
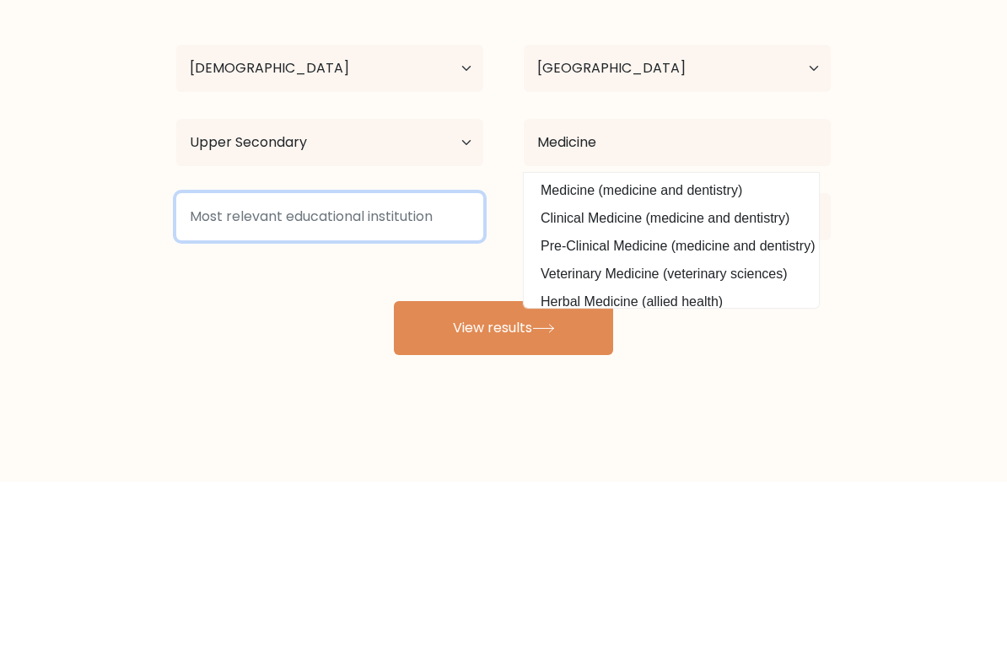
click at [214, 358] on input at bounding box center [329, 381] width 307 height 47
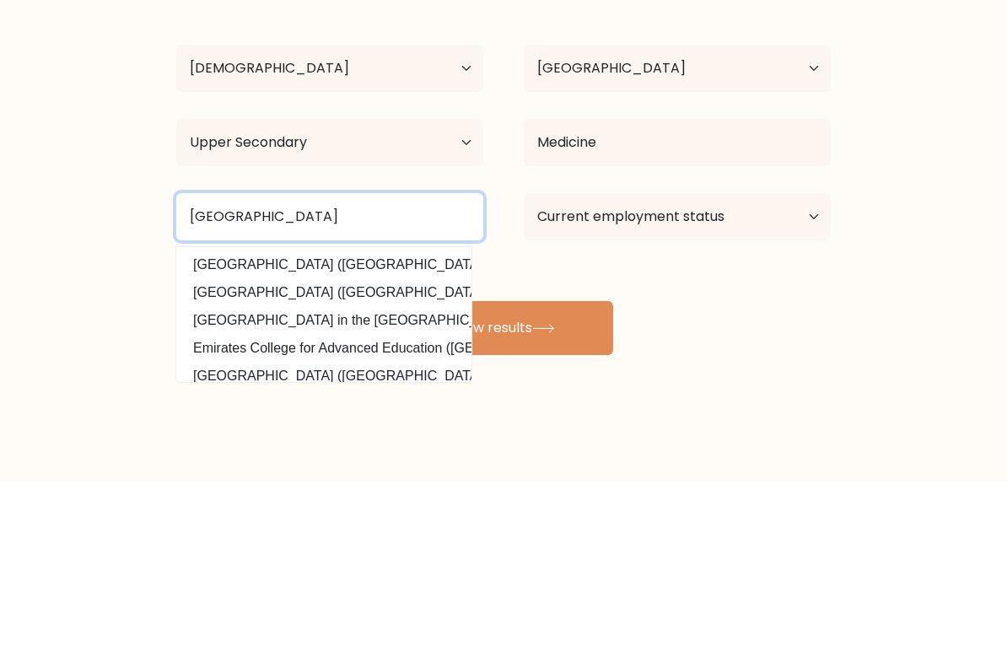
type input "[GEOGRAPHIC_DATA]"
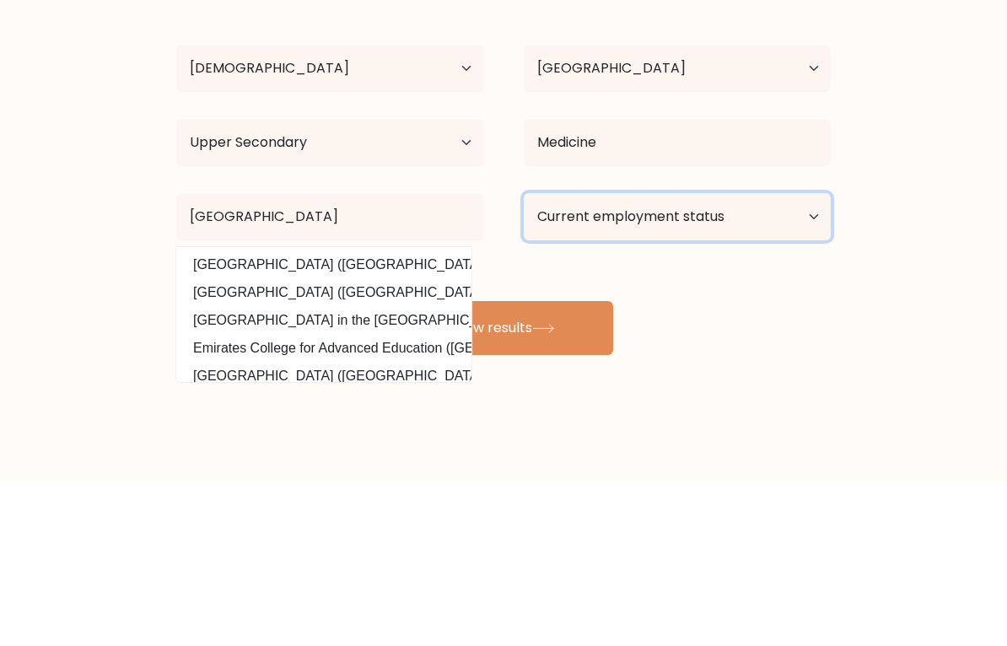
click at [802, 358] on select "Current employment status Employed Student Retired Other / prefer not to answer" at bounding box center [677, 381] width 307 height 47
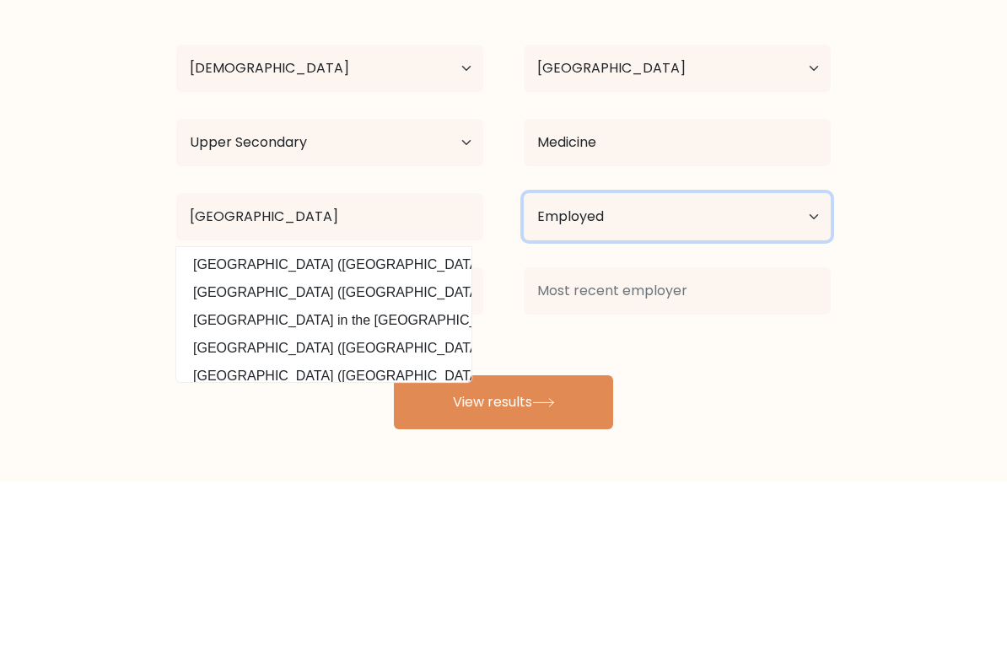
click at [778, 358] on select "Current employment status Employed Student Retired Other / prefer not to answer" at bounding box center [677, 381] width 307 height 47
select select "student"
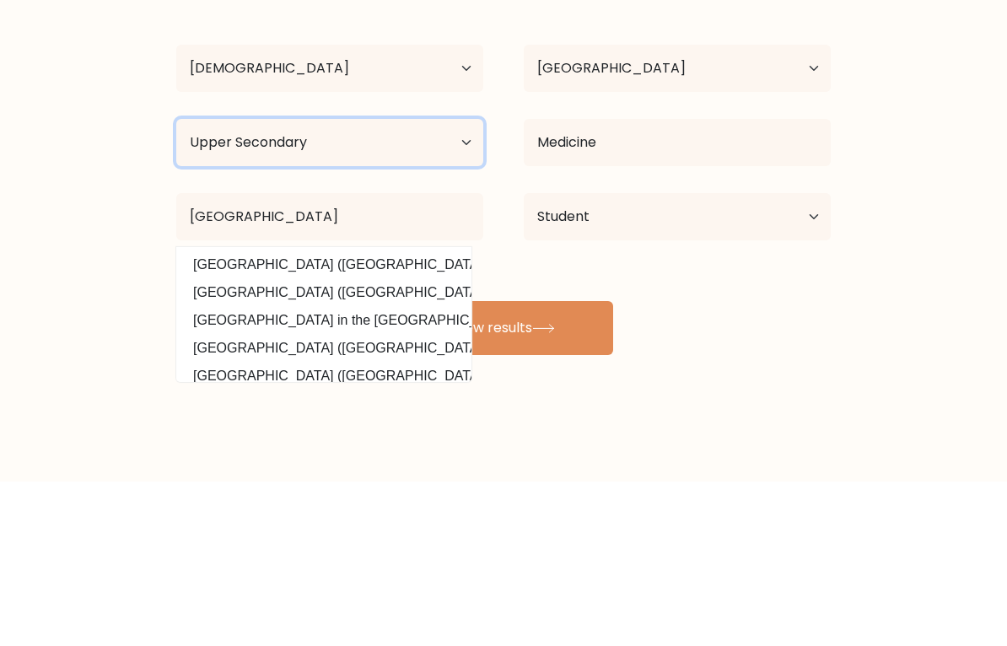
click at [206, 283] on select "Highest education level No schooling Primary Lower Secondary Upper Secondary Oc…" at bounding box center [329, 306] width 307 height 47
click at [579, 466] on button "View results" at bounding box center [503, 493] width 219 height 54
